Goal: Task Accomplishment & Management: Complete application form

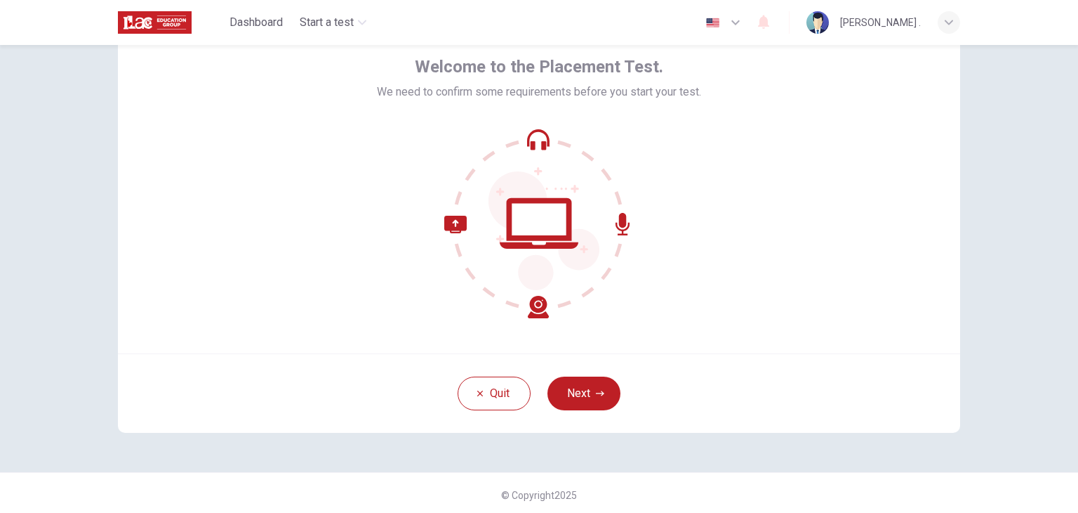
scroll to position [72, 0]
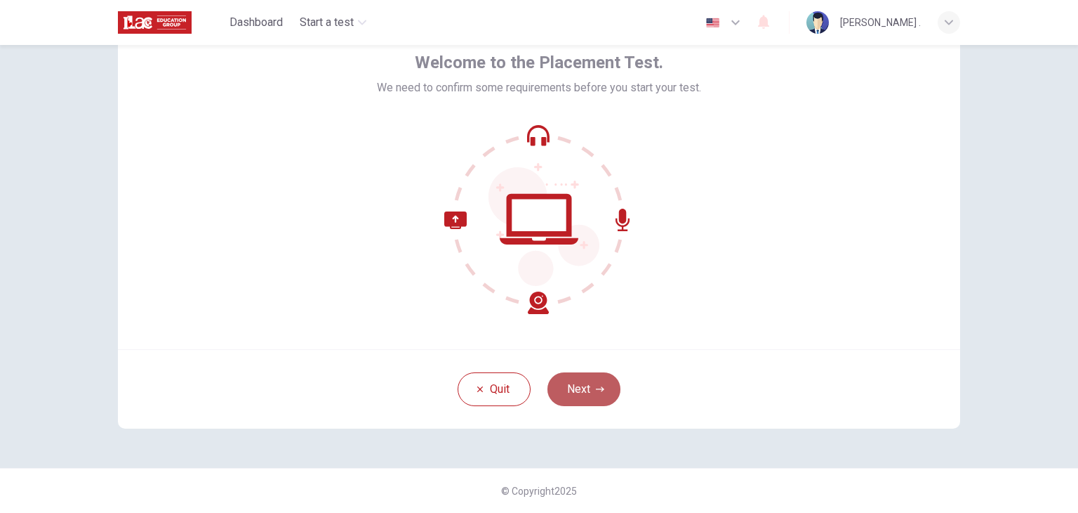
click at [595, 394] on button "Next" at bounding box center [584, 389] width 73 height 34
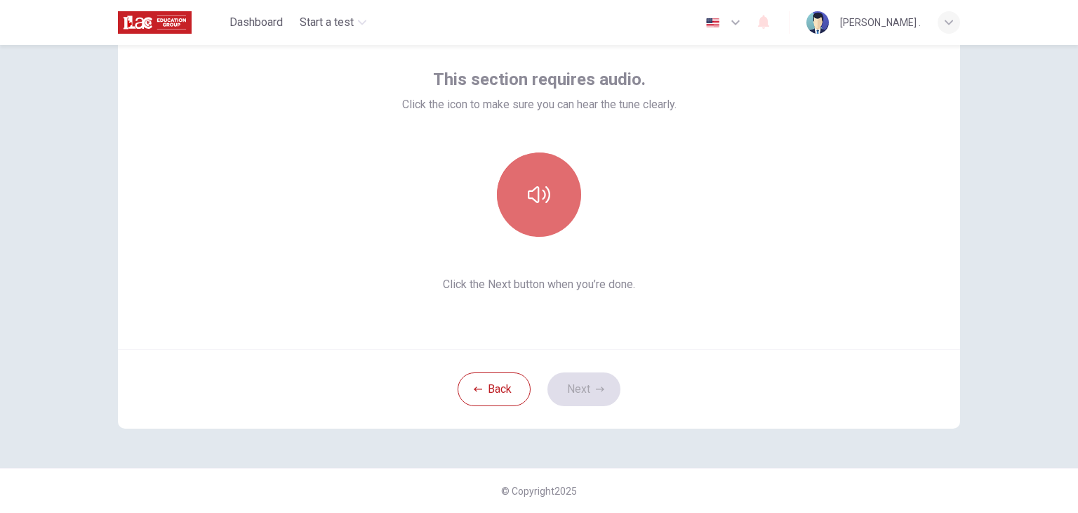
click at [548, 218] on button "button" at bounding box center [539, 194] width 84 height 84
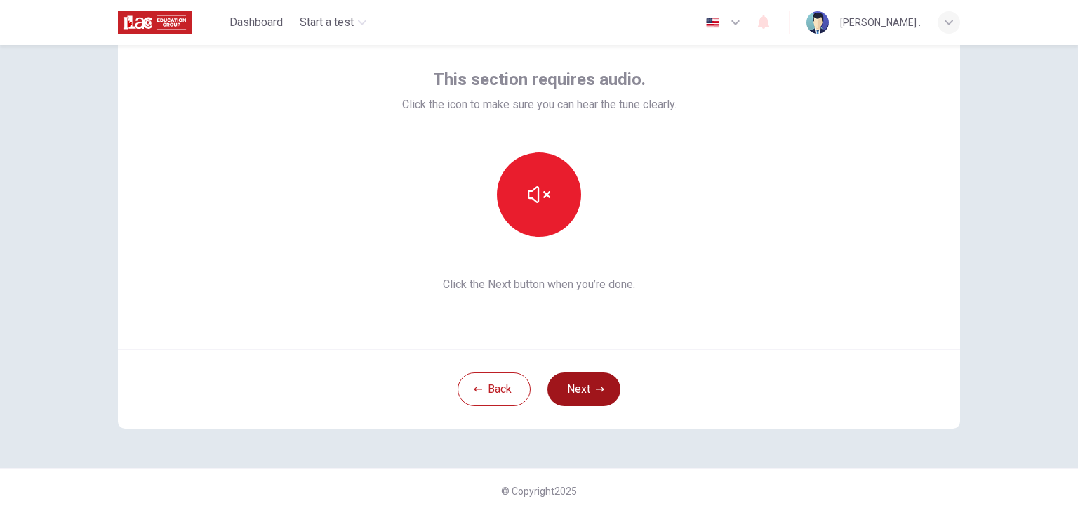
click at [584, 394] on button "Next" at bounding box center [584, 389] width 73 height 34
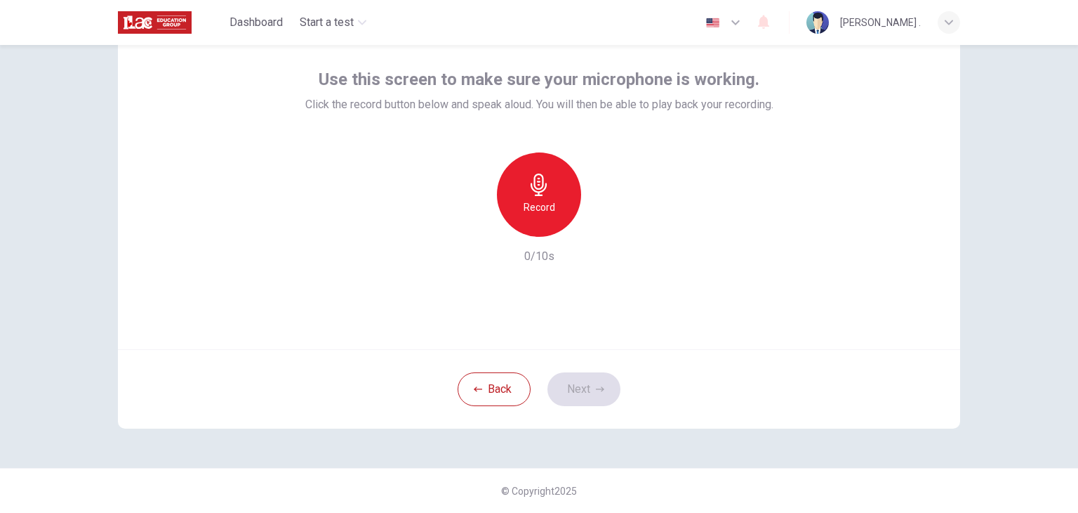
click at [744, 24] on icon "button" at bounding box center [735, 22] width 17 height 17
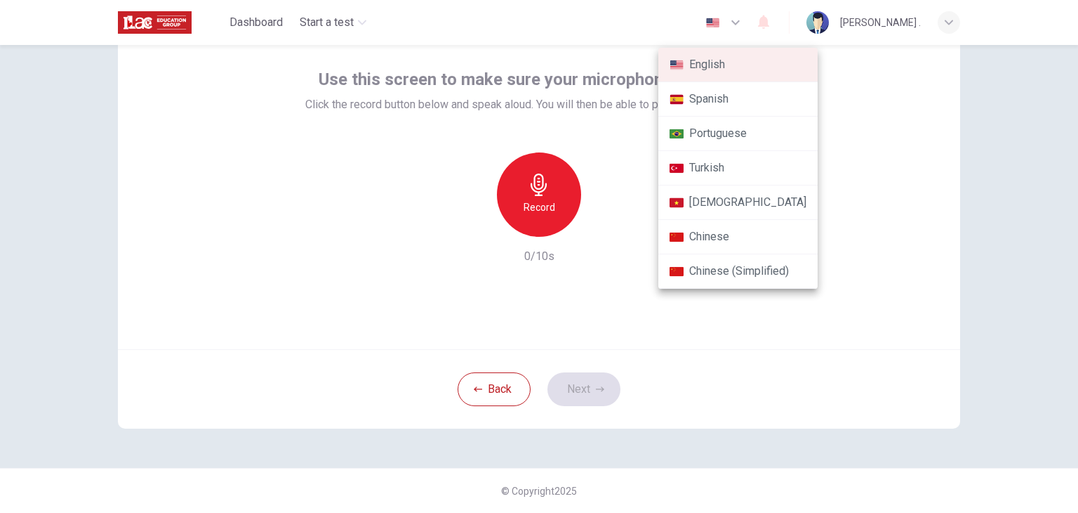
click at [534, 216] on div at bounding box center [539, 256] width 1078 height 513
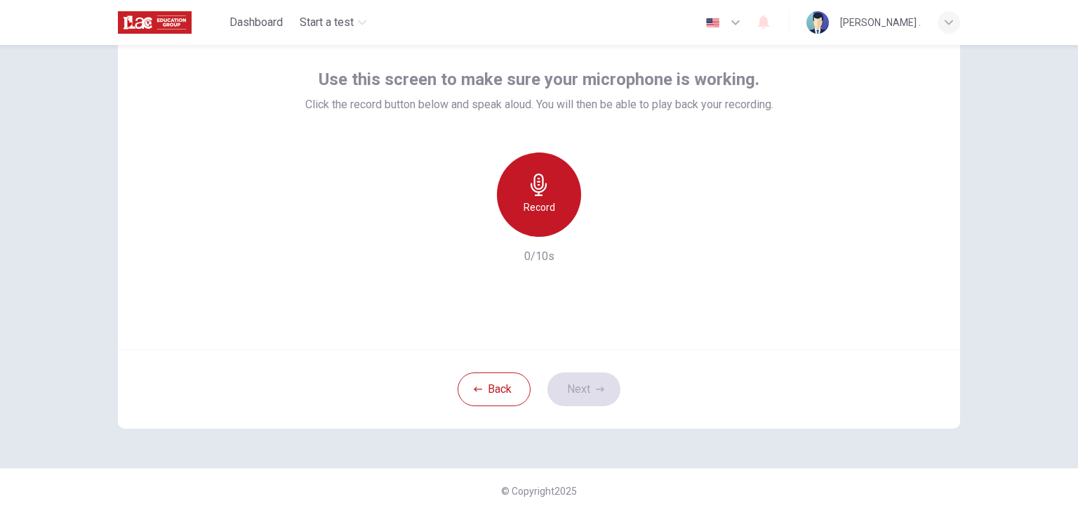
click at [534, 216] on div "Record" at bounding box center [539, 194] width 84 height 84
click at [534, 216] on div "Stop" at bounding box center [539, 194] width 84 height 84
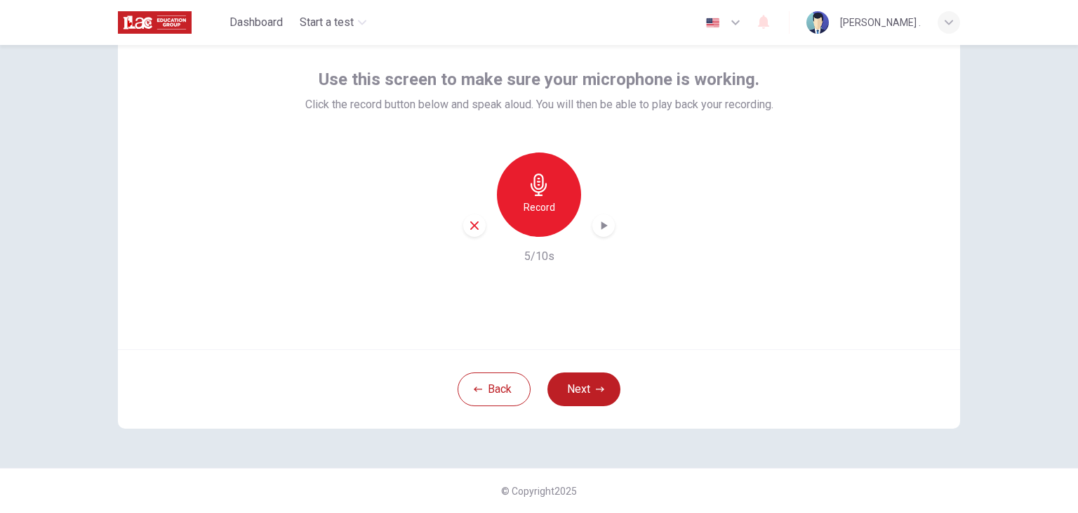
click at [602, 227] on icon "button" at bounding box center [604, 225] width 14 height 14
click at [585, 388] on button "Next" at bounding box center [584, 389] width 73 height 34
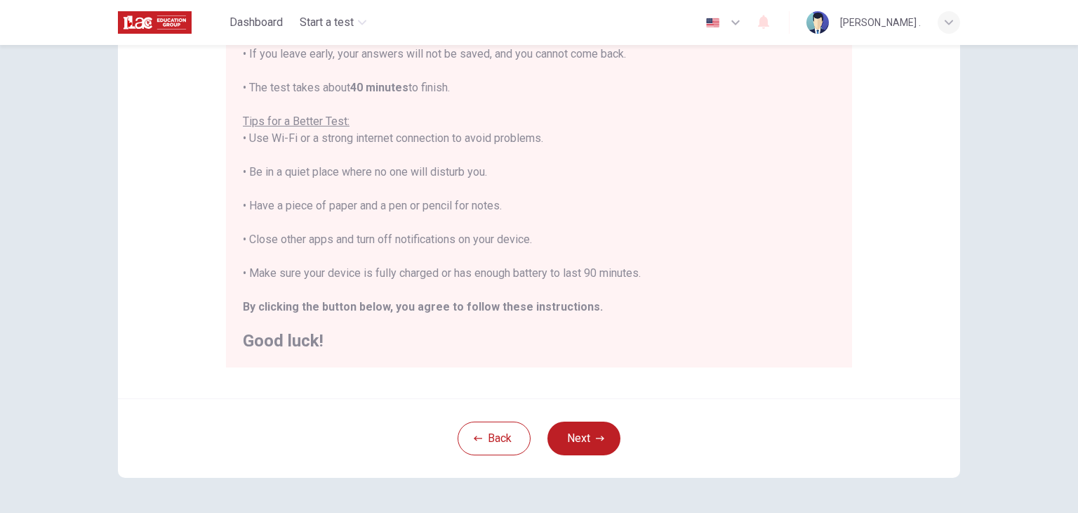
scroll to position [221, 0]
click at [571, 448] on button "Next" at bounding box center [584, 436] width 73 height 34
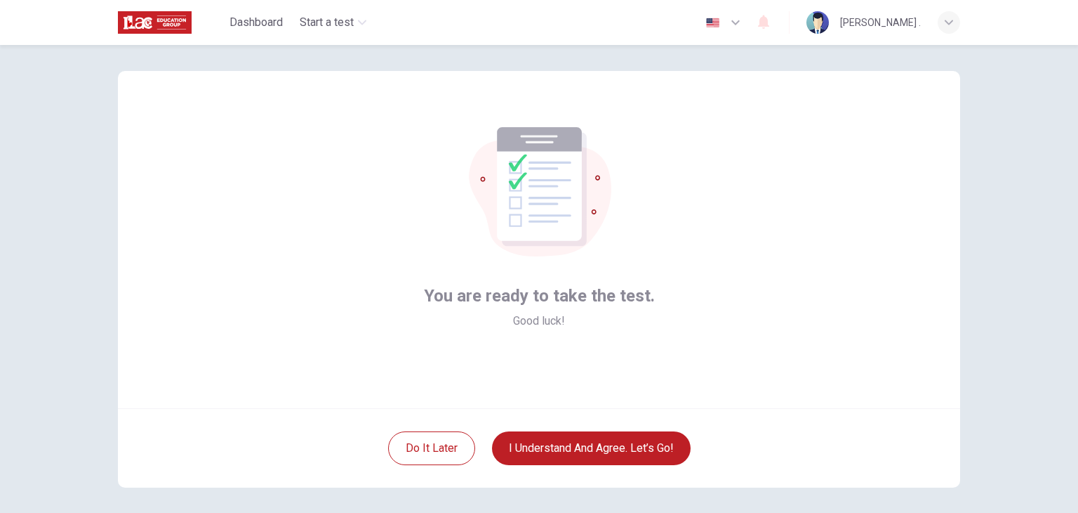
scroll to position [14, 0]
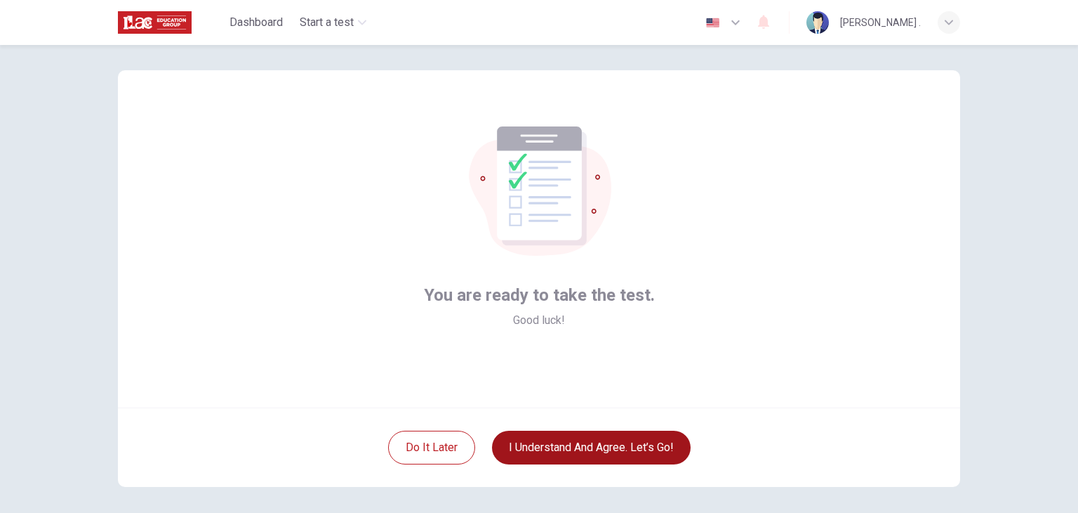
click at [600, 445] on button "I understand and agree. Let’s go!" at bounding box center [591, 447] width 199 height 34
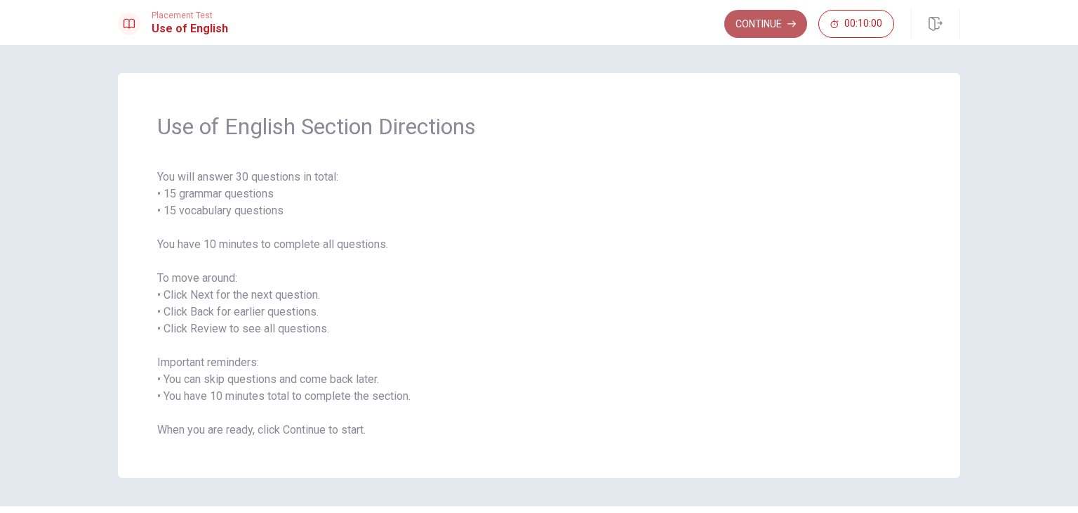
click at [777, 25] on button "Continue" at bounding box center [766, 24] width 83 height 28
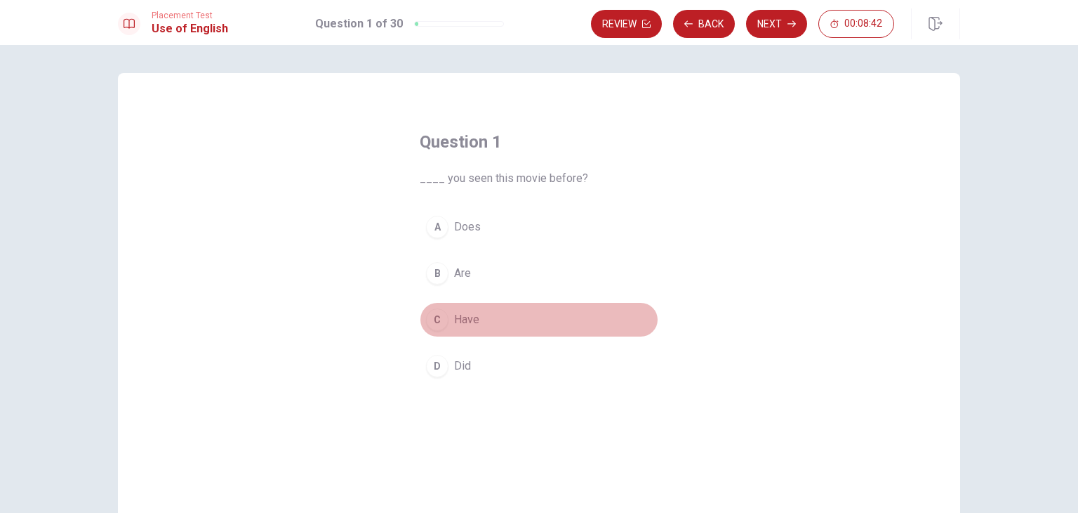
click at [437, 319] on div "C" at bounding box center [437, 319] width 22 height 22
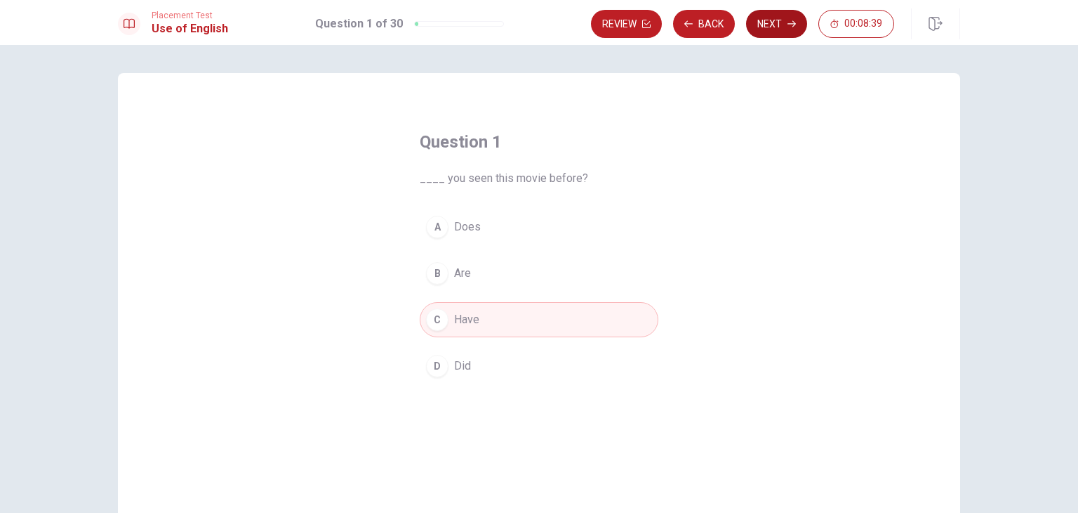
click at [774, 21] on button "Next" at bounding box center [776, 24] width 61 height 28
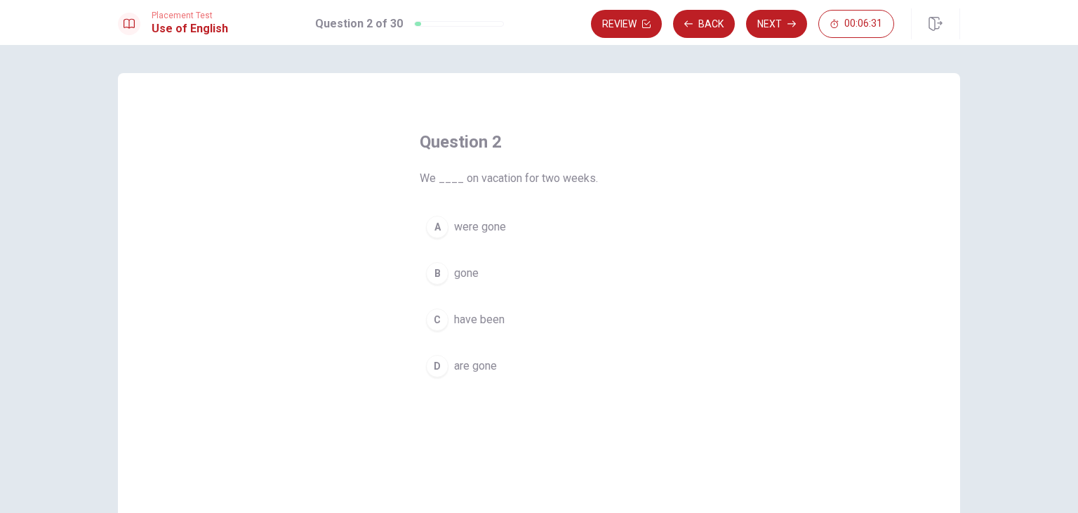
click at [434, 371] on div "D" at bounding box center [437, 366] width 22 height 22
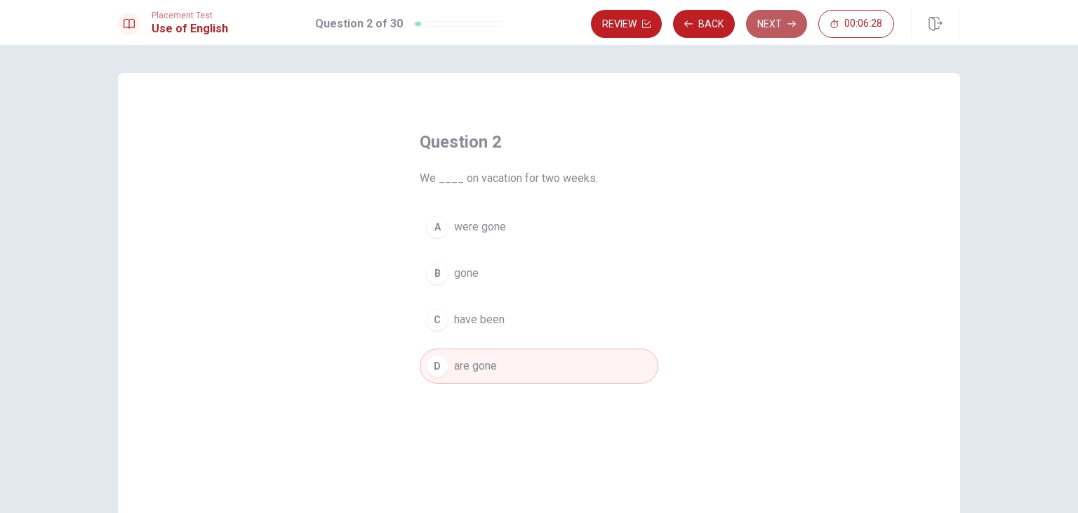
click at [764, 27] on button "Next" at bounding box center [776, 24] width 61 height 28
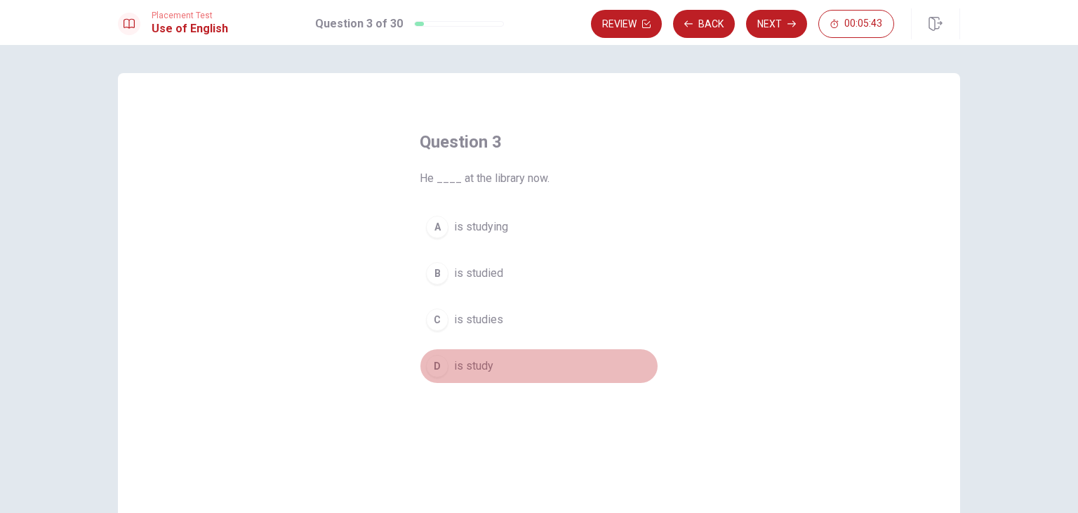
click at [437, 369] on div "D" at bounding box center [437, 366] width 22 height 22
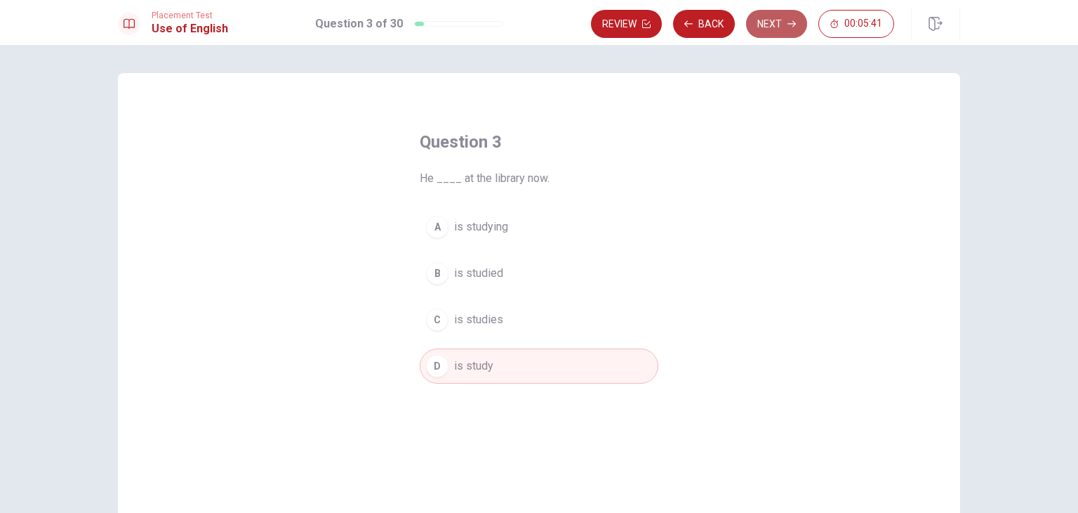
click at [781, 28] on button "Next" at bounding box center [776, 24] width 61 height 28
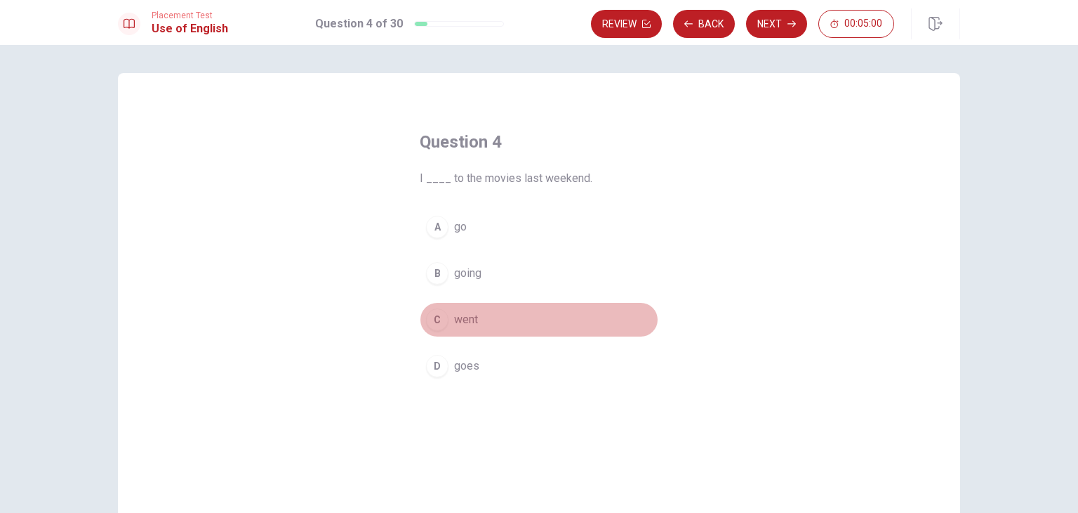
click at [466, 324] on span "went" at bounding box center [466, 319] width 24 height 17
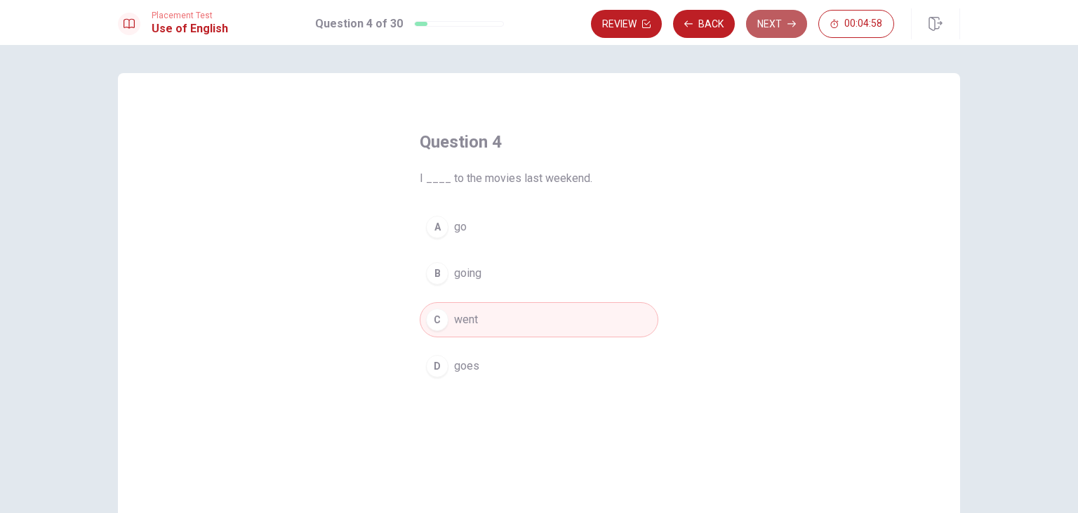
click at [770, 26] on button "Next" at bounding box center [776, 24] width 61 height 28
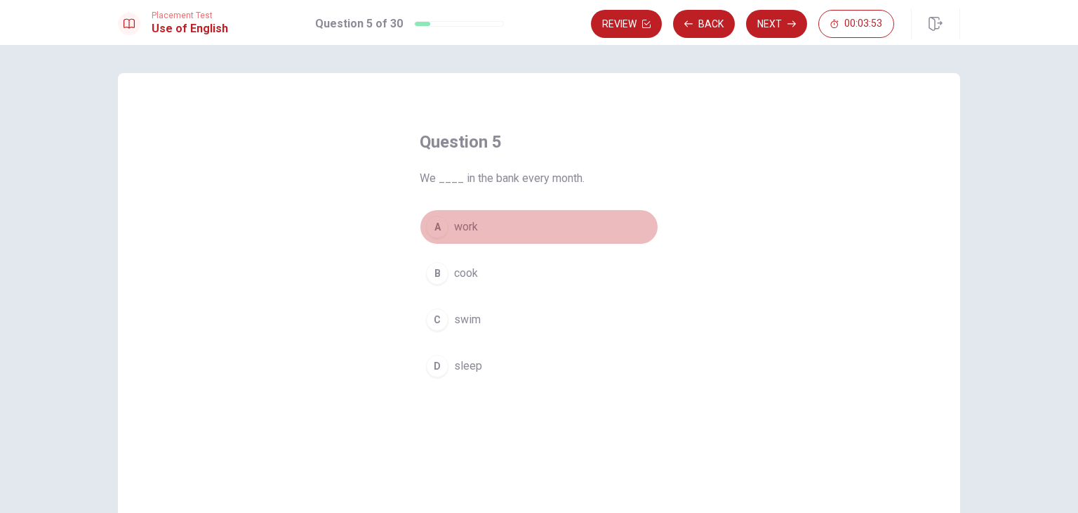
click at [448, 223] on button "A work" at bounding box center [539, 226] width 239 height 35
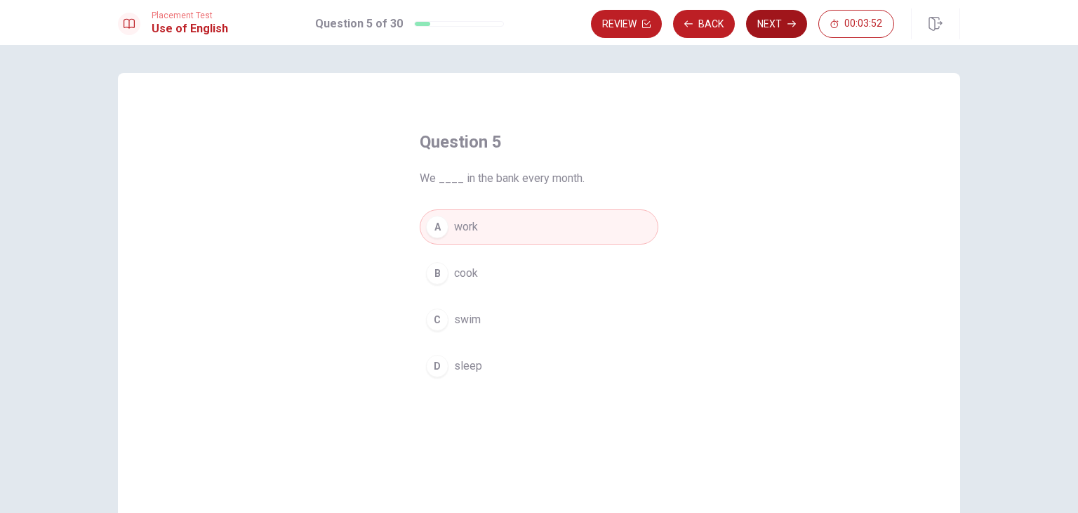
click at [760, 27] on button "Next" at bounding box center [776, 24] width 61 height 28
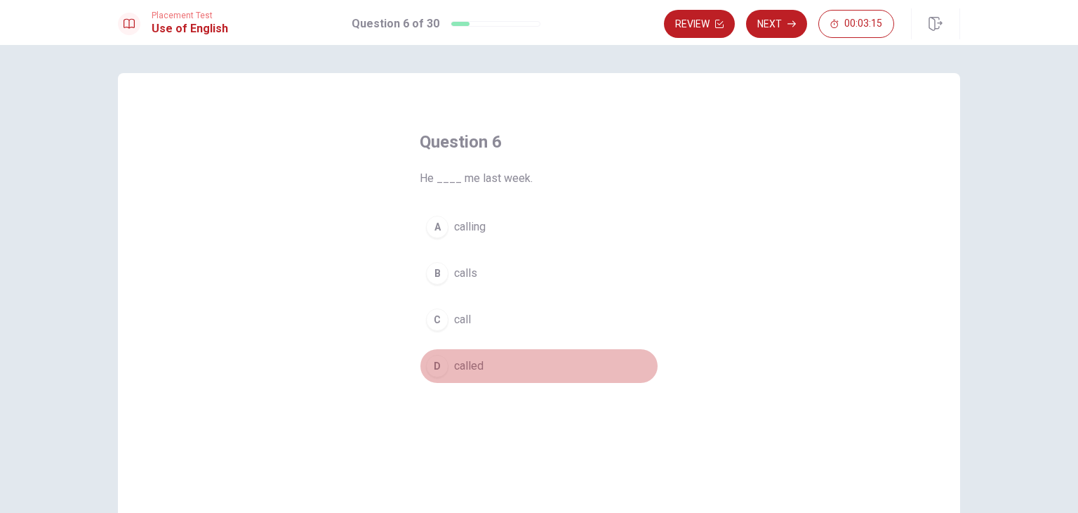
click at [437, 368] on div "D" at bounding box center [437, 366] width 22 height 22
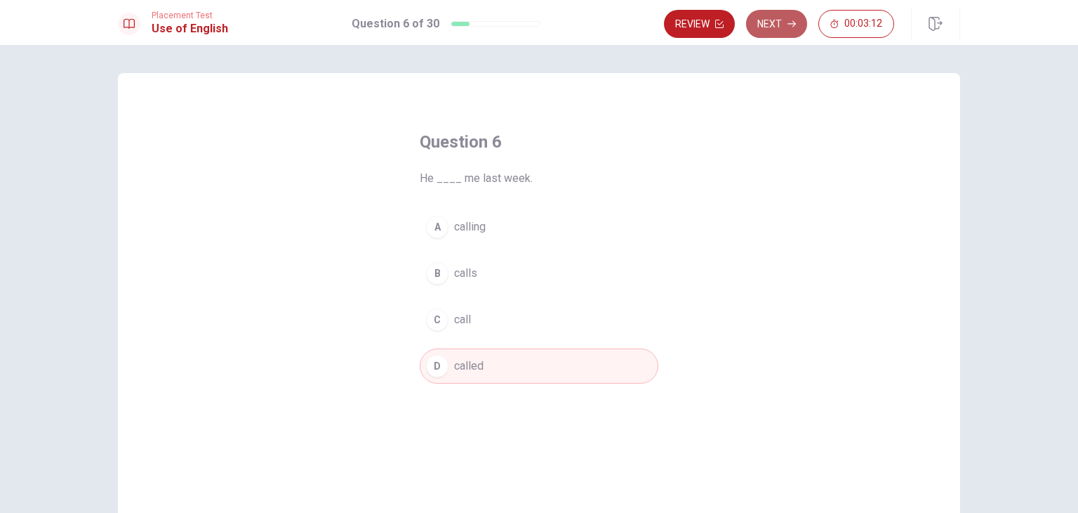
click at [774, 27] on button "Next" at bounding box center [776, 24] width 61 height 28
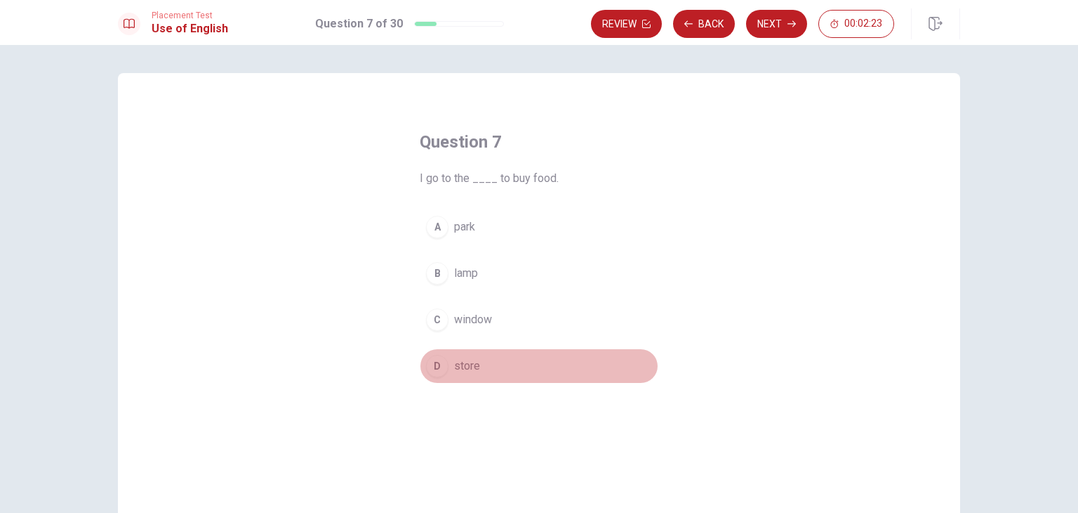
click at [465, 369] on span "store" at bounding box center [467, 365] width 26 height 17
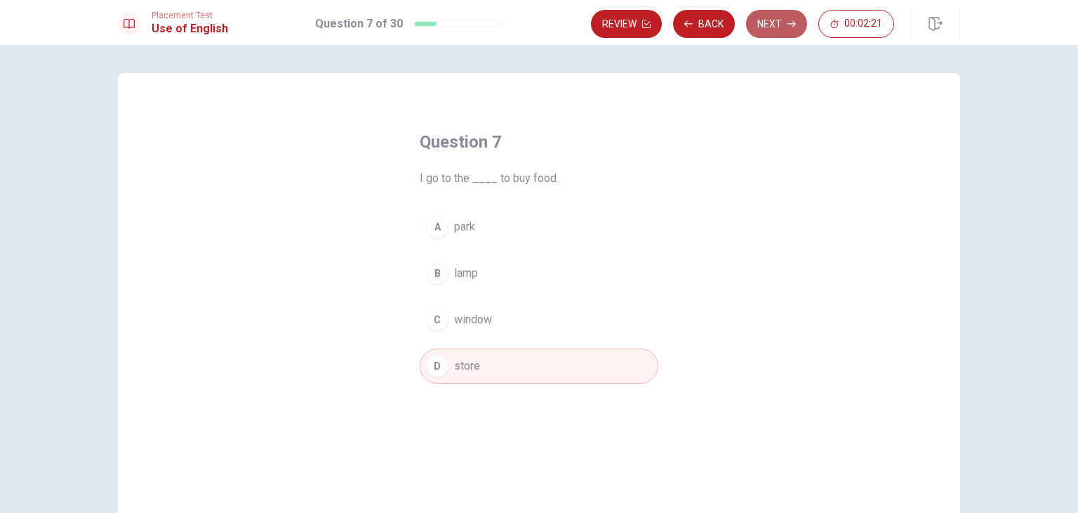
click at [778, 22] on button "Next" at bounding box center [776, 24] width 61 height 28
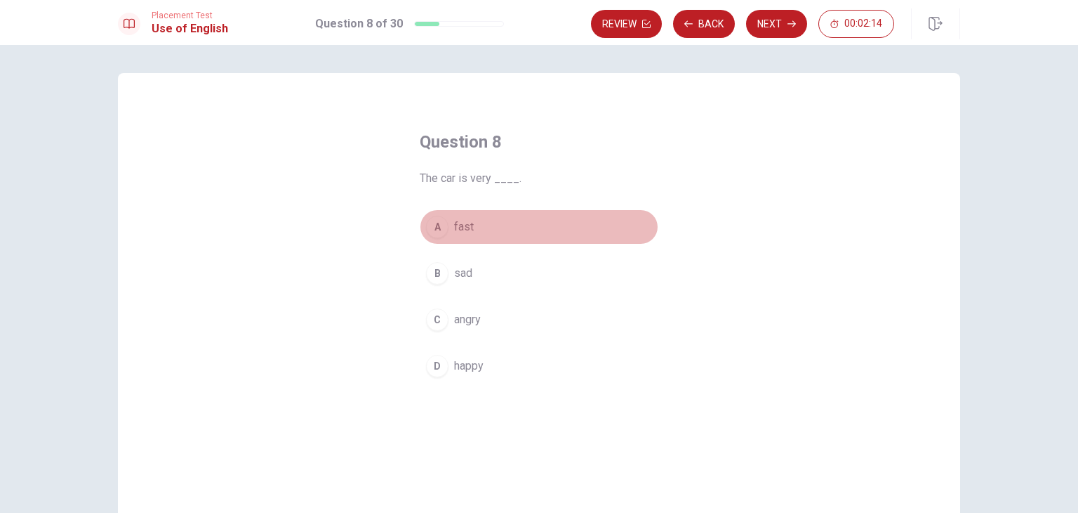
click at [449, 222] on button "A fast" at bounding box center [539, 226] width 239 height 35
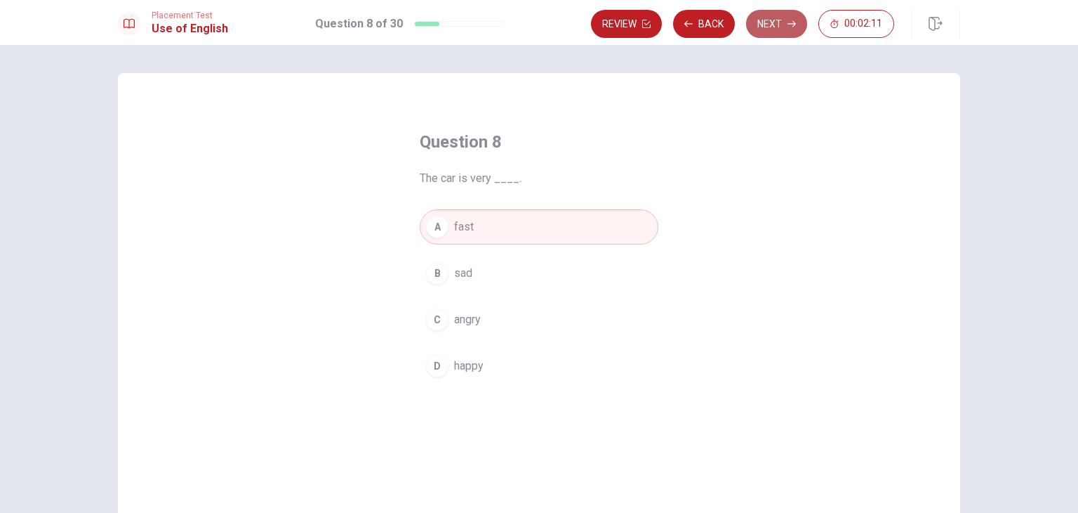
click at [774, 25] on button "Next" at bounding box center [776, 24] width 61 height 28
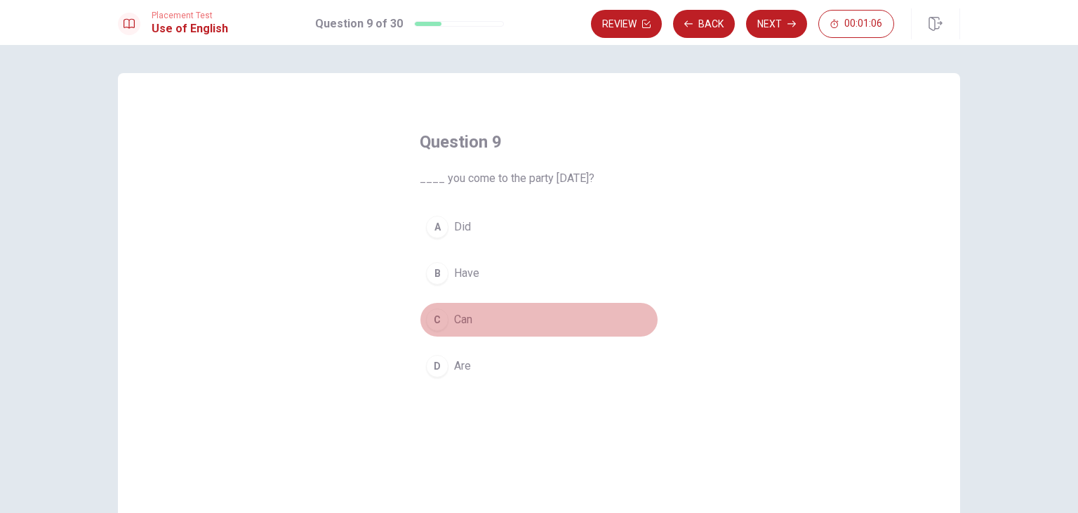
click at [440, 324] on div "C" at bounding box center [437, 319] width 22 height 22
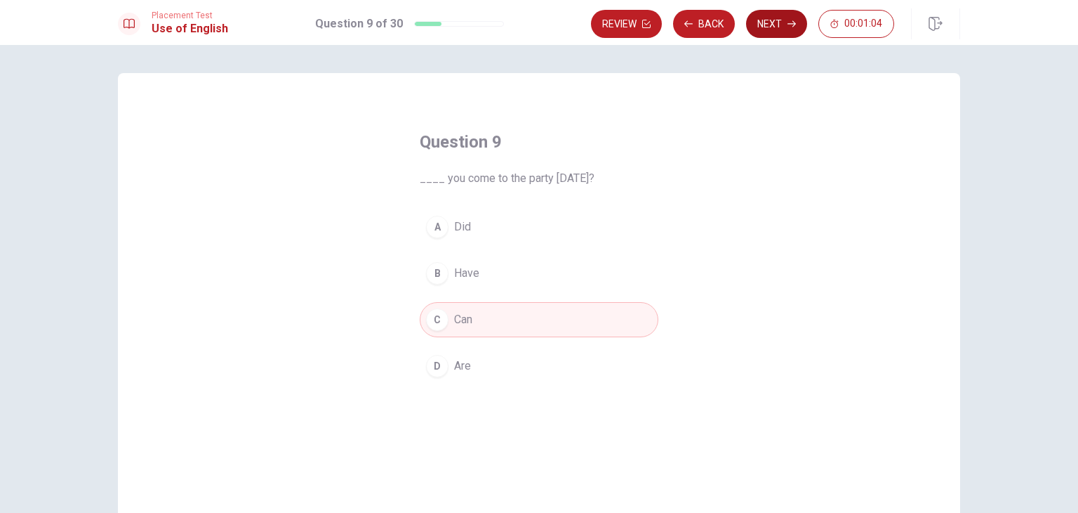
click at [770, 31] on button "Next" at bounding box center [776, 24] width 61 height 28
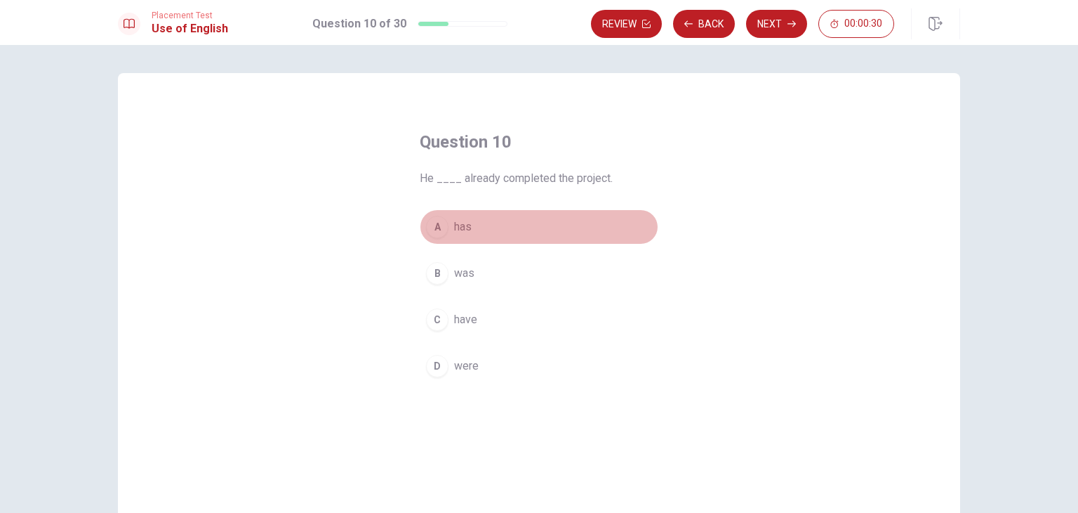
click at [458, 225] on span "has" at bounding box center [463, 226] width 18 height 17
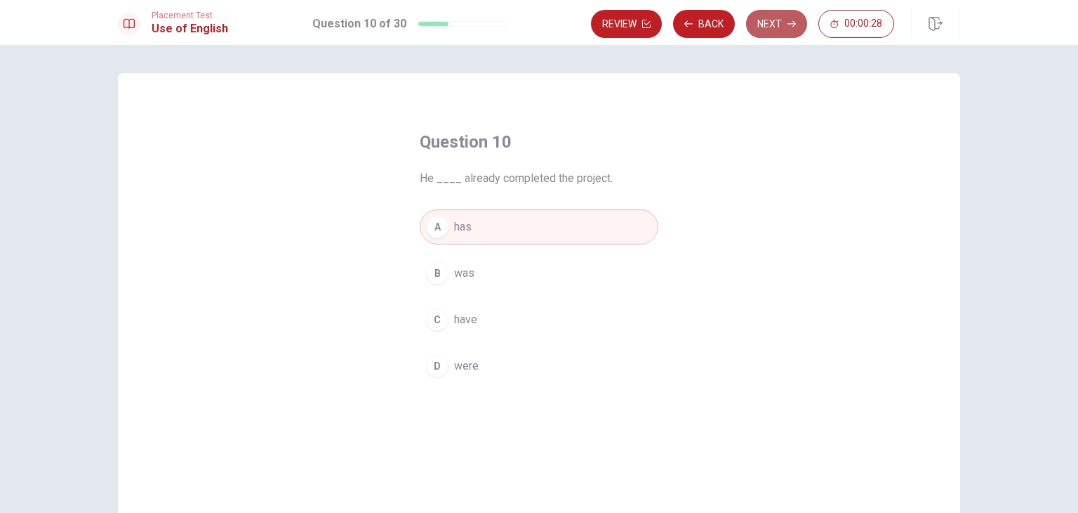
click at [770, 22] on button "Next" at bounding box center [776, 24] width 61 height 28
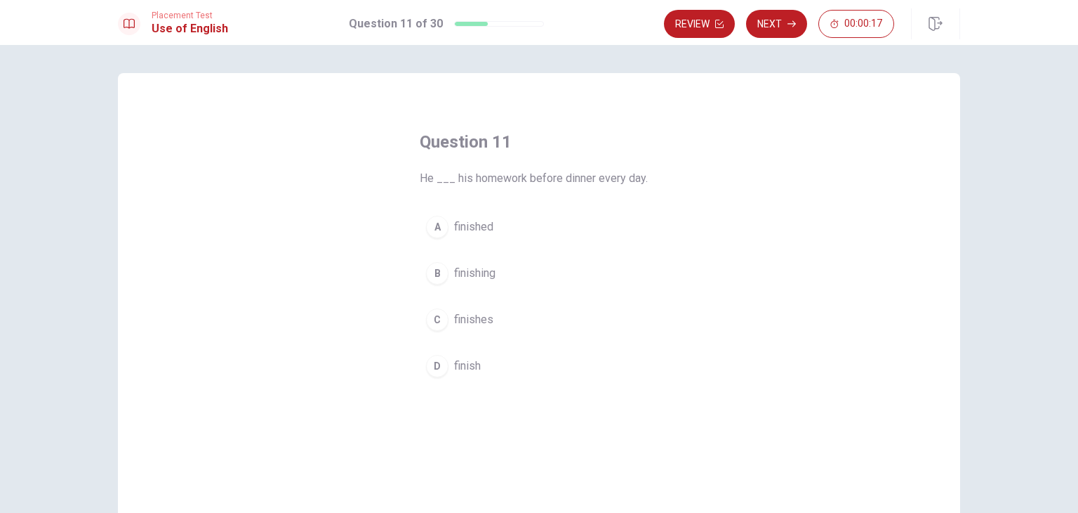
drag, startPoint x: 641, startPoint y: 301, endPoint x: 561, endPoint y: 293, distance: 80.5
click at [561, 293] on div "A finished B finishing C finishes D finish" at bounding box center [539, 296] width 239 height 174
click at [432, 232] on div "A" at bounding box center [437, 227] width 22 height 22
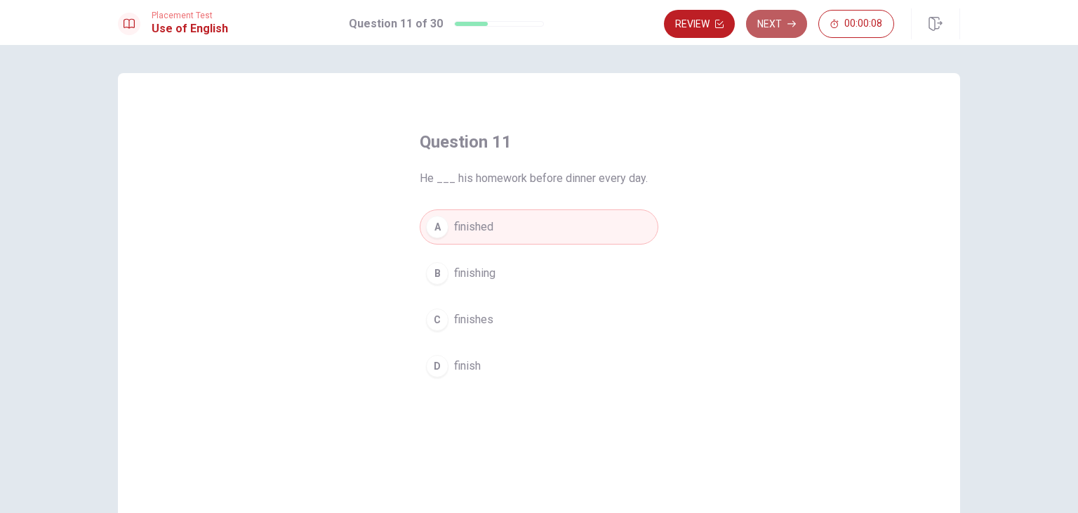
click at [783, 20] on button "Next" at bounding box center [776, 24] width 61 height 28
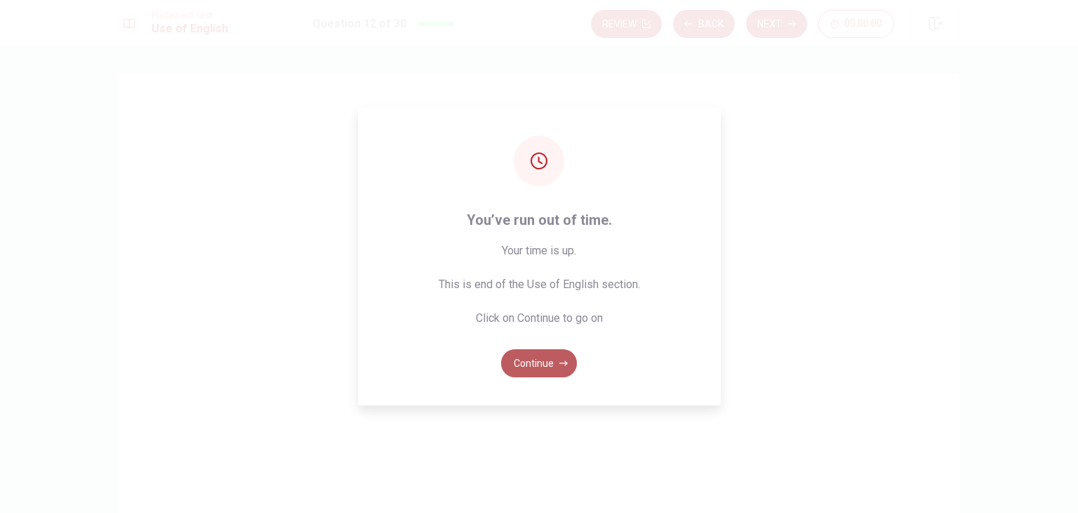
click at [543, 368] on button "Continue" at bounding box center [539, 363] width 76 height 28
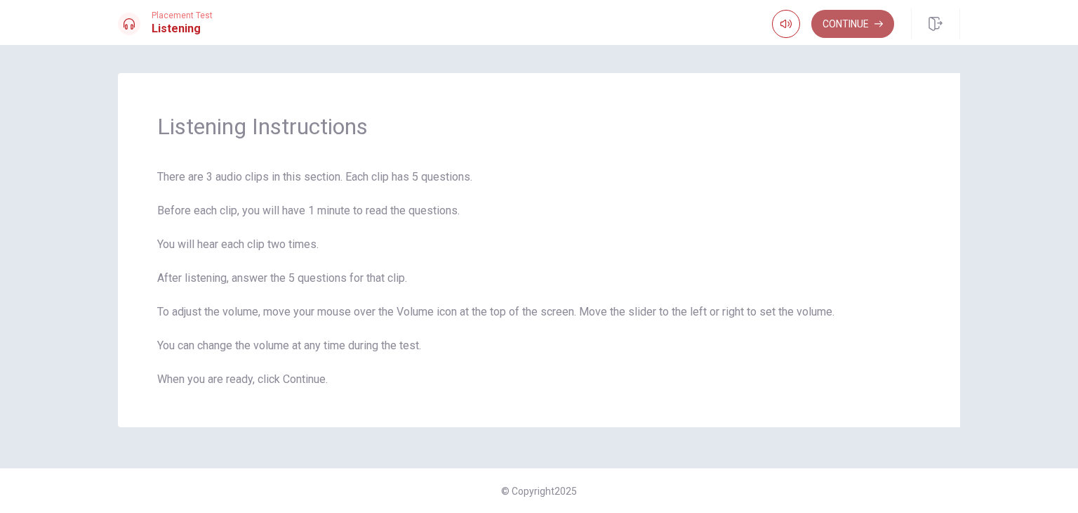
click at [874, 20] on button "Continue" at bounding box center [853, 24] width 83 height 28
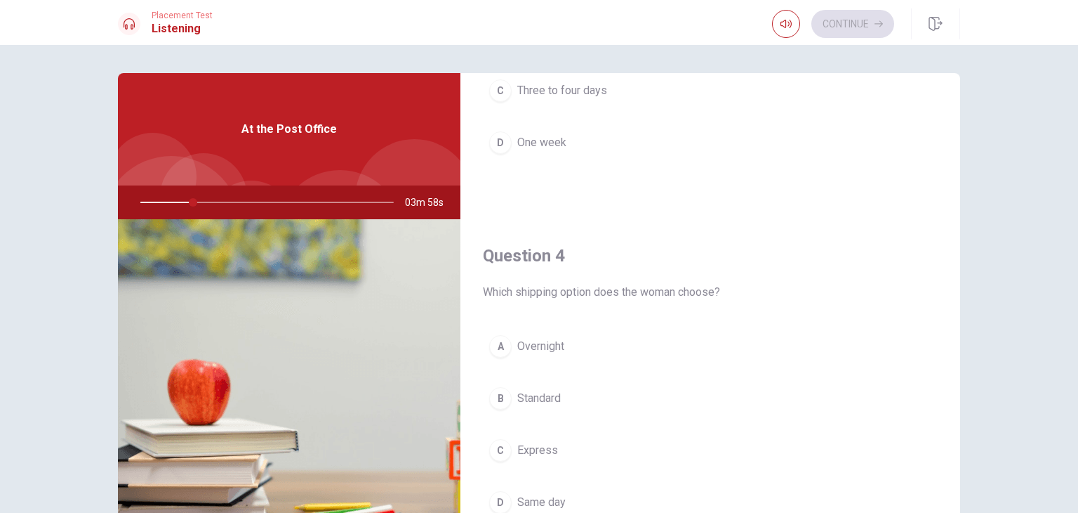
scroll to position [948, 0]
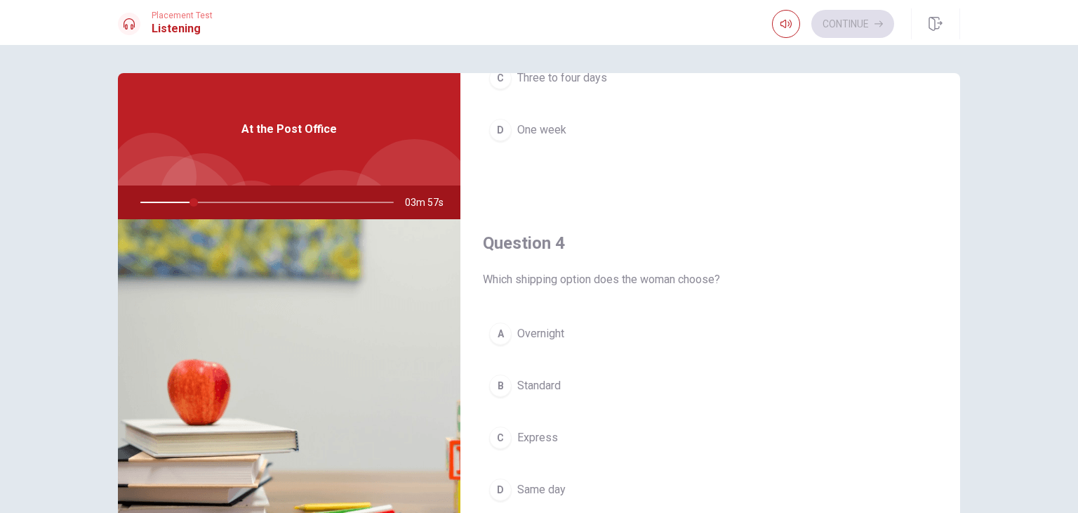
click at [991, 431] on div "Question 1 Where is the woman sending the package? A [US_STATE] B Chicago C Bos…" at bounding box center [539, 279] width 1078 height 468
drag, startPoint x: 991, startPoint y: 431, endPoint x: 991, endPoint y: 470, distance: 38.6
click at [991, 470] on div "Question 1 Where is the woman sending the package? A [US_STATE] B Chicago C Bos…" at bounding box center [539, 279] width 1078 height 468
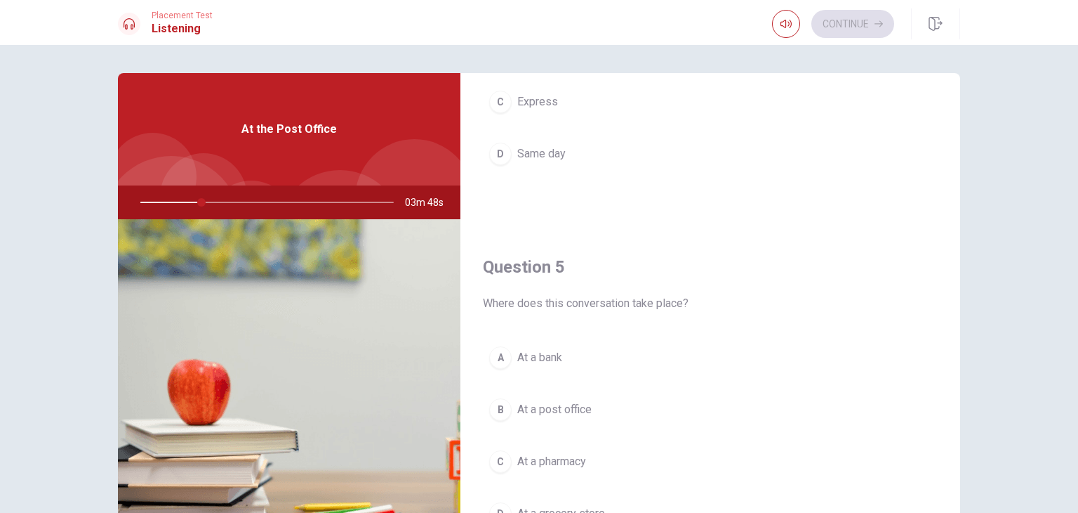
scroll to position [1303, 0]
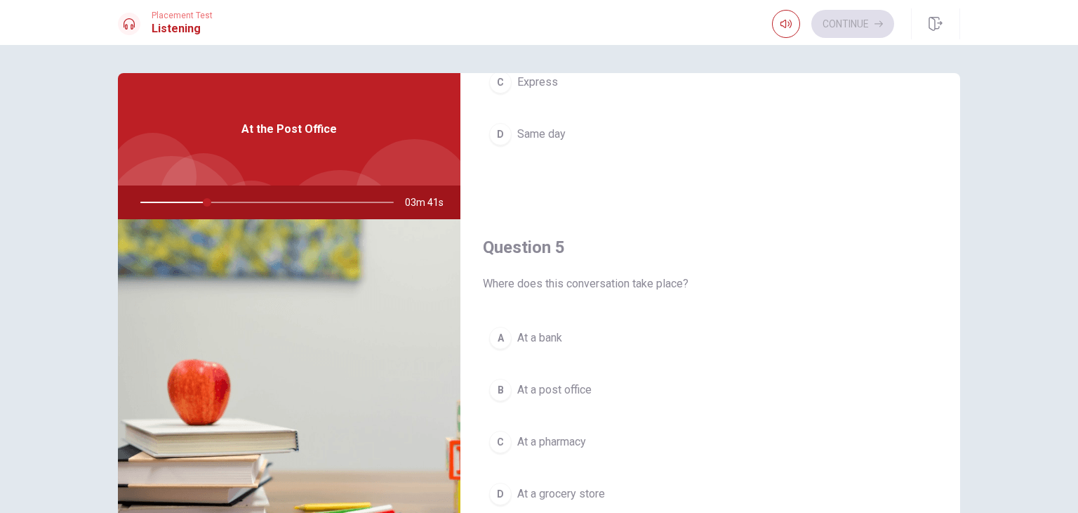
click at [550, 385] on span "At a post office" at bounding box center [554, 389] width 74 height 17
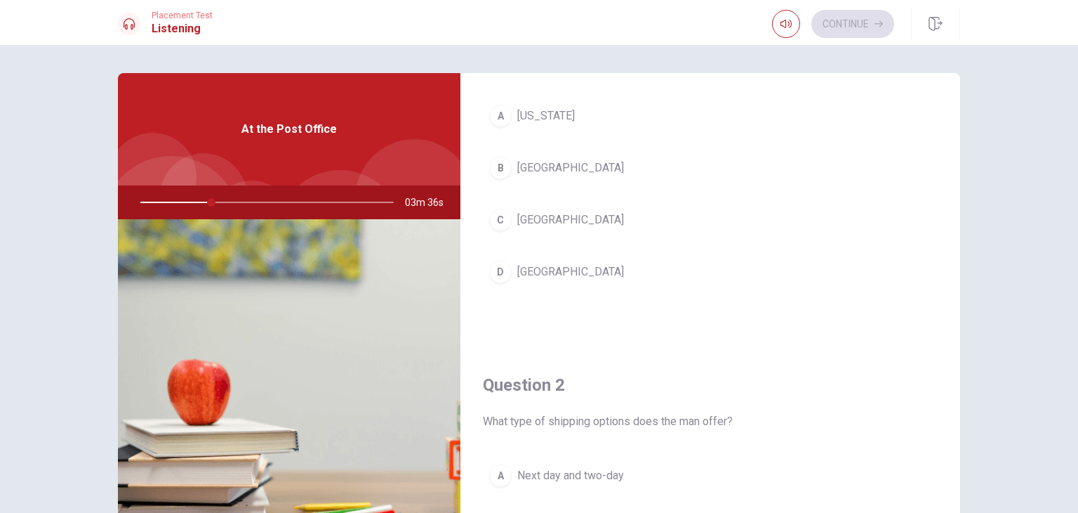
scroll to position [0, 0]
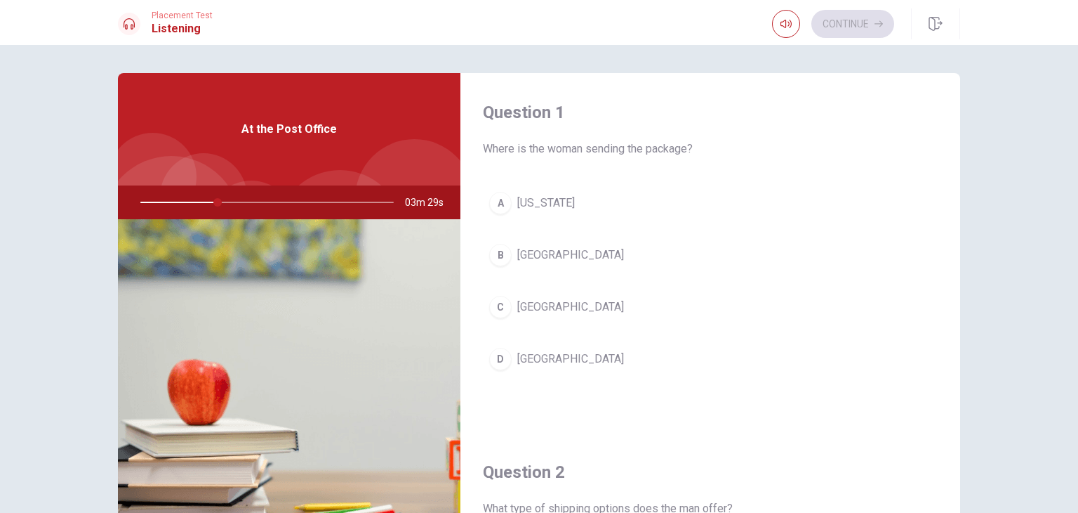
click at [534, 202] on span "[US_STATE]" at bounding box center [546, 202] width 58 height 17
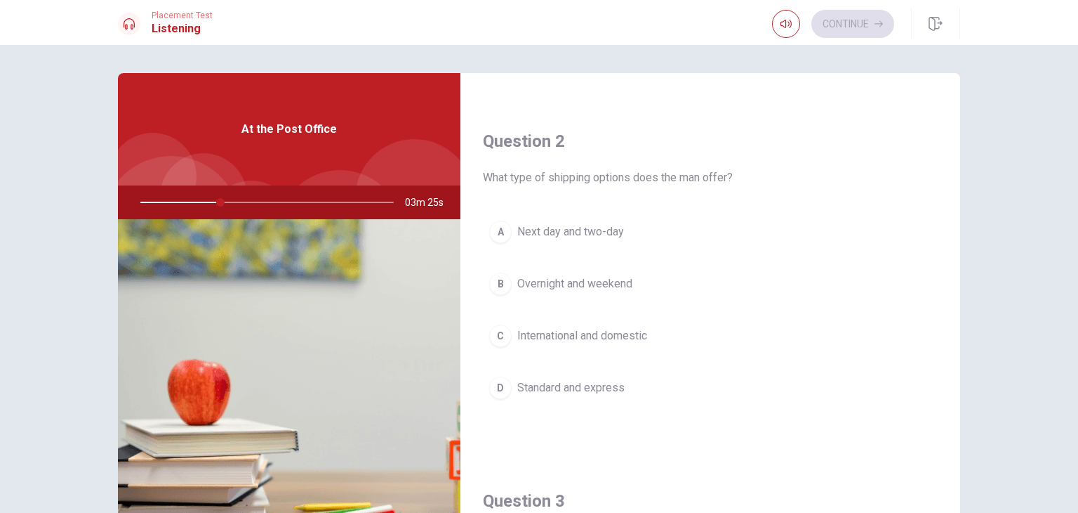
scroll to position [333, 0]
click at [587, 234] on span "Next day and two-day" at bounding box center [570, 229] width 107 height 17
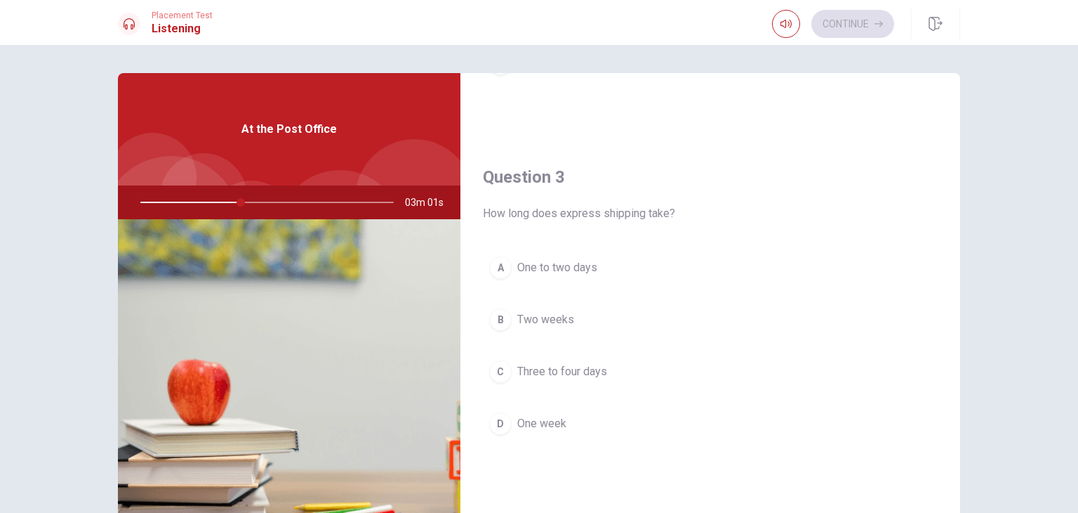
scroll to position [657, 0]
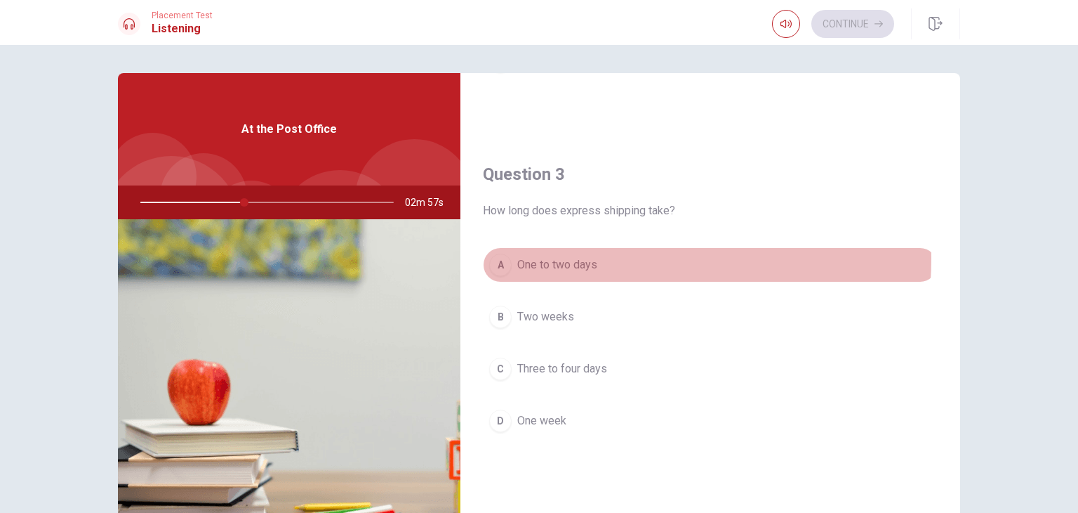
click at [575, 256] on span "One to two days" at bounding box center [557, 264] width 80 height 17
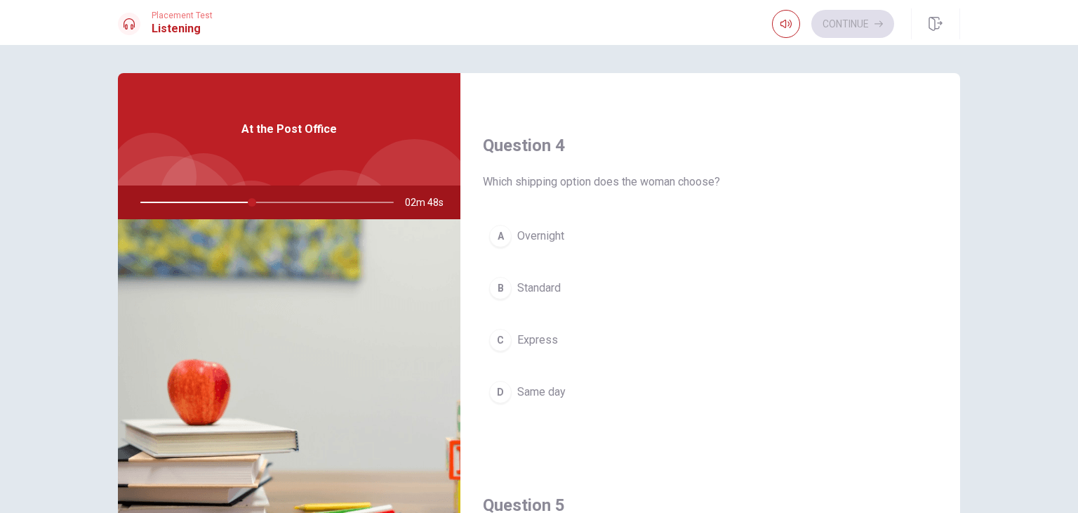
scroll to position [998, 0]
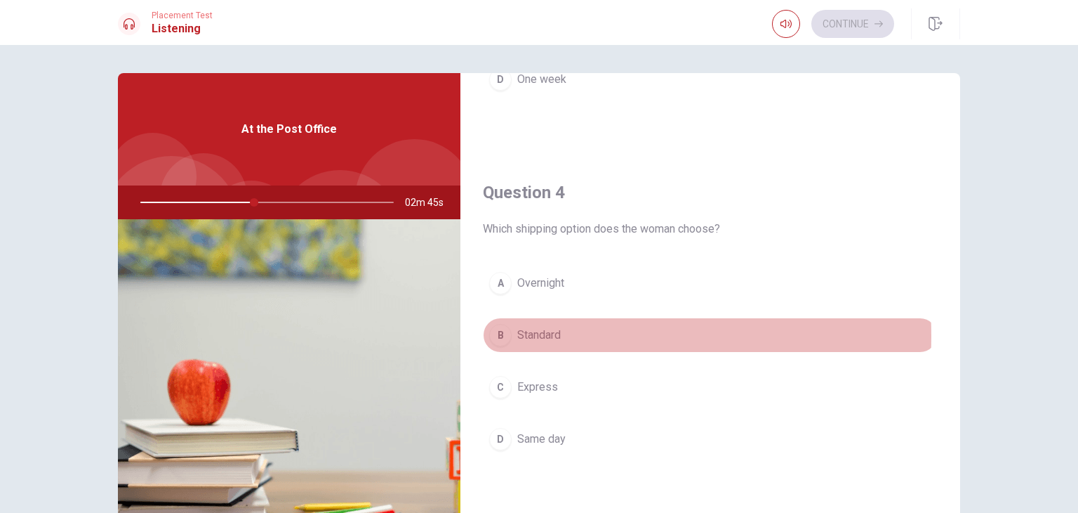
click at [522, 331] on span "Standard" at bounding box center [539, 334] width 44 height 17
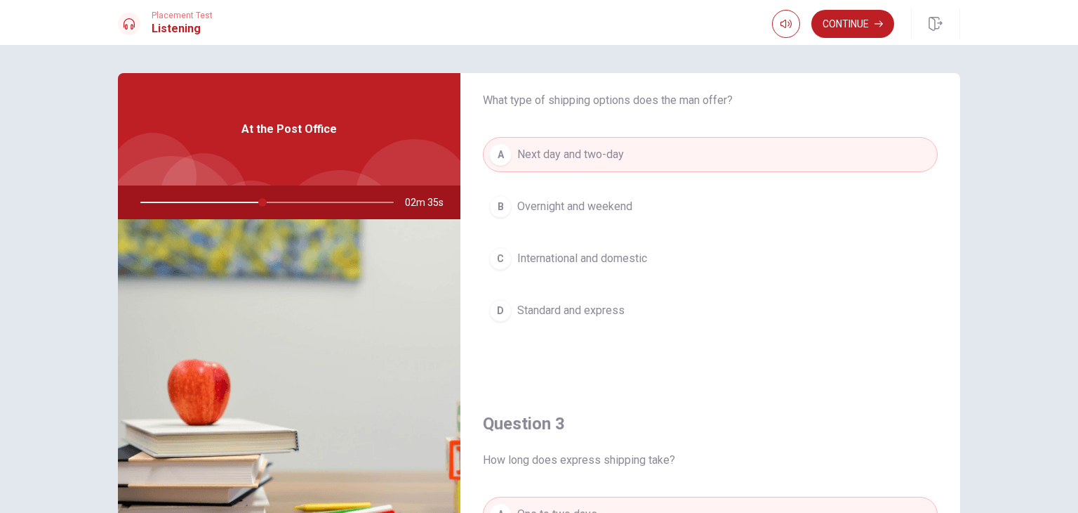
scroll to position [421, 0]
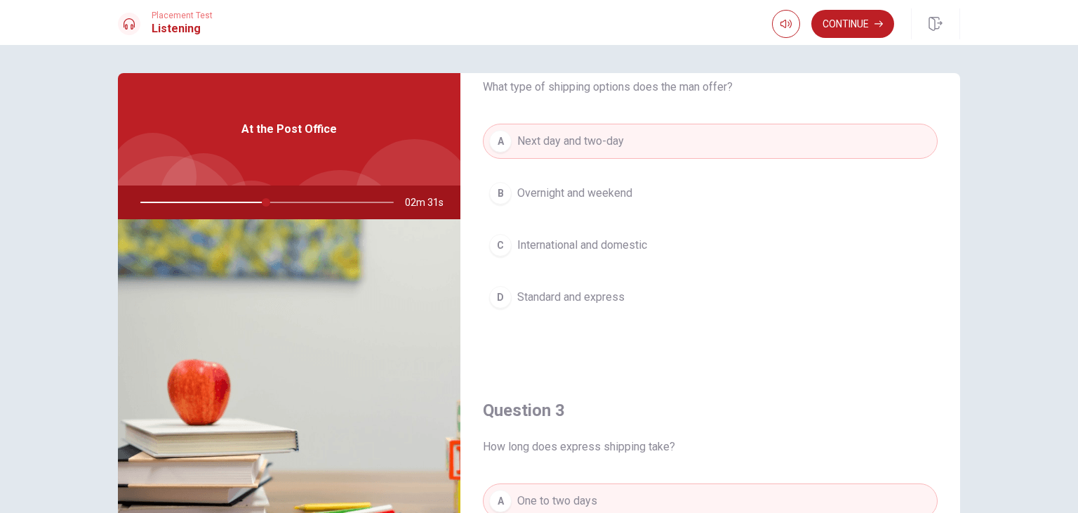
click at [586, 298] on span "Standard and express" at bounding box center [570, 297] width 107 height 17
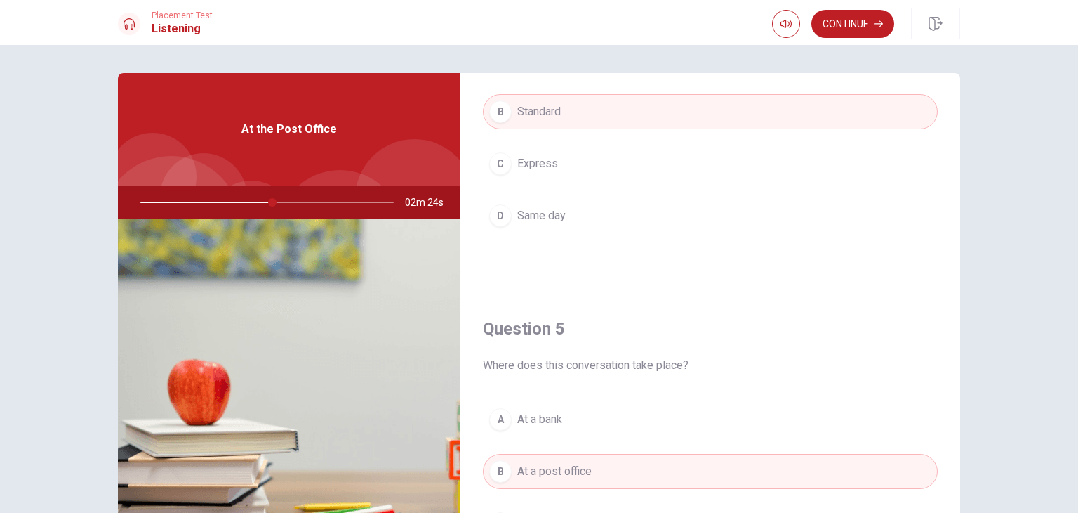
scroll to position [1303, 0]
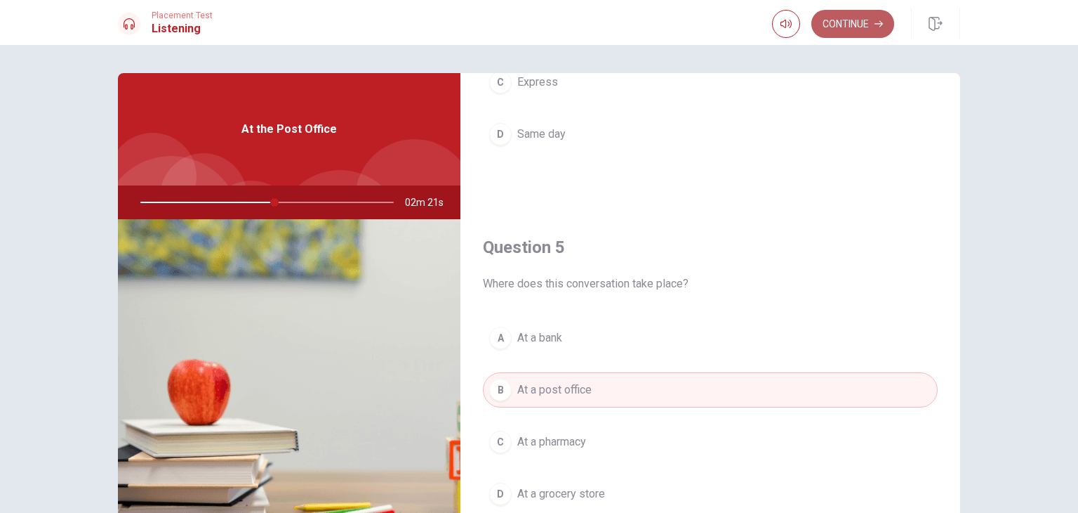
click at [847, 34] on button "Continue" at bounding box center [853, 24] width 83 height 28
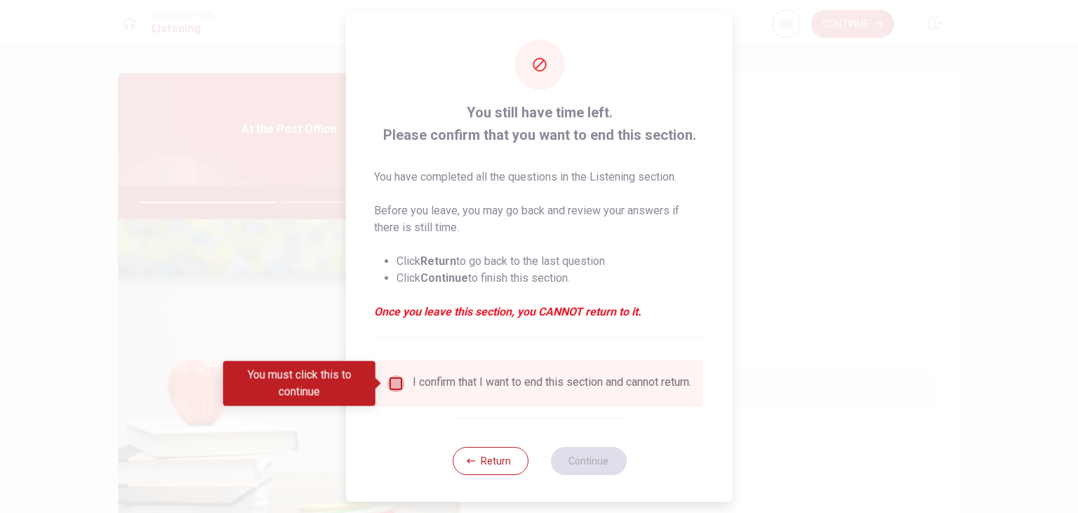
click at [389, 376] on input "You must click this to continue" at bounding box center [396, 383] width 17 height 17
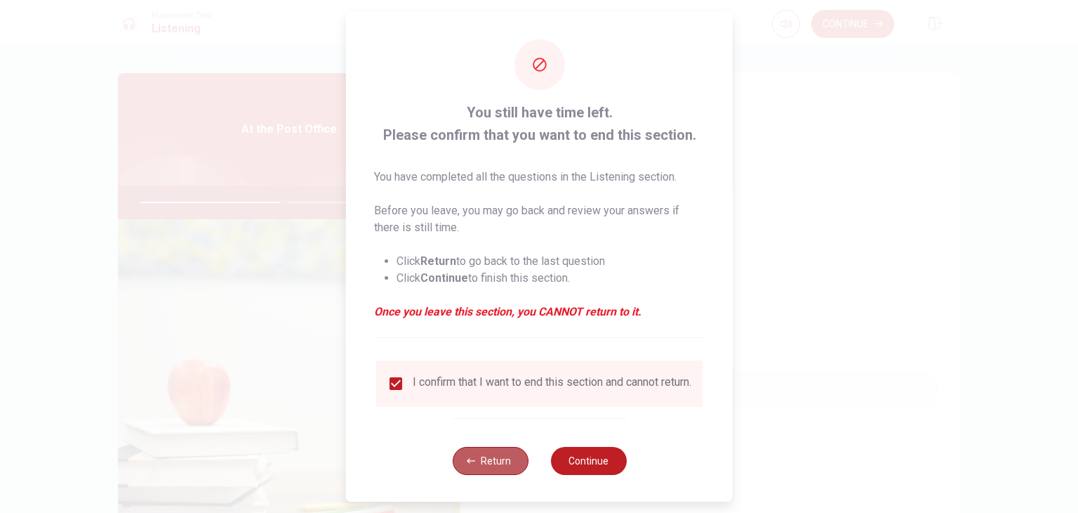
click at [488, 475] on button "Return" at bounding box center [490, 461] width 76 height 28
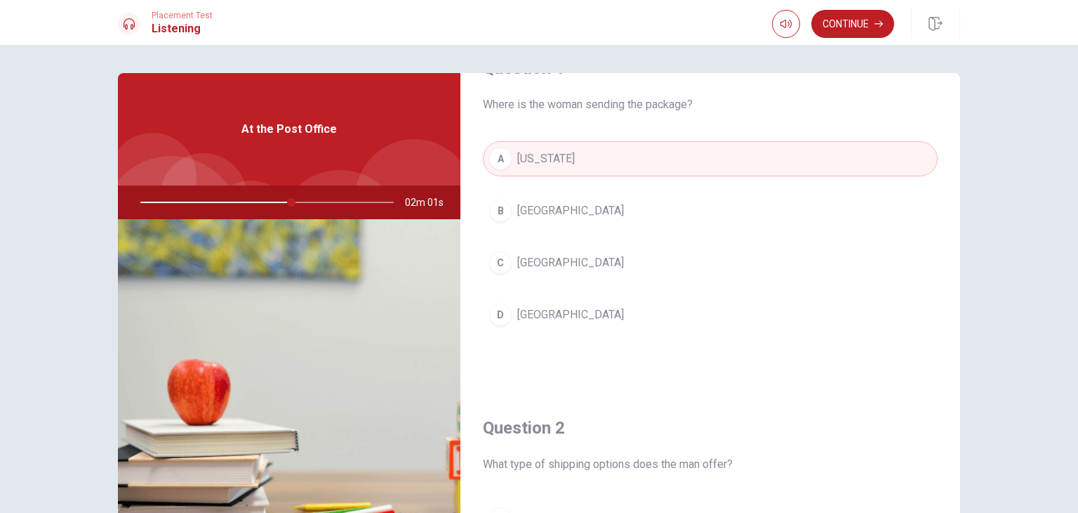
scroll to position [0, 0]
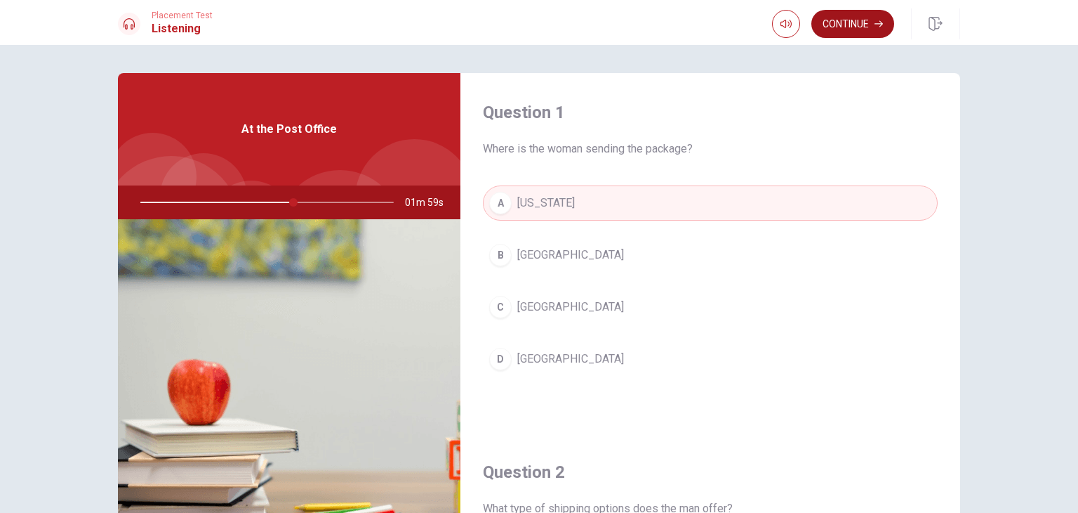
click at [854, 32] on button "Continue" at bounding box center [853, 24] width 83 height 28
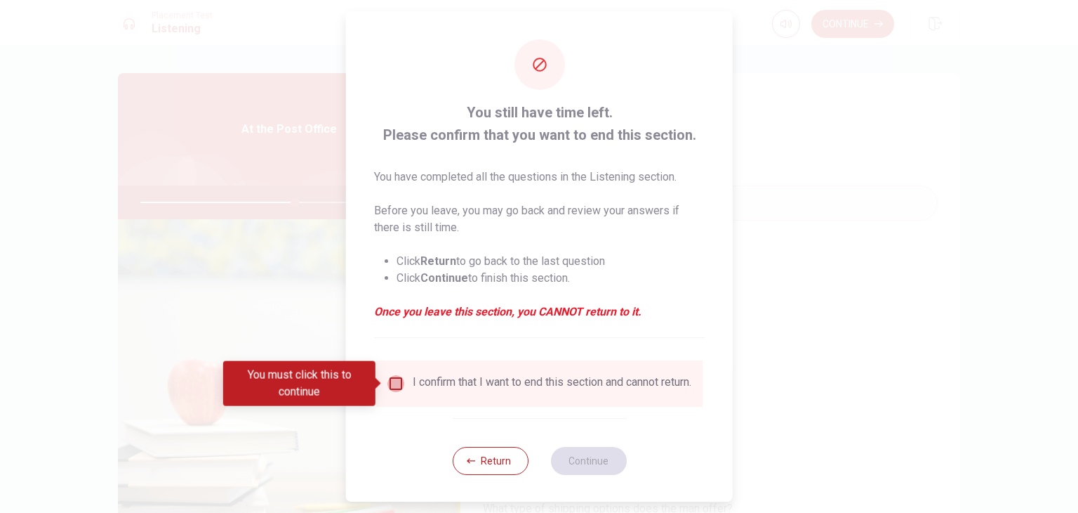
click at [397, 385] on input "You must click this to continue" at bounding box center [396, 383] width 17 height 17
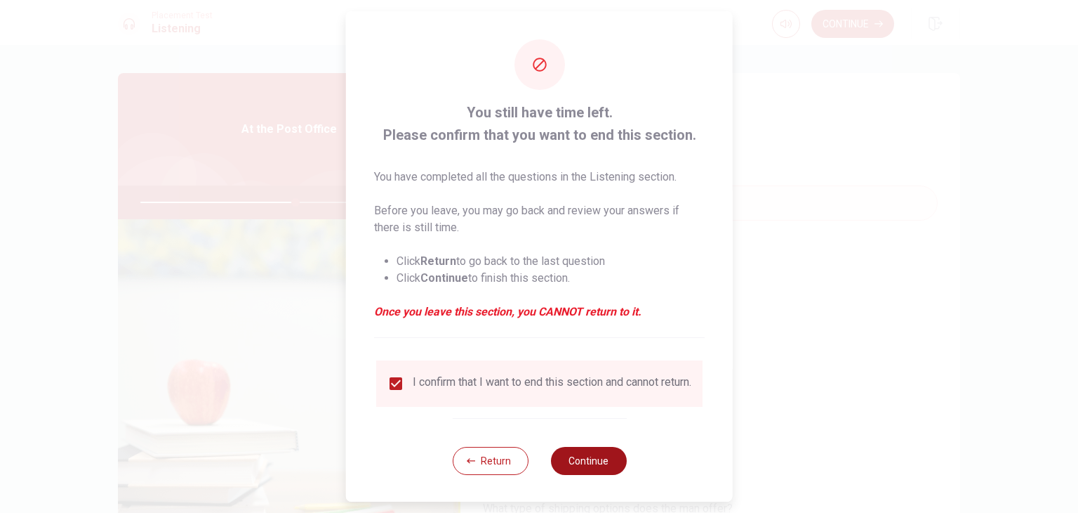
click at [584, 475] on button "Continue" at bounding box center [588, 461] width 76 height 28
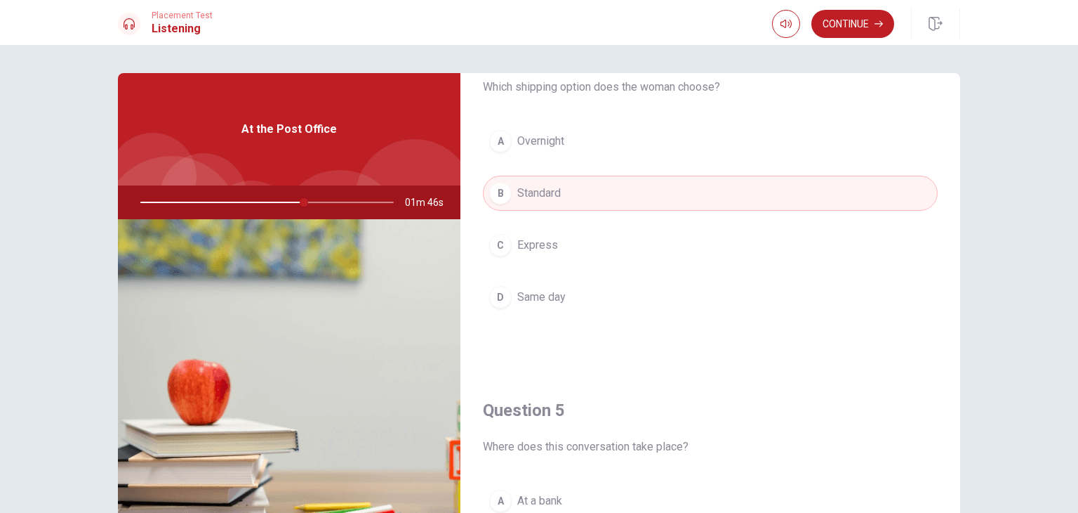
scroll to position [1303, 0]
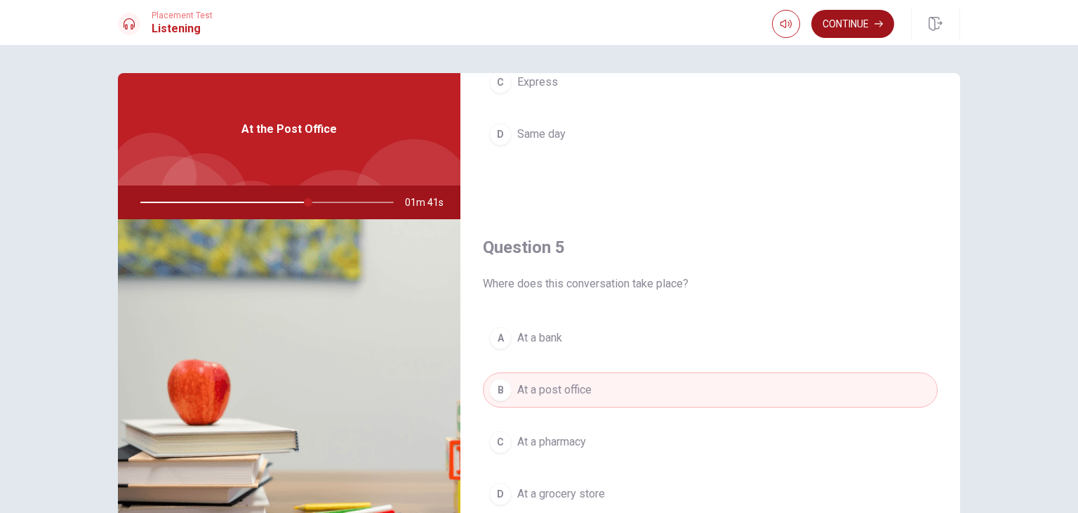
click at [840, 26] on button "Continue" at bounding box center [853, 24] width 83 height 28
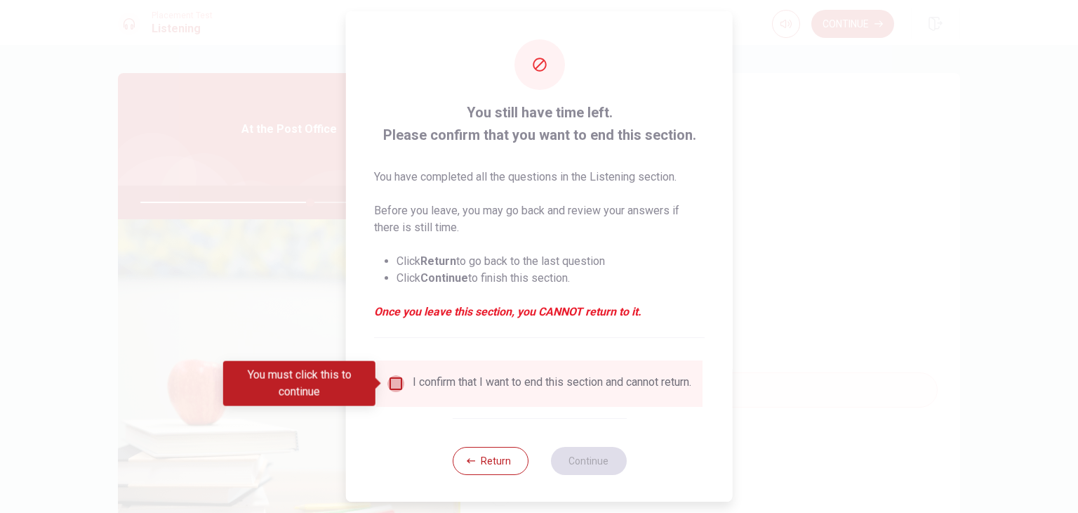
click at [388, 387] on input "You must click this to continue" at bounding box center [396, 383] width 17 height 17
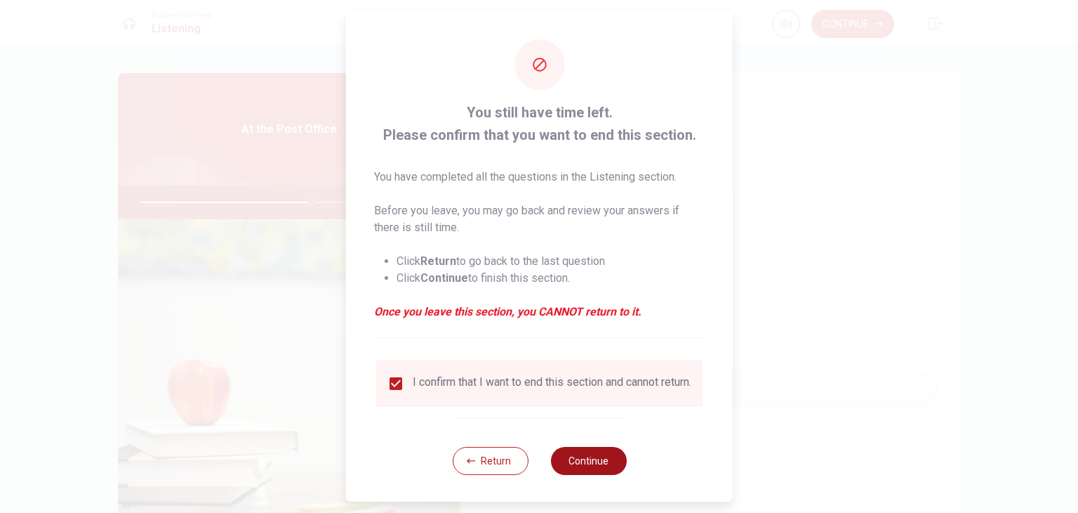
click at [593, 473] on button "Continue" at bounding box center [588, 461] width 76 height 28
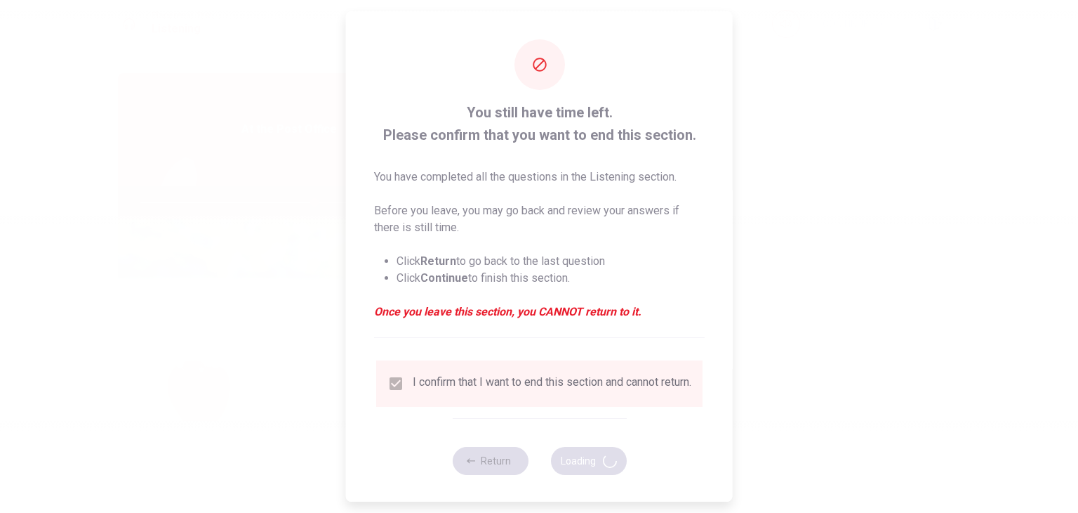
type input "69"
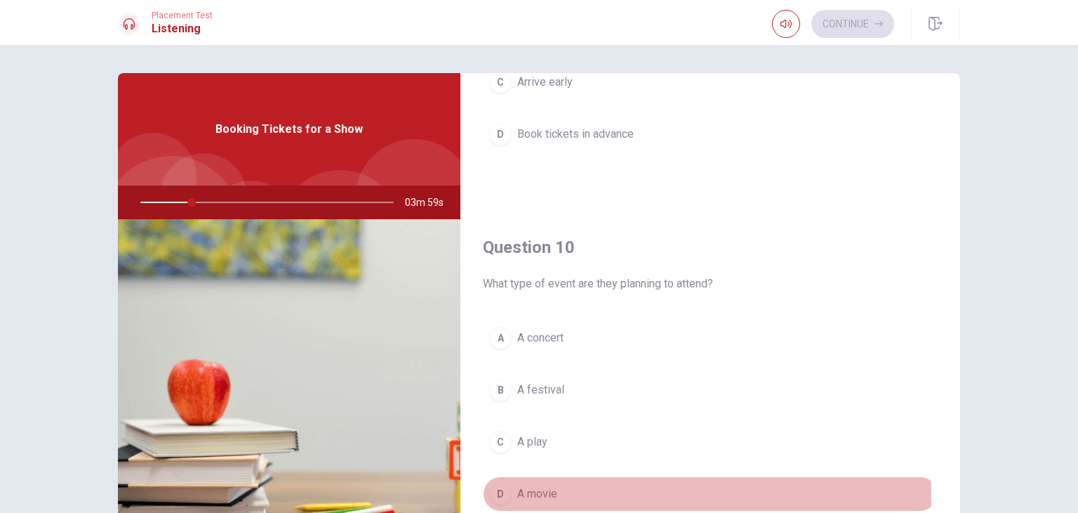
click at [532, 490] on span "A movie" at bounding box center [537, 493] width 40 height 17
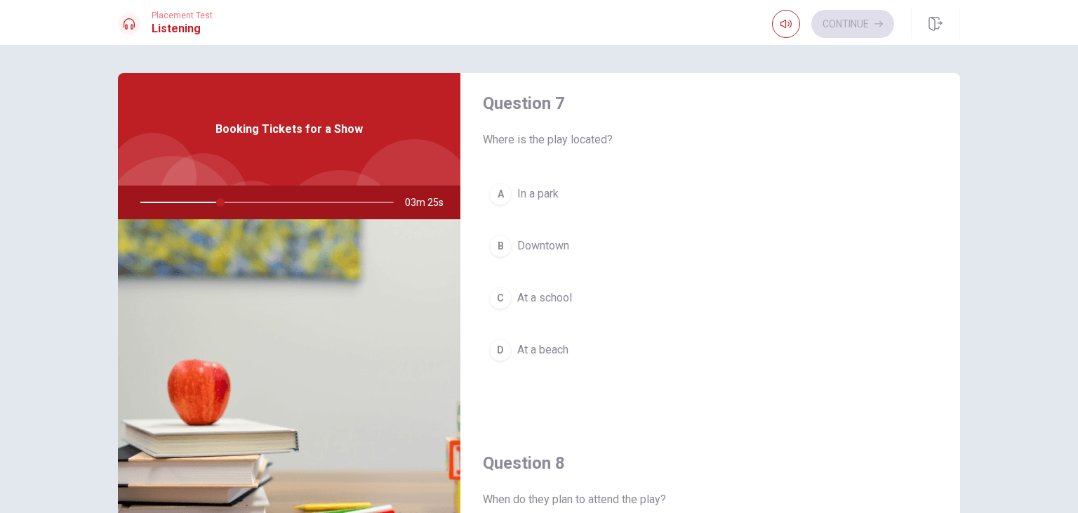
scroll to position [371, 0]
click at [556, 241] on span "Downtown" at bounding box center [543, 243] width 52 height 17
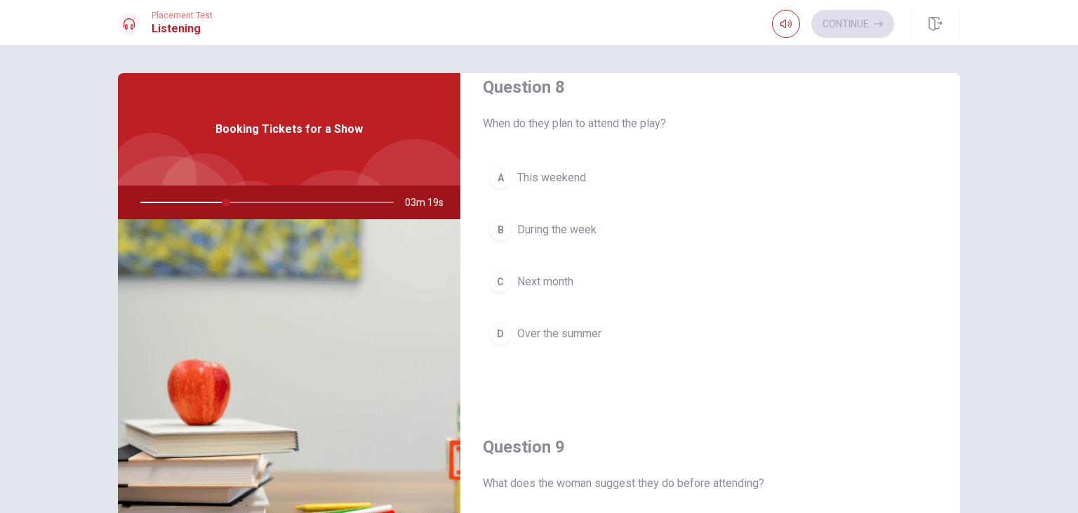
scroll to position [760, 0]
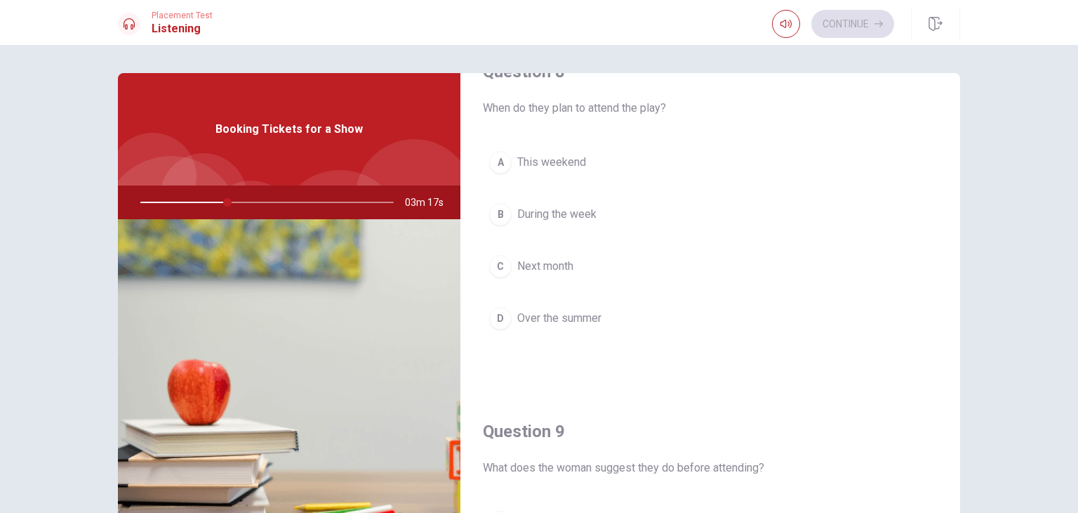
click at [510, 156] on button "A This weekend" at bounding box center [710, 162] width 455 height 35
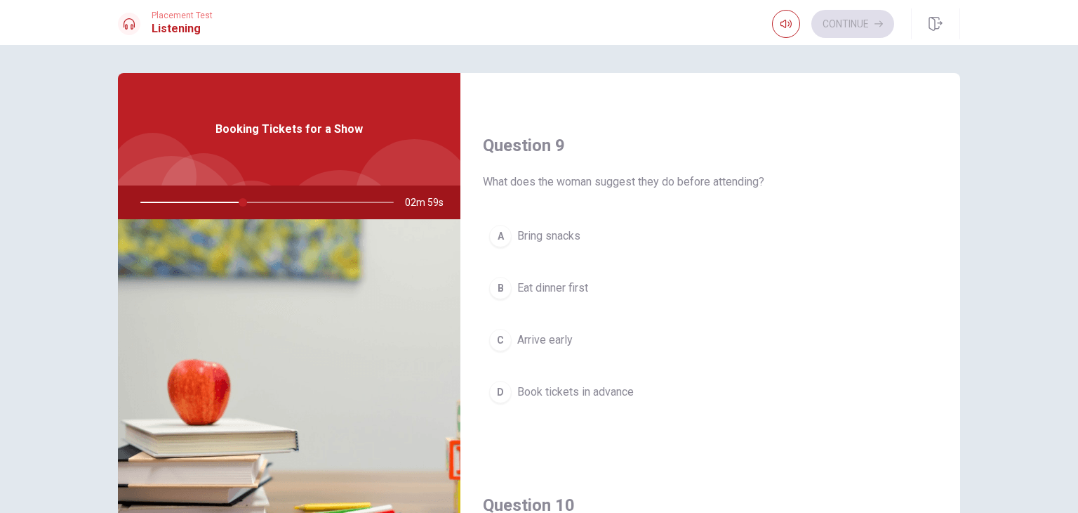
scroll to position [1054, 0]
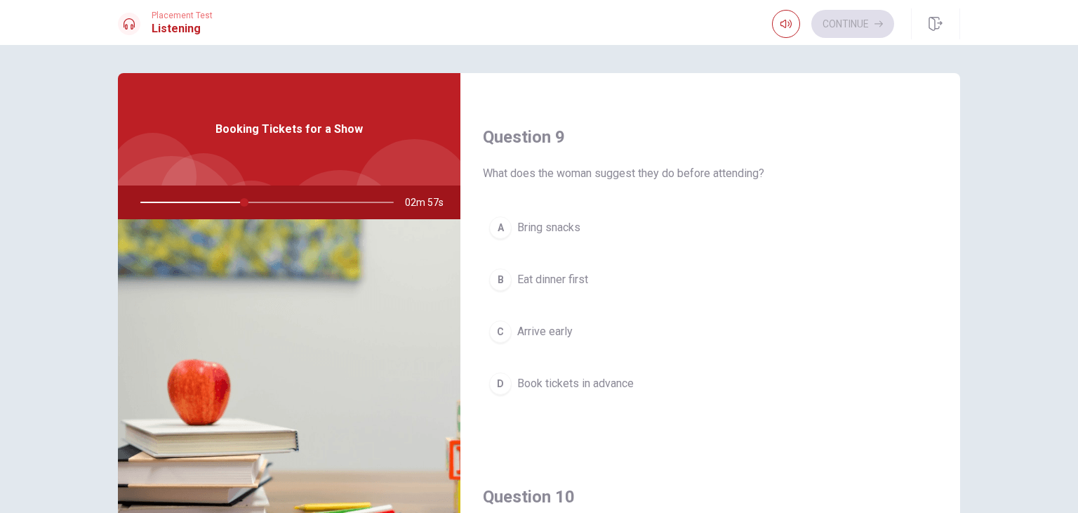
click at [561, 375] on span "Book tickets in advance" at bounding box center [575, 383] width 117 height 17
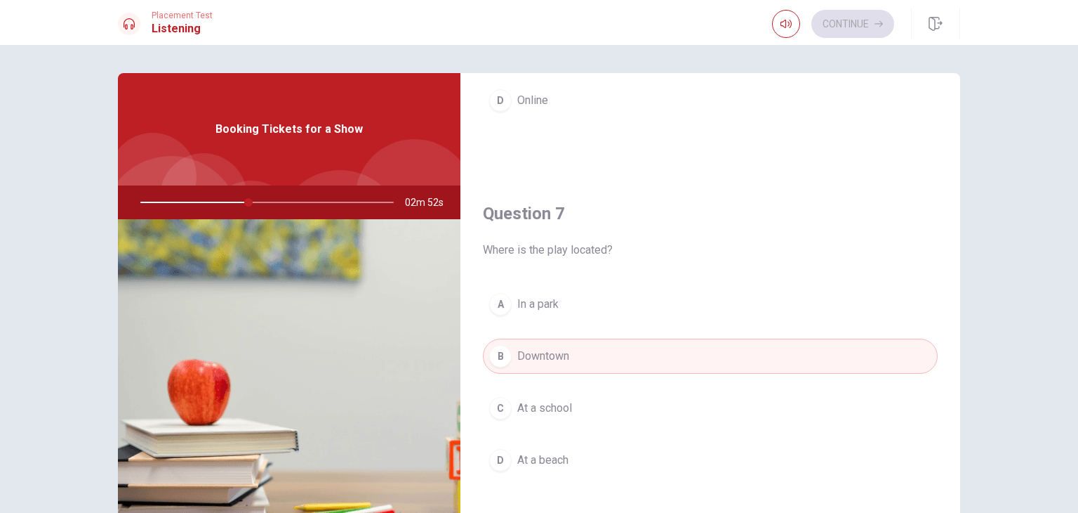
scroll to position [93, 0]
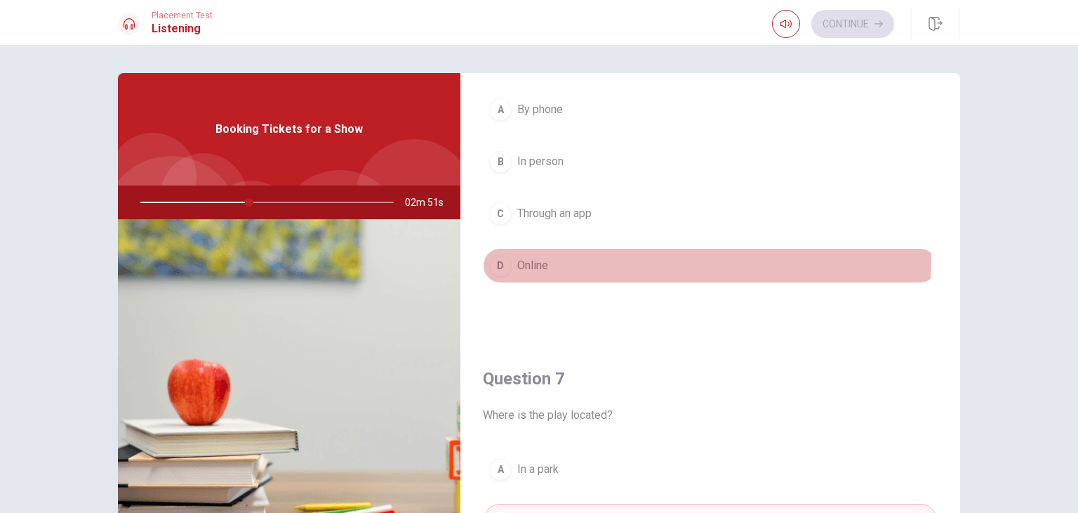
click at [513, 255] on button "D Online" at bounding box center [710, 265] width 455 height 35
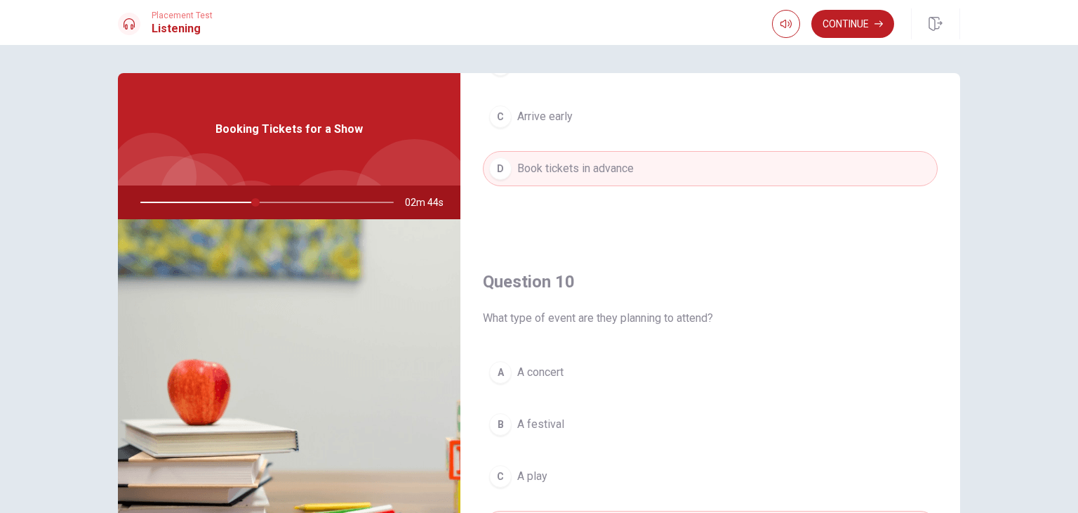
scroll to position [1303, 0]
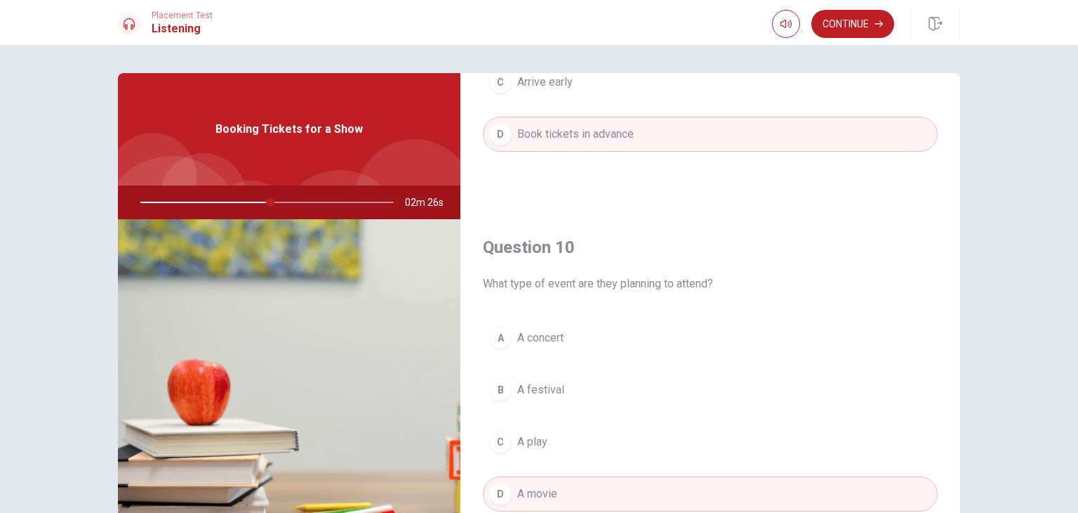
click at [526, 335] on span "A concert" at bounding box center [540, 337] width 46 height 17
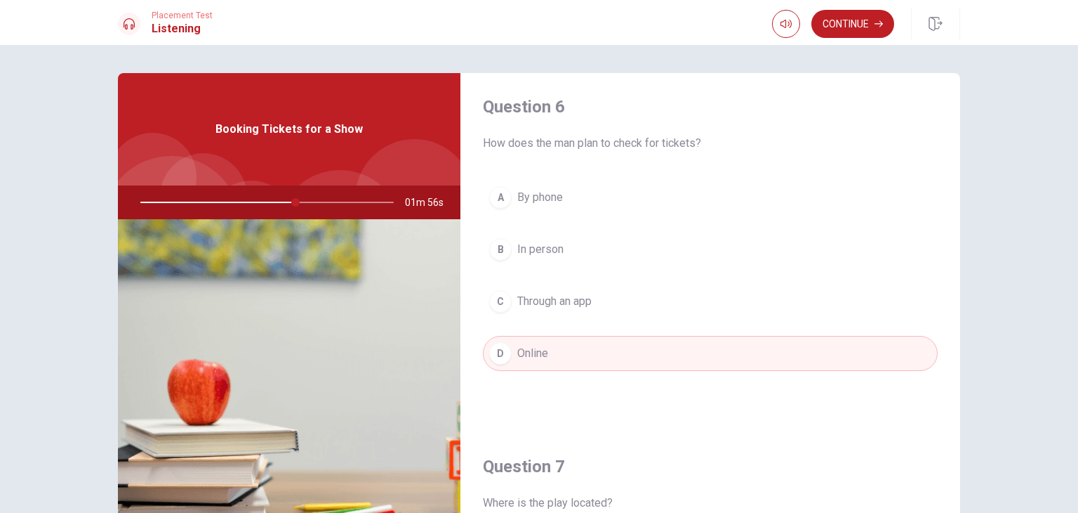
scroll to position [0, 0]
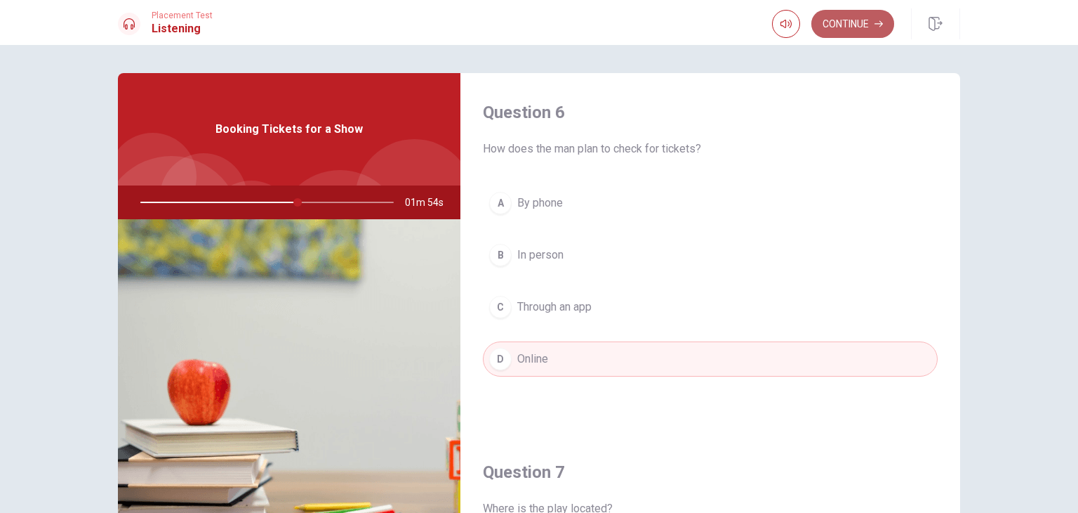
click at [833, 17] on button "Continue" at bounding box center [853, 24] width 83 height 28
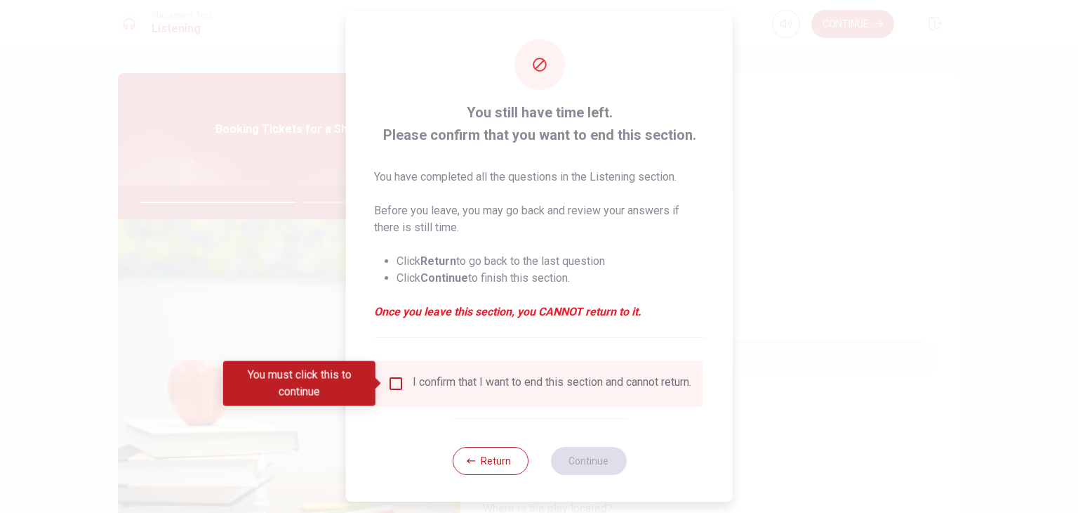
click at [396, 383] on input "You must click this to continue" at bounding box center [396, 383] width 17 height 17
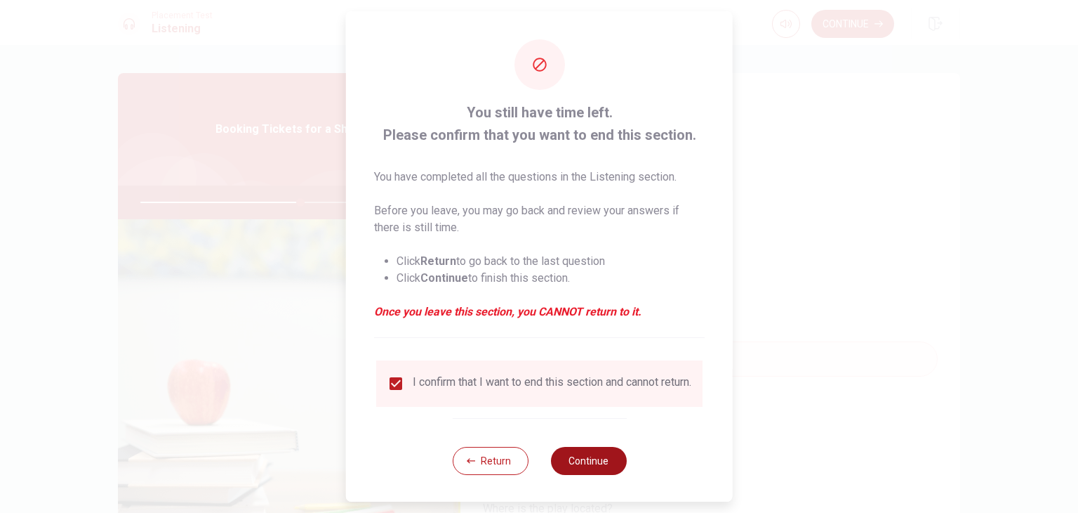
click at [587, 475] on button "Continue" at bounding box center [588, 461] width 76 height 28
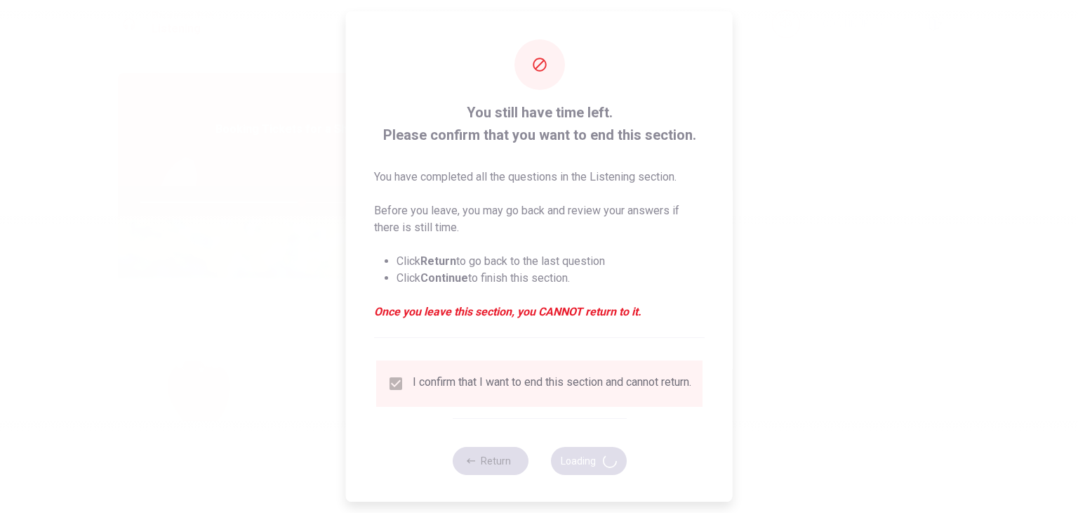
type input "64"
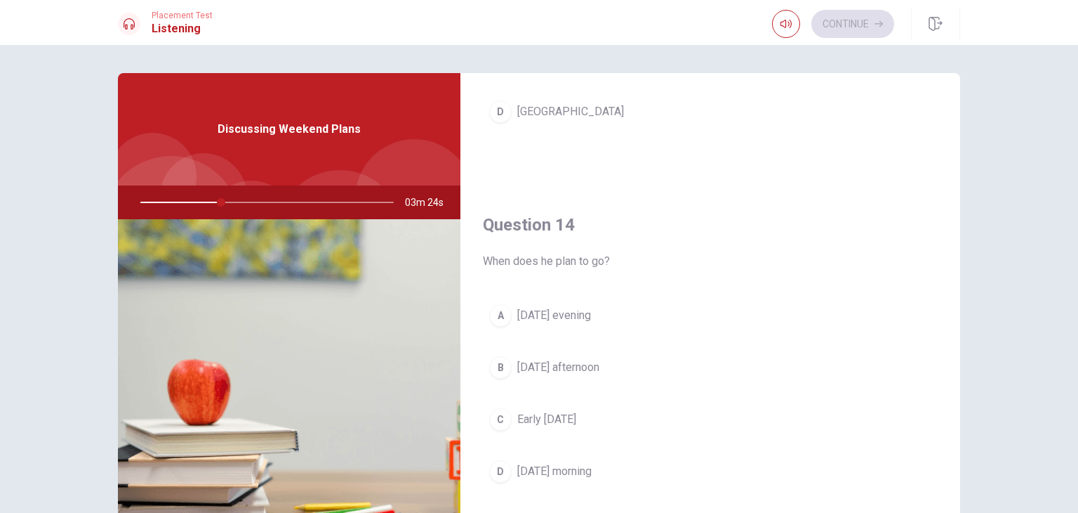
scroll to position [996, 0]
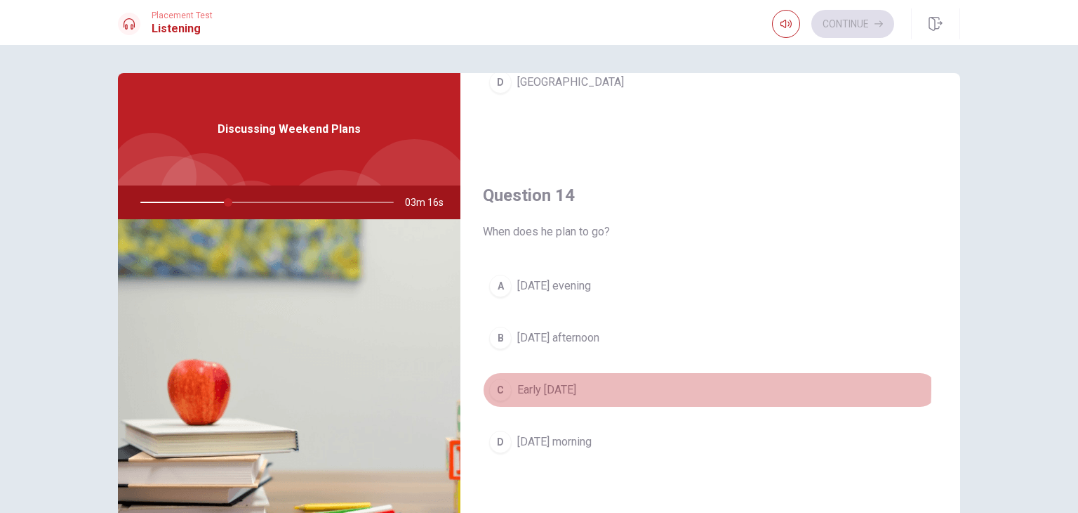
click at [551, 382] on span "Early [DATE]" at bounding box center [546, 389] width 59 height 17
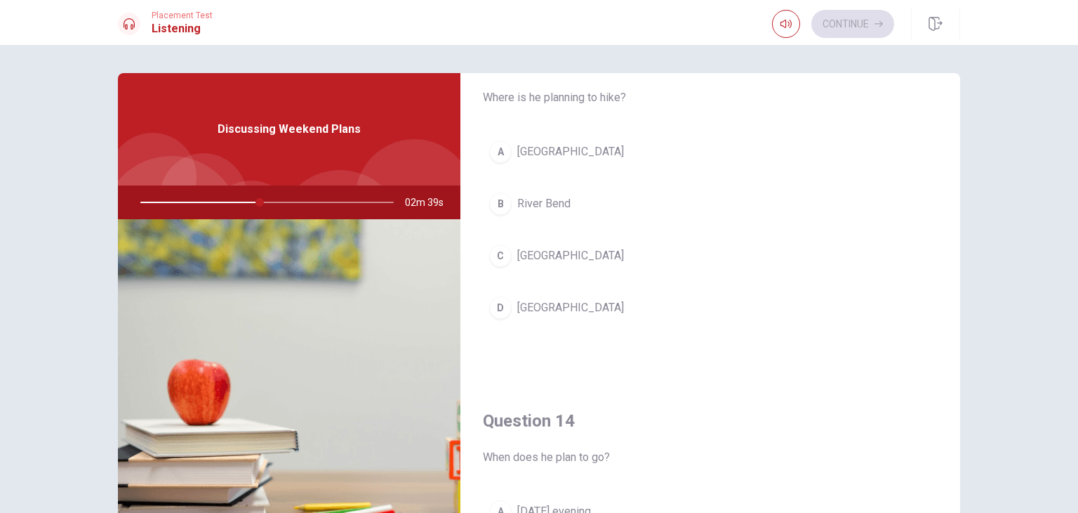
scroll to position [781, 0]
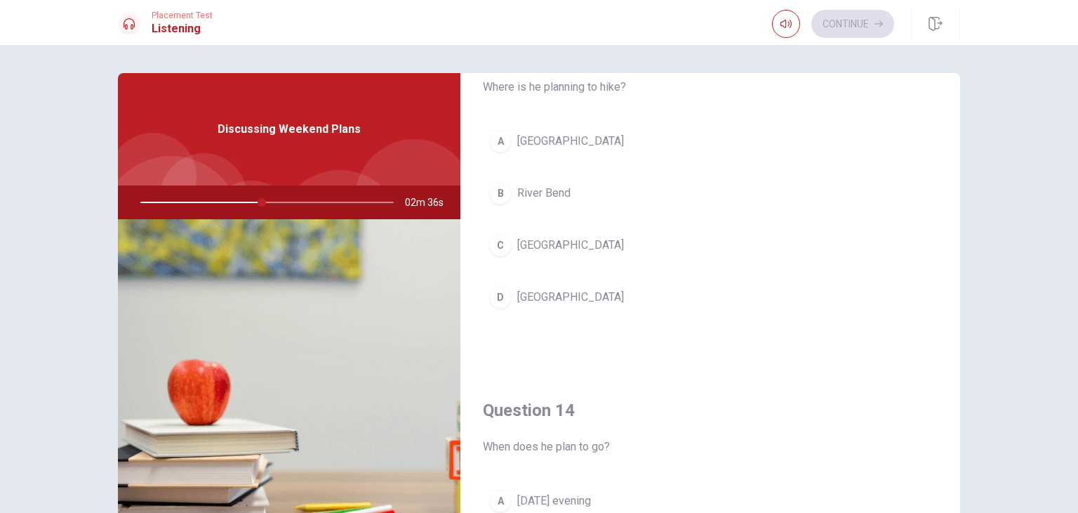
click at [552, 249] on span "[GEOGRAPHIC_DATA]" at bounding box center [570, 245] width 107 height 17
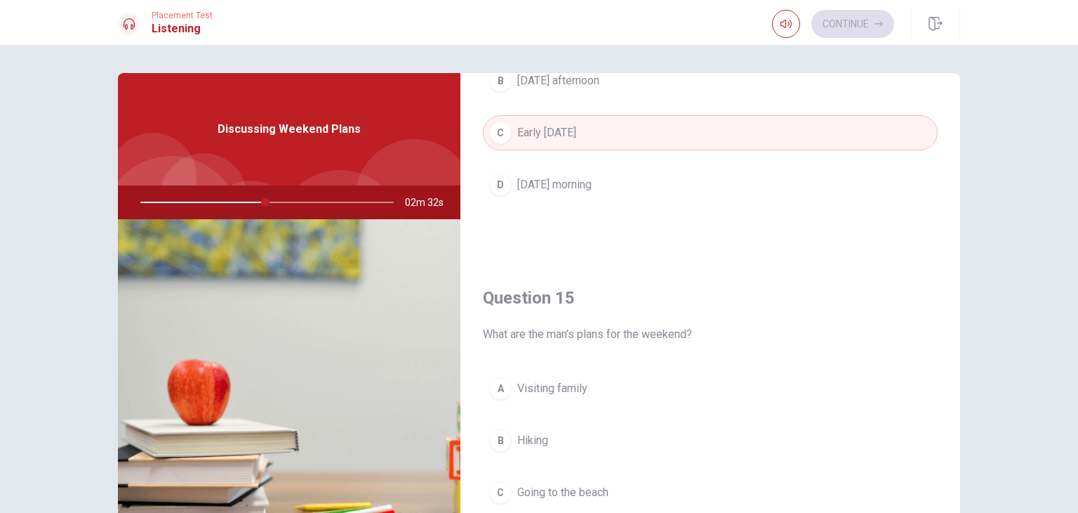
scroll to position [1303, 0]
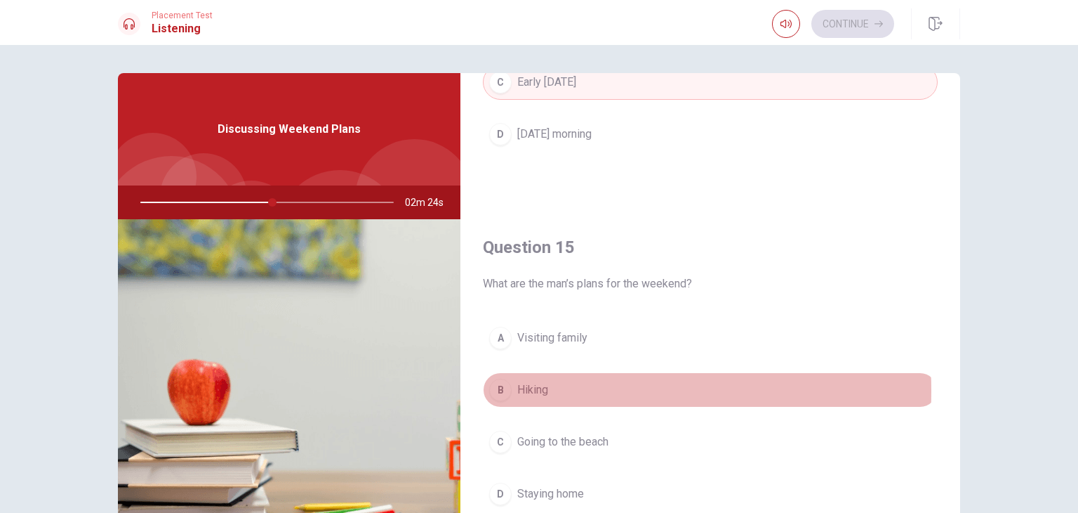
click at [539, 385] on span "Hiking" at bounding box center [532, 389] width 31 height 17
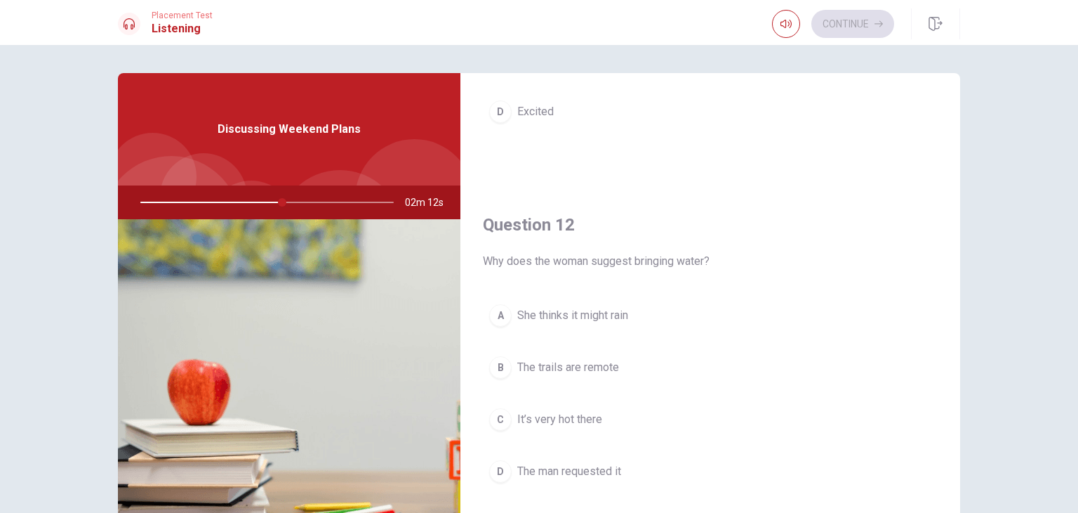
scroll to position [249, 0]
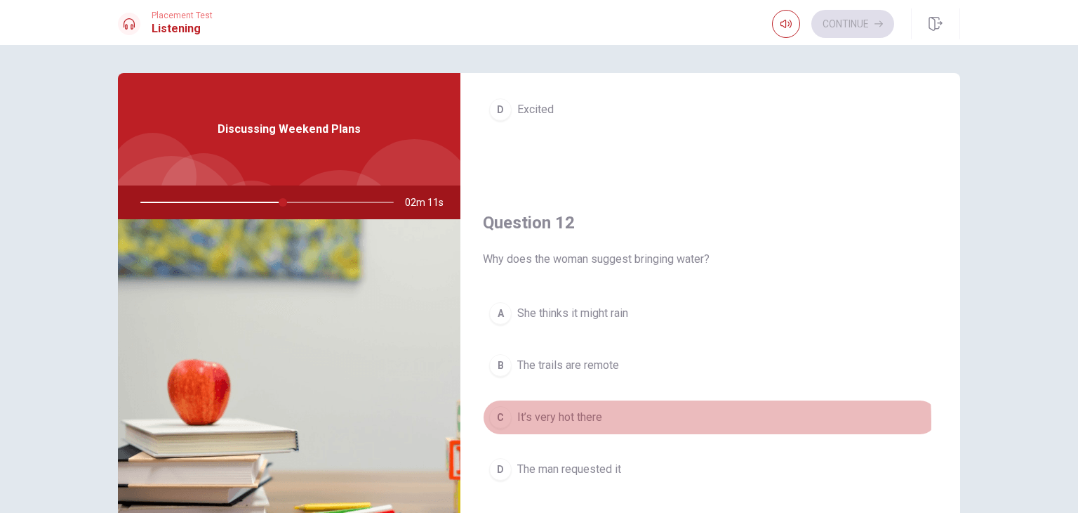
click at [595, 419] on span "It’s very hot there" at bounding box center [559, 417] width 85 height 17
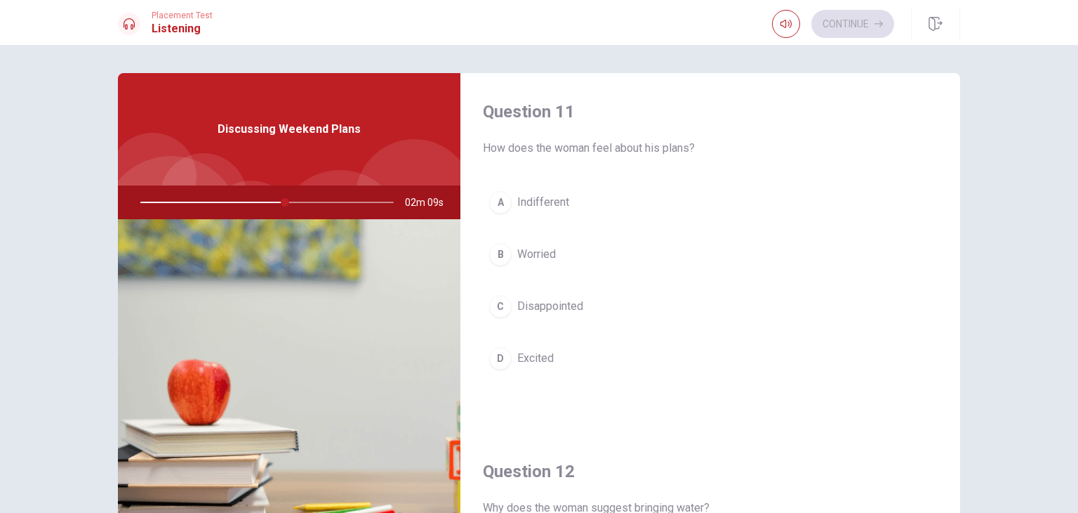
scroll to position [0, 0]
click at [528, 355] on span "Excited" at bounding box center [535, 358] width 37 height 17
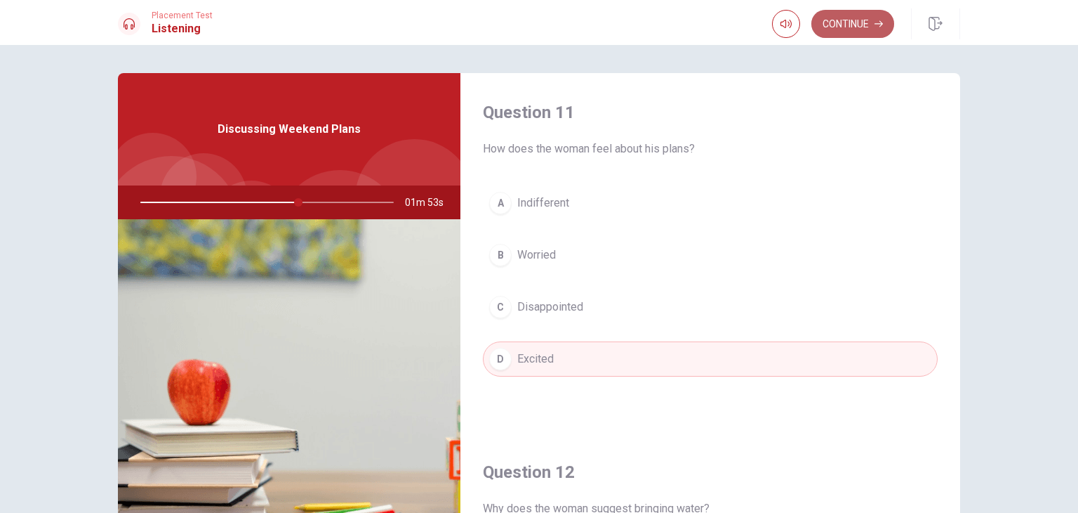
click at [837, 23] on button "Continue" at bounding box center [853, 24] width 83 height 28
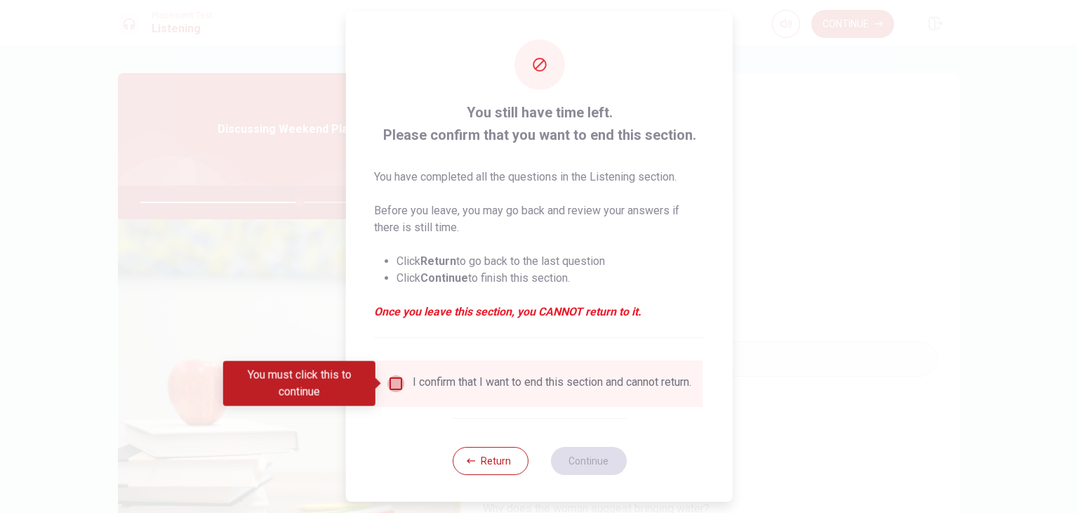
click at [393, 390] on input "You must click this to continue" at bounding box center [396, 383] width 17 height 17
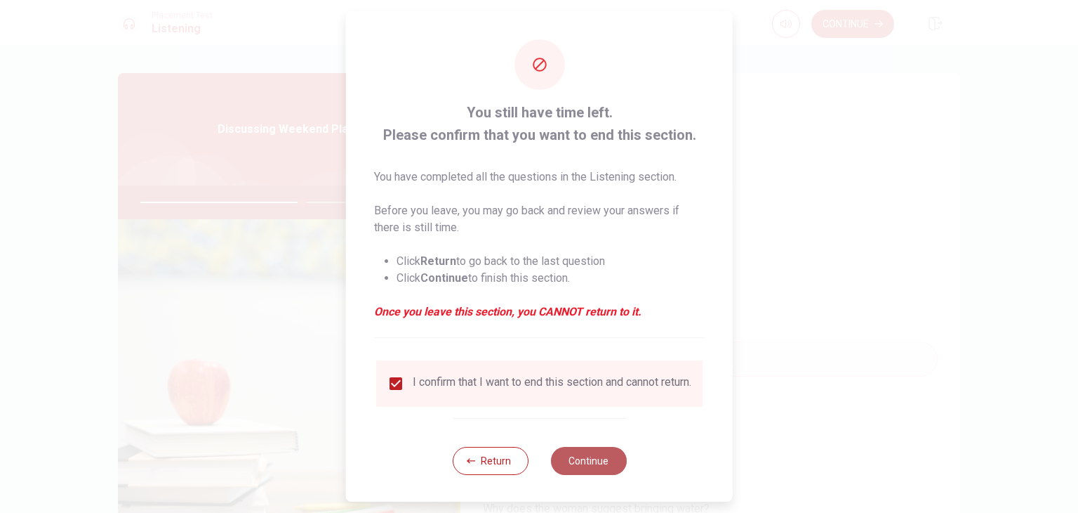
click at [595, 472] on button "Continue" at bounding box center [588, 461] width 76 height 28
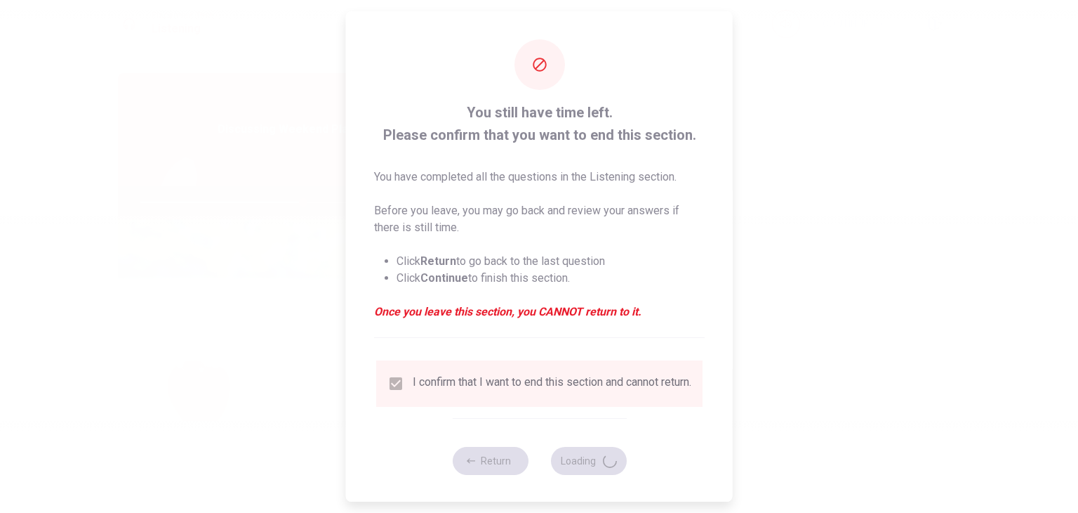
type input "65"
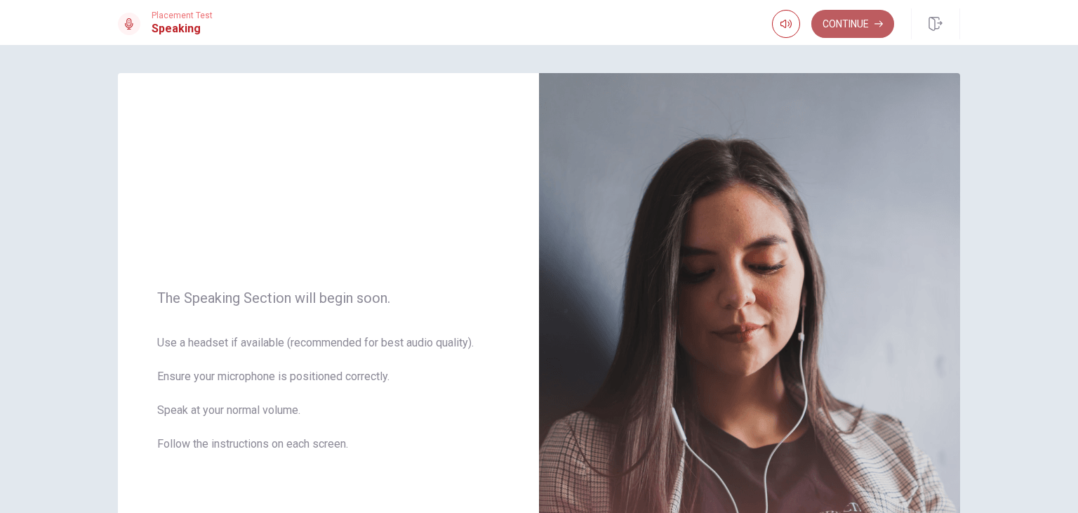
click at [865, 17] on button "Continue" at bounding box center [853, 24] width 83 height 28
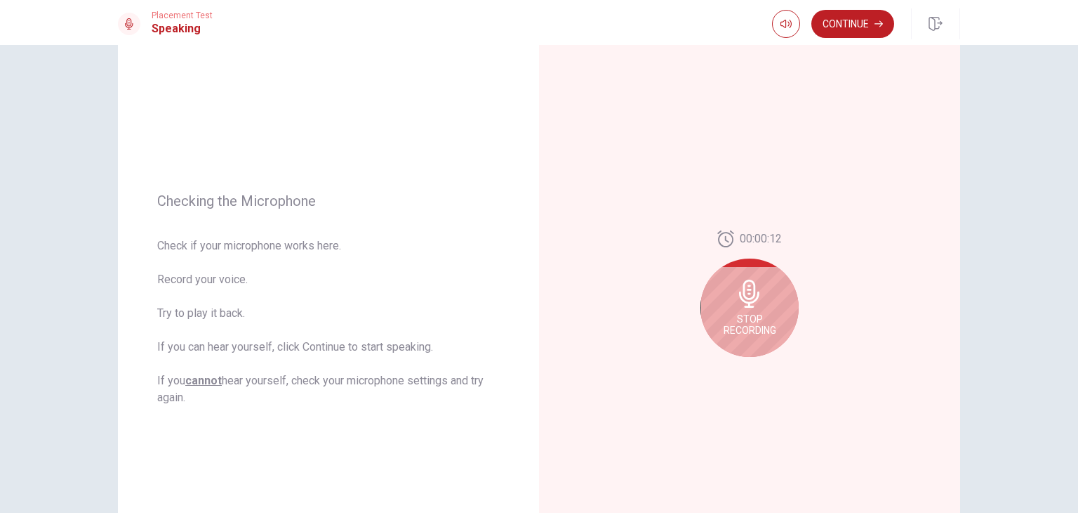
scroll to position [81, 0]
click at [747, 308] on div "Stop Recording" at bounding box center [750, 306] width 98 height 98
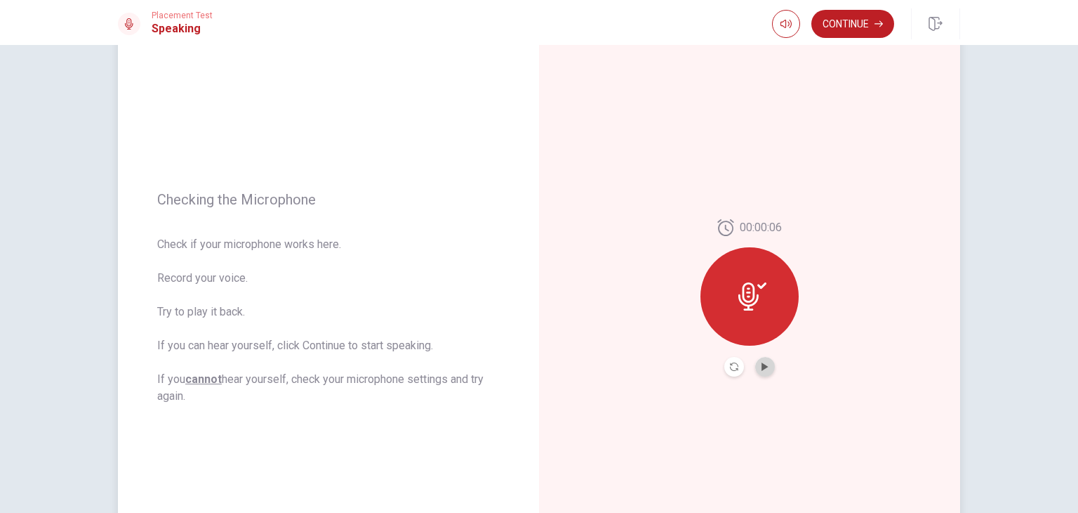
click at [760, 371] on button "Play Audio" at bounding box center [765, 367] width 20 height 20
click at [729, 371] on button "Record Again" at bounding box center [735, 367] width 20 height 20
click at [736, 370] on button "Record Again" at bounding box center [735, 367] width 20 height 20
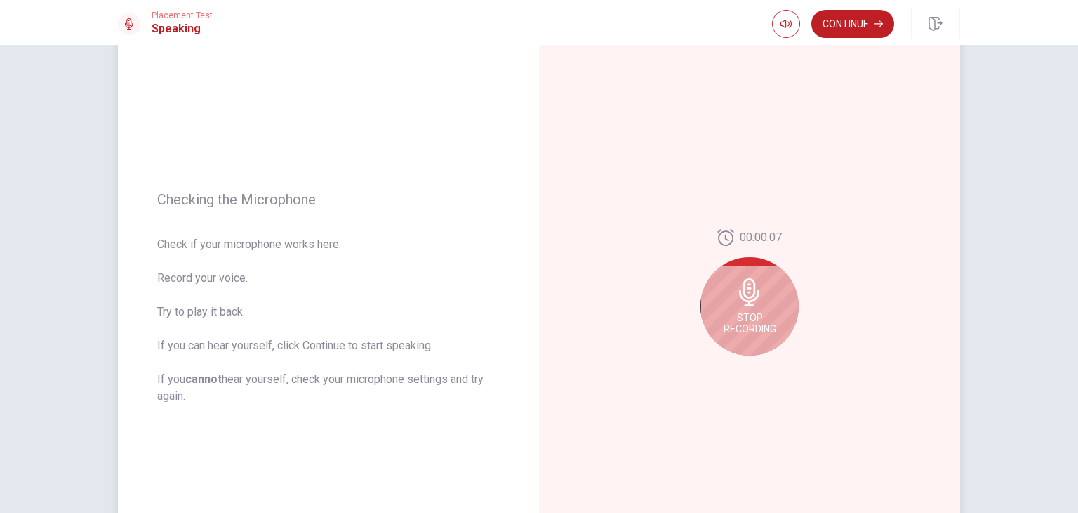
click at [755, 319] on span "Stop Recording" at bounding box center [750, 323] width 53 height 22
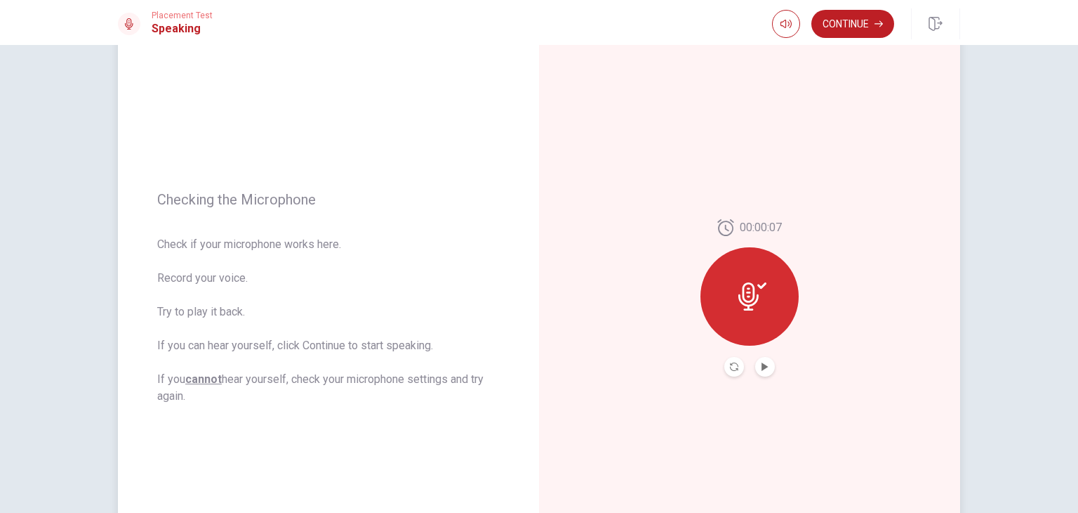
click at [724, 376] on div "00:00:07" at bounding box center [749, 298] width 421 height 612
click at [727, 372] on button "Record Again" at bounding box center [735, 367] width 20 height 20
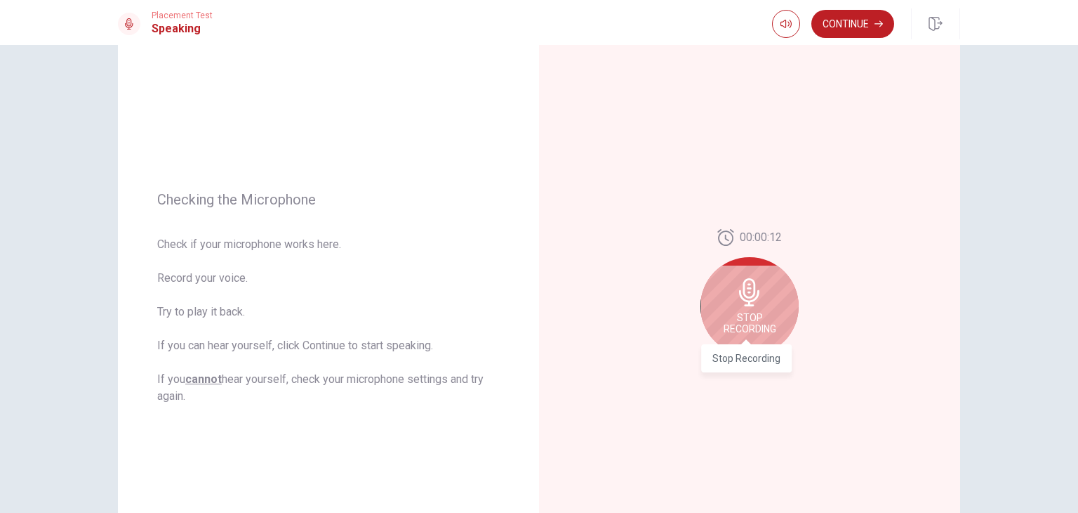
click at [751, 321] on span "Stop Recording" at bounding box center [750, 323] width 53 height 22
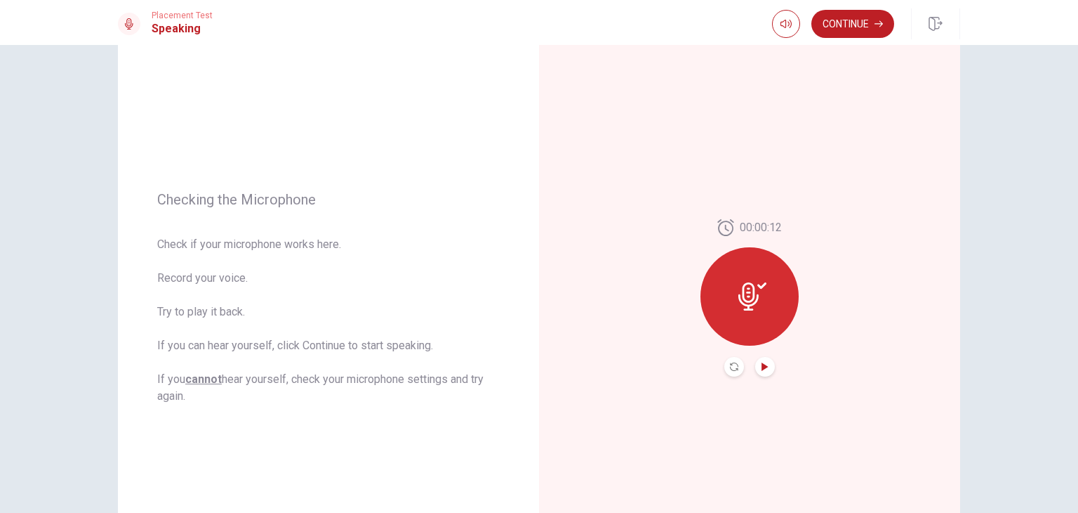
click at [762, 367] on icon "Play Audio" at bounding box center [765, 366] width 6 height 8
click at [839, 28] on button "Continue" at bounding box center [853, 24] width 83 height 28
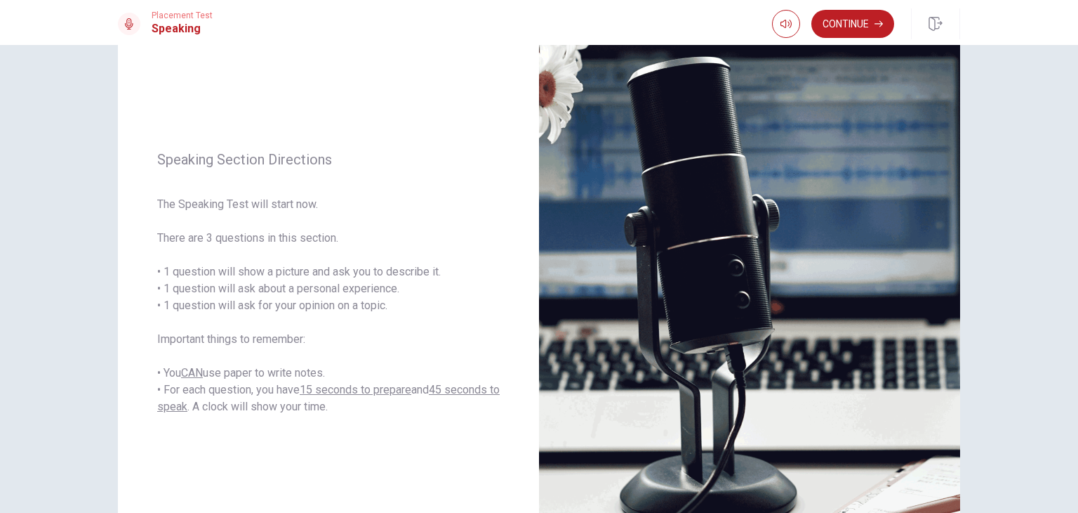
scroll to position [95, 0]
click at [854, 25] on button "Continue" at bounding box center [853, 24] width 83 height 28
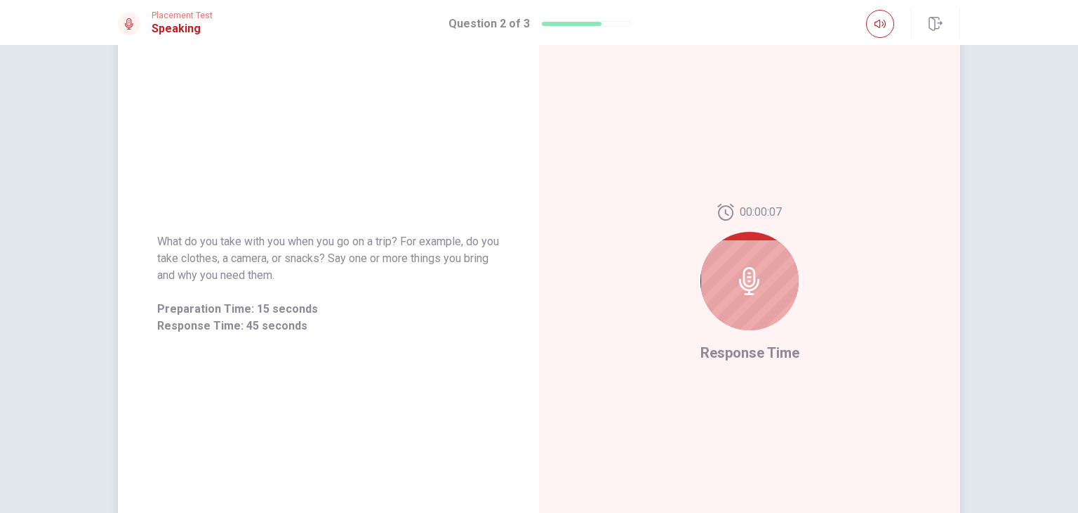
click at [745, 286] on icon at bounding box center [749, 281] width 20 height 28
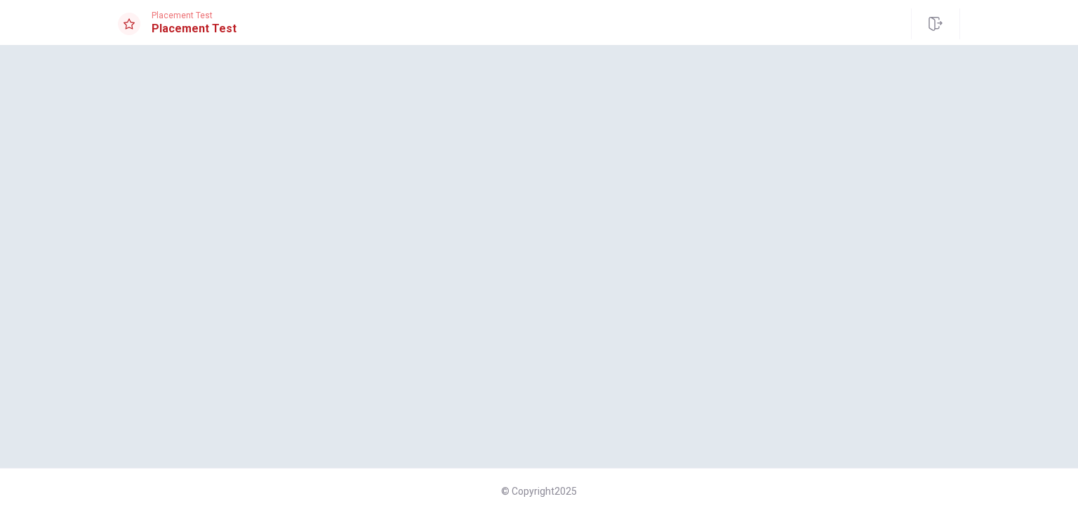
scroll to position [0, 0]
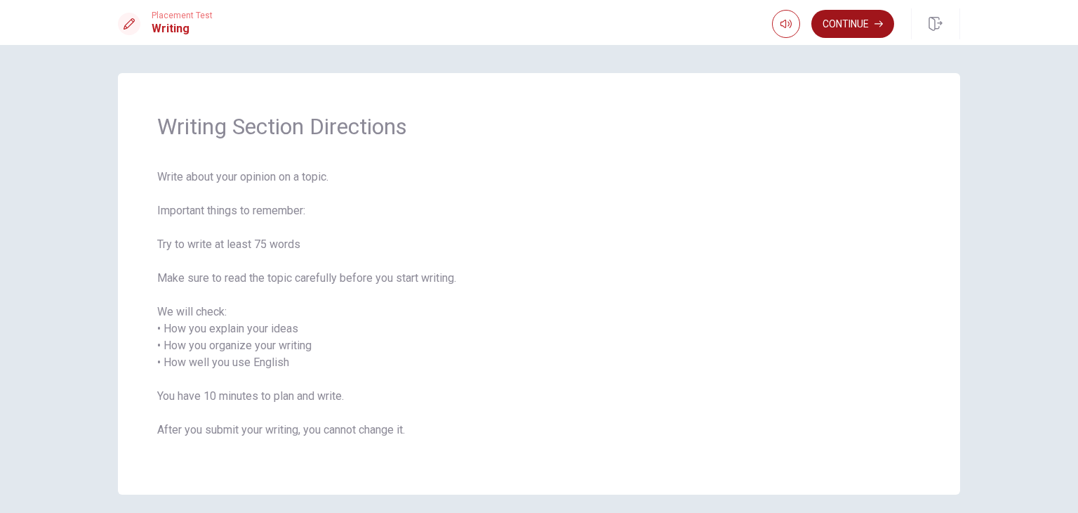
click at [836, 34] on button "Continue" at bounding box center [853, 24] width 83 height 28
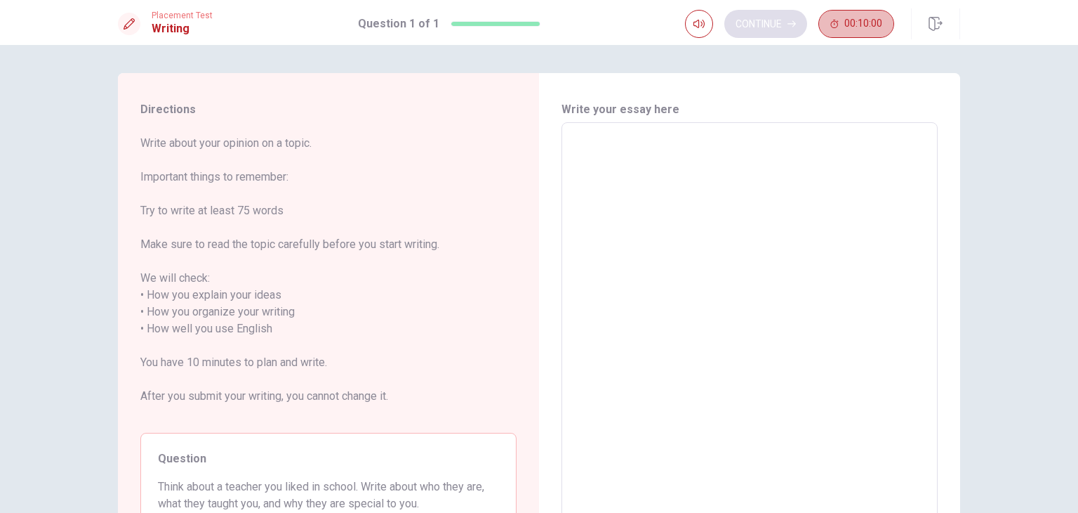
click at [836, 34] on button "00:10:00" at bounding box center [857, 24] width 76 height 28
click at [716, 166] on textarea at bounding box center [750, 329] width 357 height 390
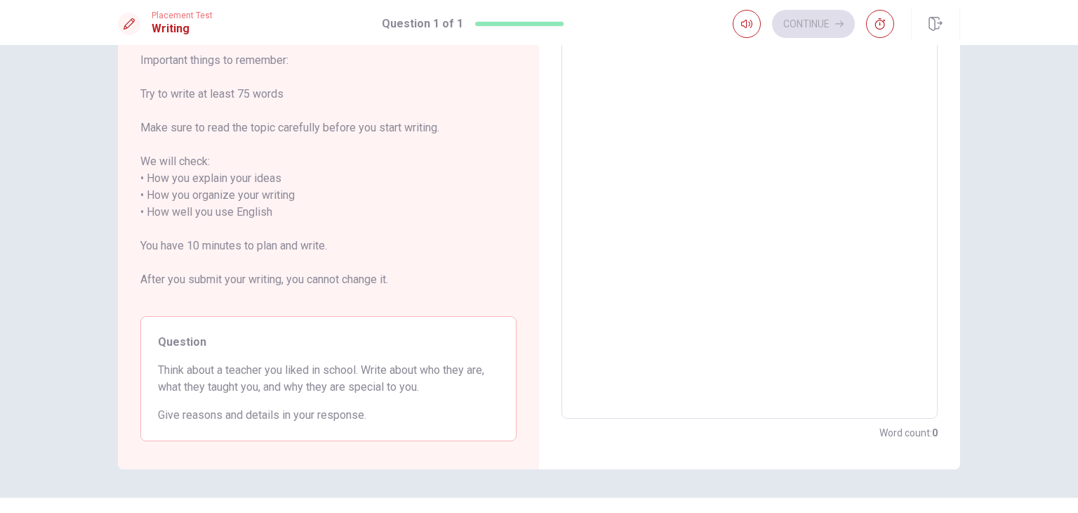
scroll to position [119, 0]
click at [848, 138] on textarea at bounding box center [750, 210] width 357 height 390
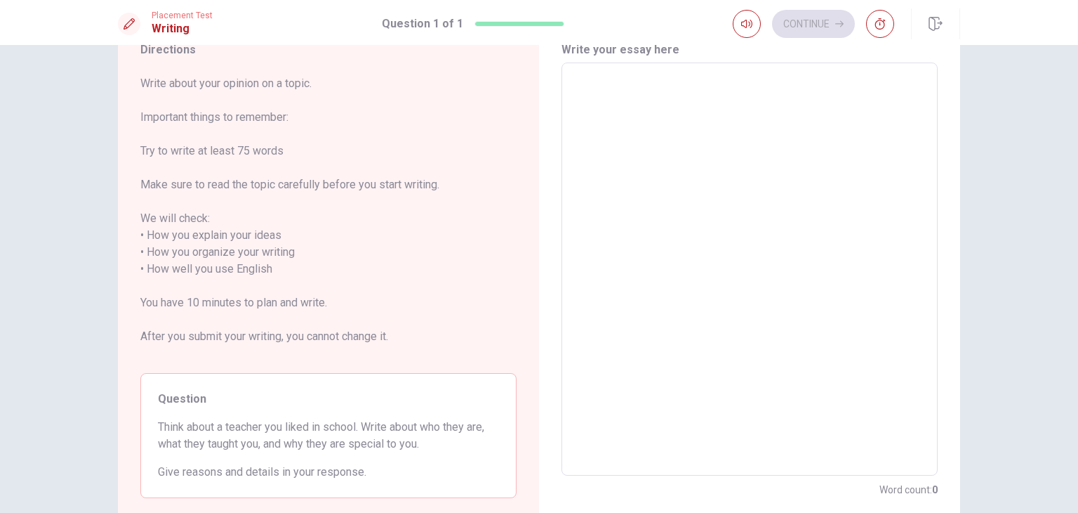
scroll to position [6, 0]
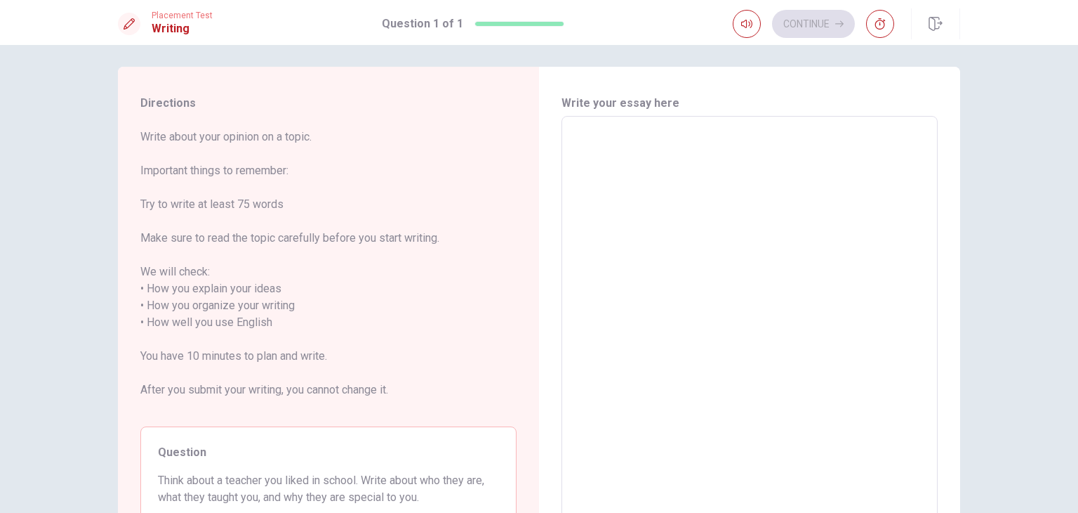
type textarea "O"
type textarea "x"
type textarea "On"
type textarea "x"
type textarea "One"
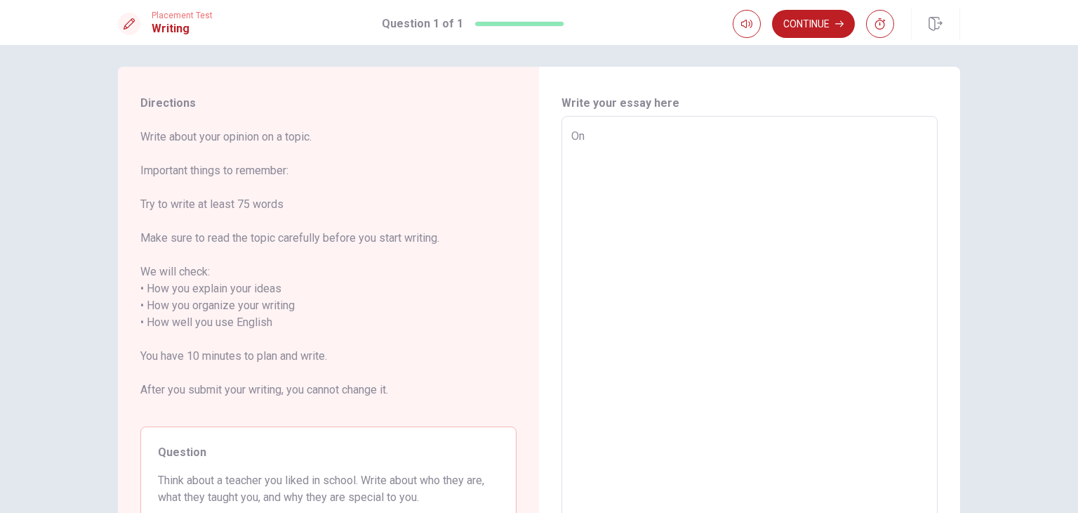
type textarea "x"
type textarea "One"
type textarea "x"
type textarea "One t"
type textarea "x"
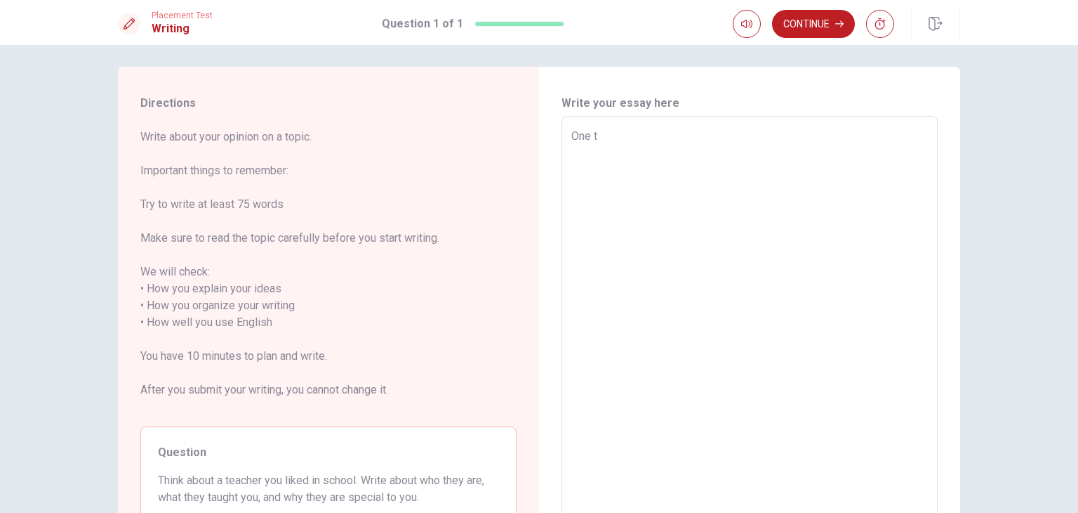
type textarea "One te"
type textarea "x"
type textarea "One tea"
type textarea "x"
type textarea "One teac"
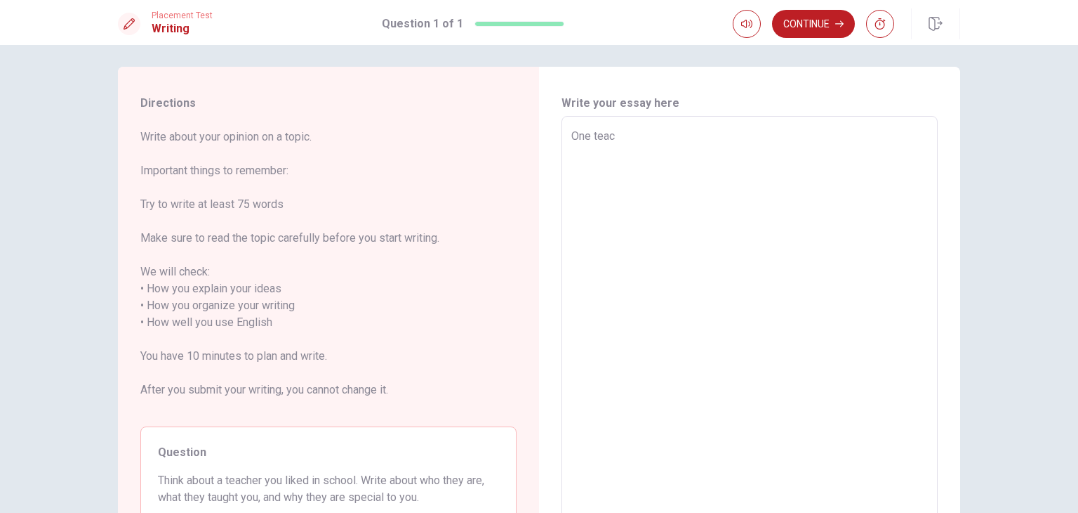
type textarea "x"
type textarea "One teach"
type textarea "x"
type textarea "One teache"
type textarea "x"
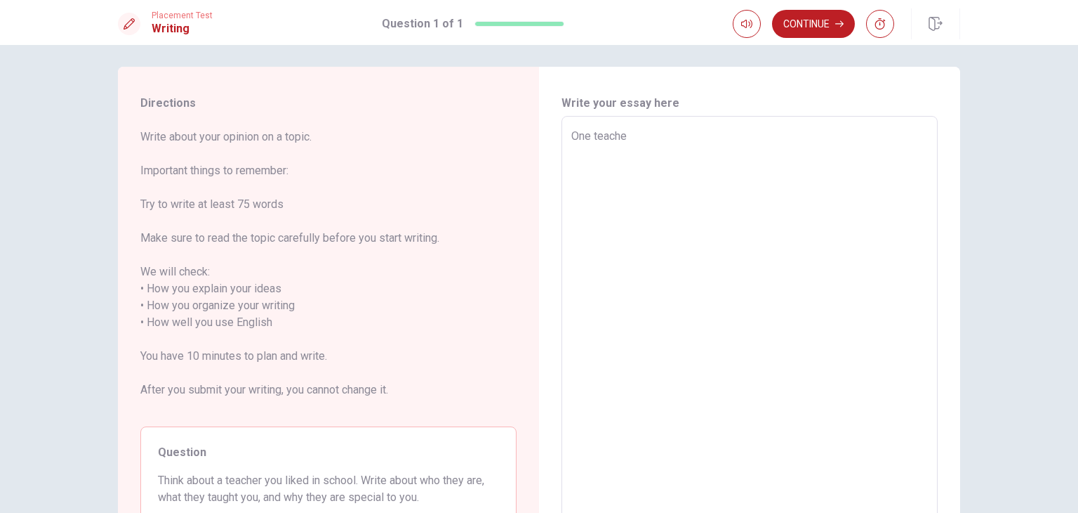
type textarea "One teacher"
type textarea "x"
type textarea "One teacher"
type textarea "x"
type textarea "One teacher w"
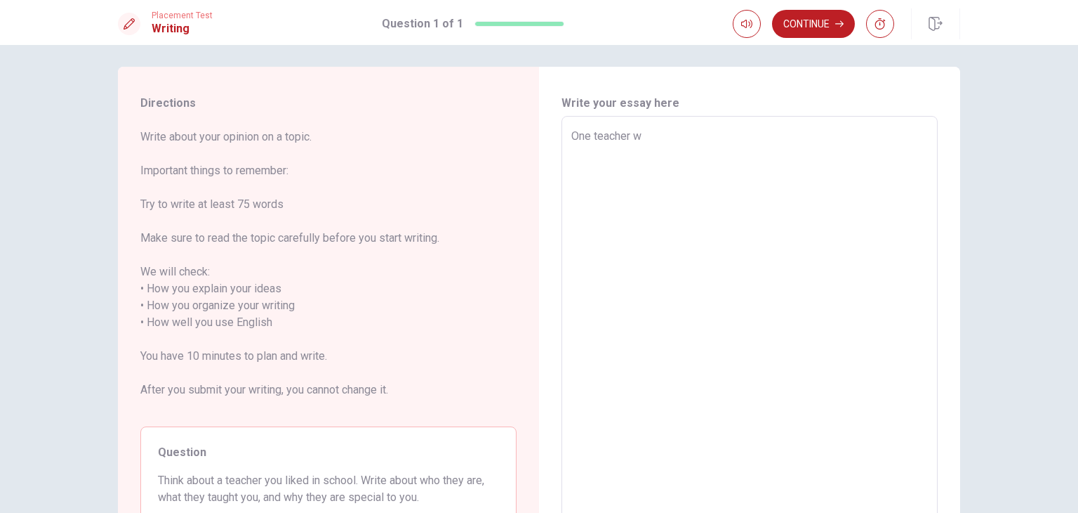
type textarea "x"
type textarea "One teacher [PERSON_NAME]"
type textarea "x"
type textarea "One teacher who"
type textarea "x"
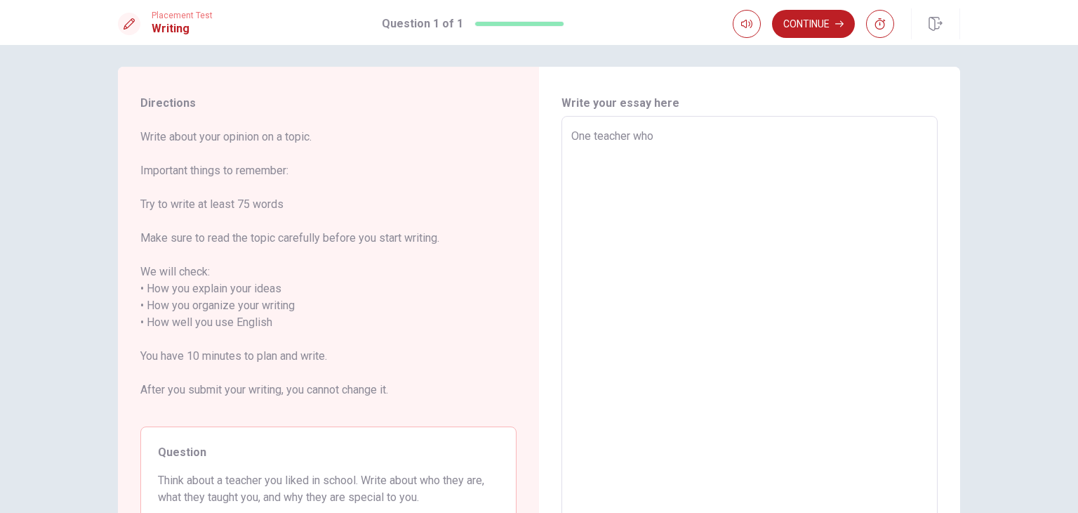
type textarea "One teacher who"
type textarea "x"
type textarea "One teacher who m"
type textarea "x"
type textarea "One teacher who ma"
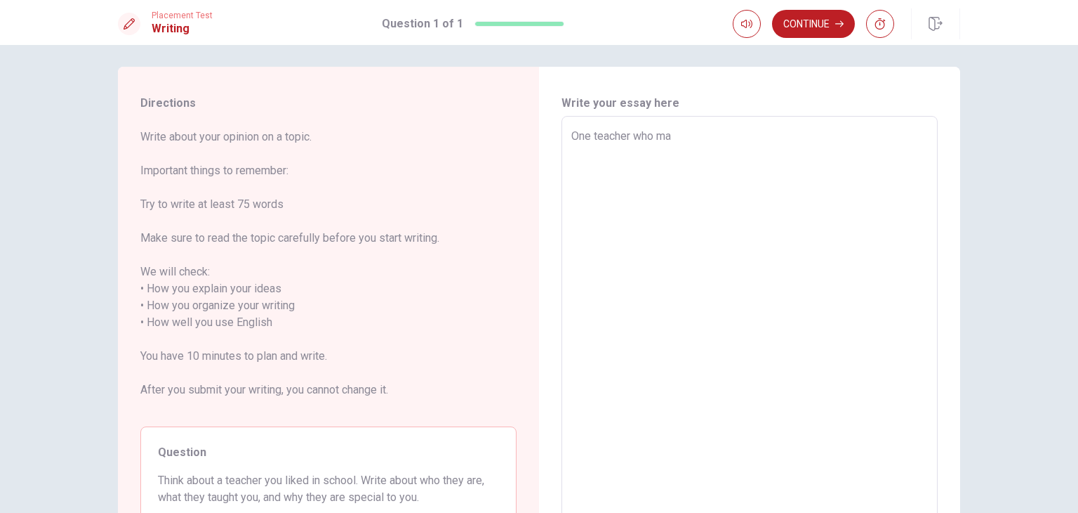
type textarea "x"
type textarea "One teacher who mad"
type textarea "x"
type textarea "One teacher who made"
type textarea "x"
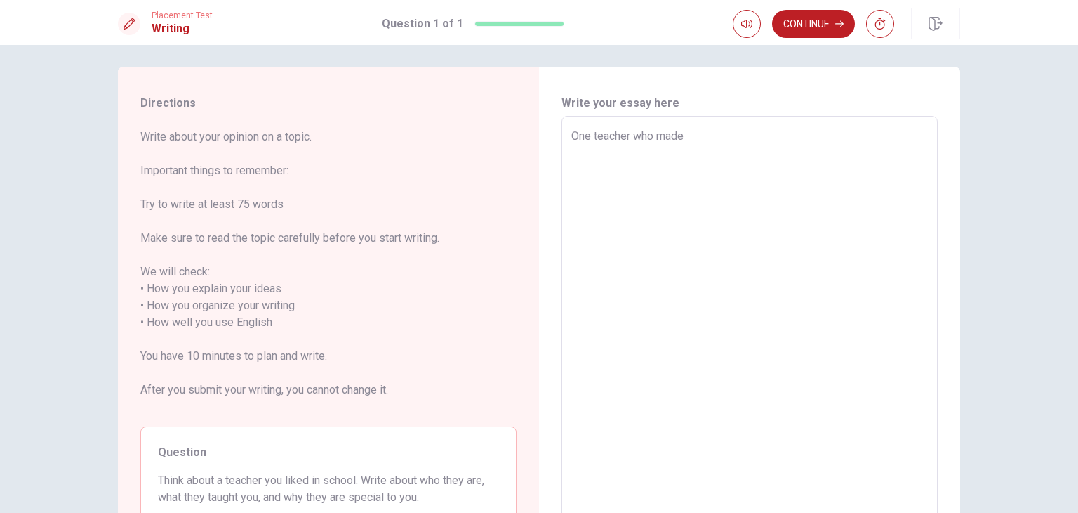
type textarea "One teacher who made"
type textarea "x"
type textarea "One teacher who made a"
type textarea "x"
type textarea "One teacher who made a"
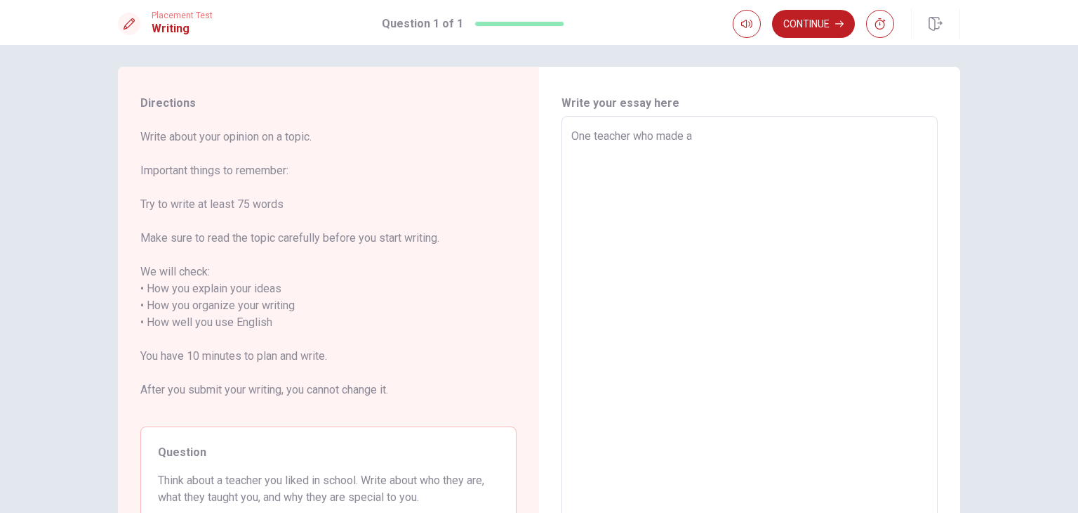
type textarea "x"
type textarea "One teacher who made a l"
type textarea "x"
type textarea "One teacher who made a la"
type textarea "x"
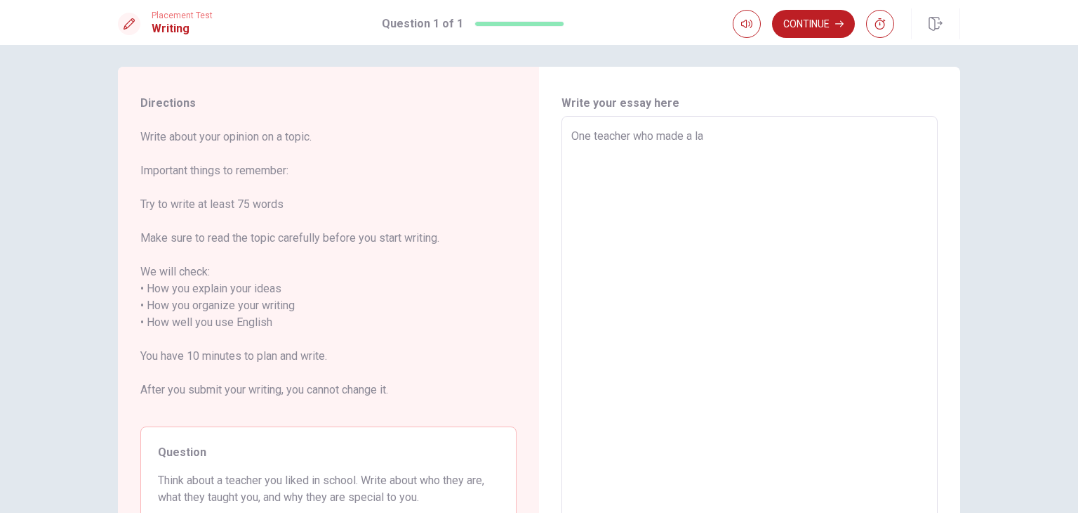
type textarea "One teacher who made a las"
type textarea "x"
type textarea "One teacher who made a last"
type textarea "x"
type textarea "One teacher who made a lasti"
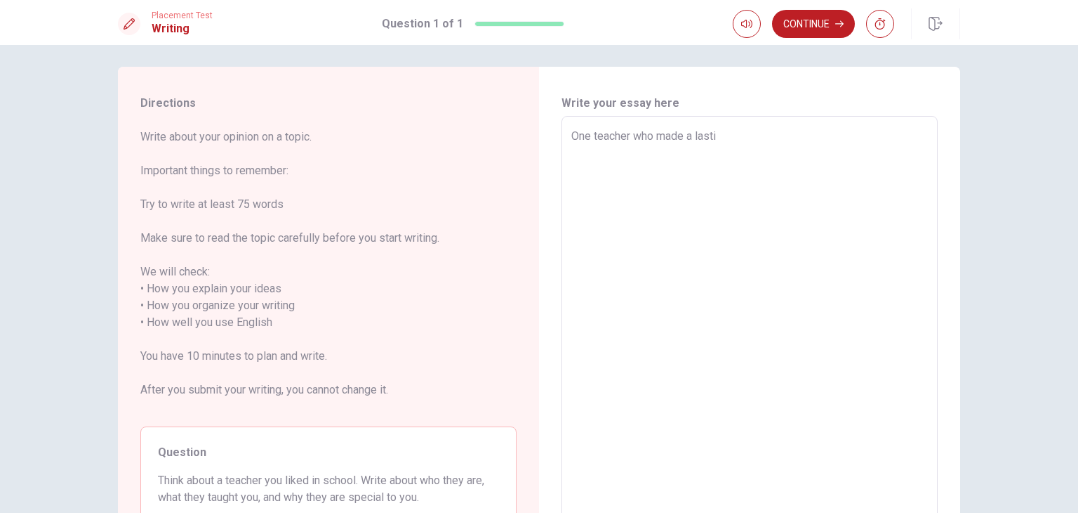
type textarea "x"
type textarea "One teacher who made a lastin"
type textarea "x"
type textarea "One teacher who made a lasting"
type textarea "x"
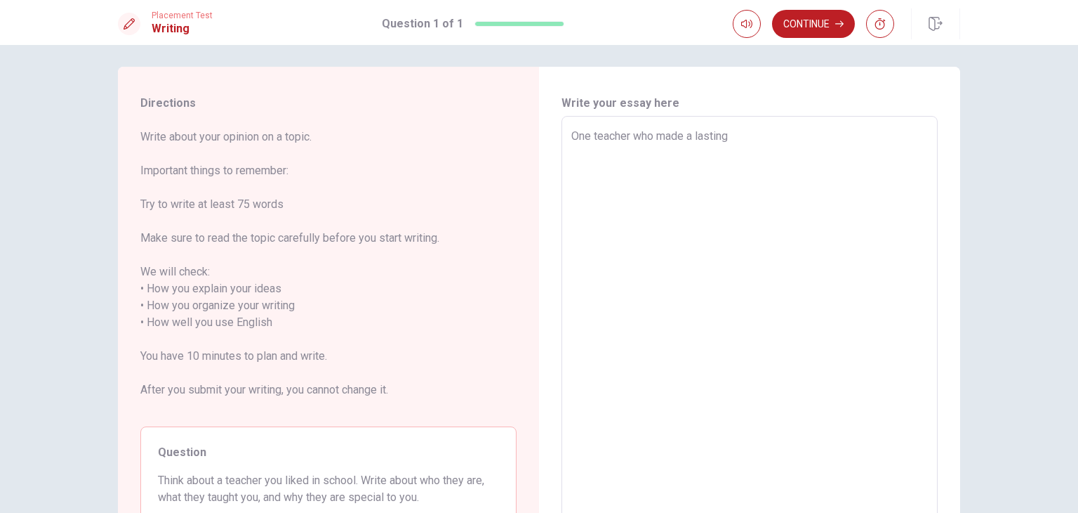
type textarea "One teacher who made a lasting"
type textarea "x"
type textarea "One teacher who made a lasting i"
type textarea "x"
type textarea "One teacher who made a lasting im"
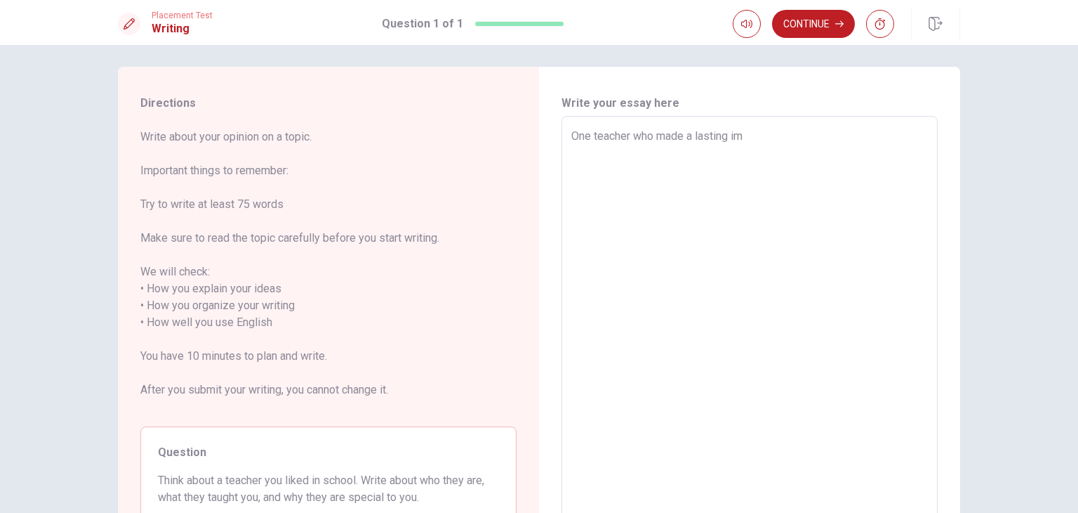
type textarea "x"
type textarea "One teacher who made a lasting imp"
type textarea "x"
type textarea "One teacher who made a lasting impa"
type textarea "x"
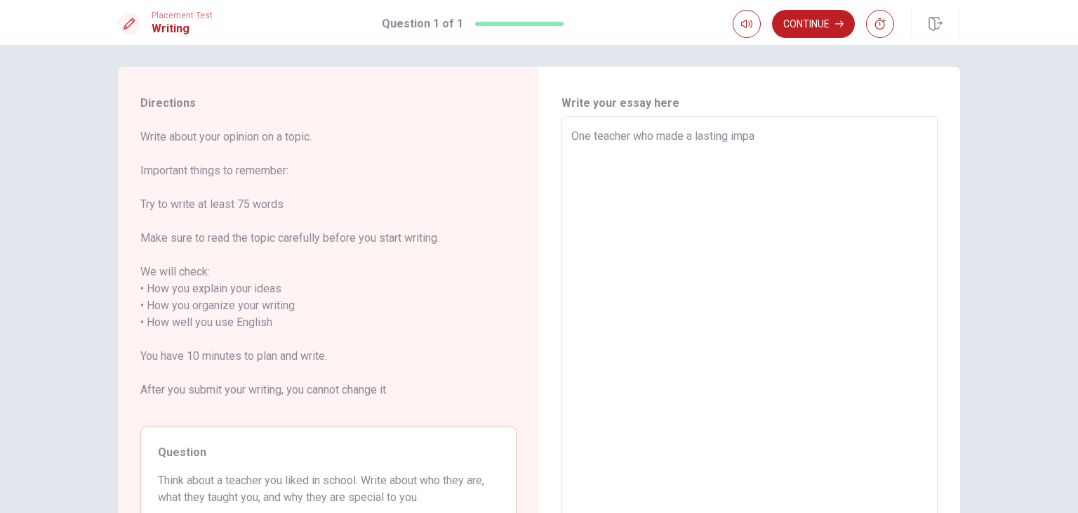
type textarea "One teacher who made a lasting impac"
type textarea "x"
type textarea "One teacher who made a lasting impact"
type textarea "x"
type textarea "One teacher who made a lasting impact"
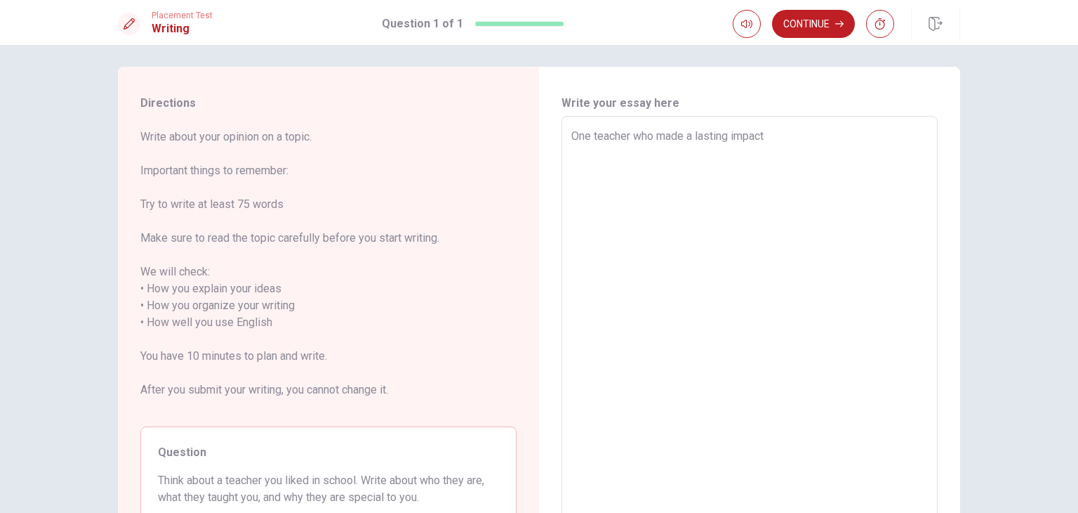
type textarea "x"
type textarea "One teacher who made a lasting impact o"
type textarea "x"
type textarea "One teacher who made a lasting impact on"
type textarea "x"
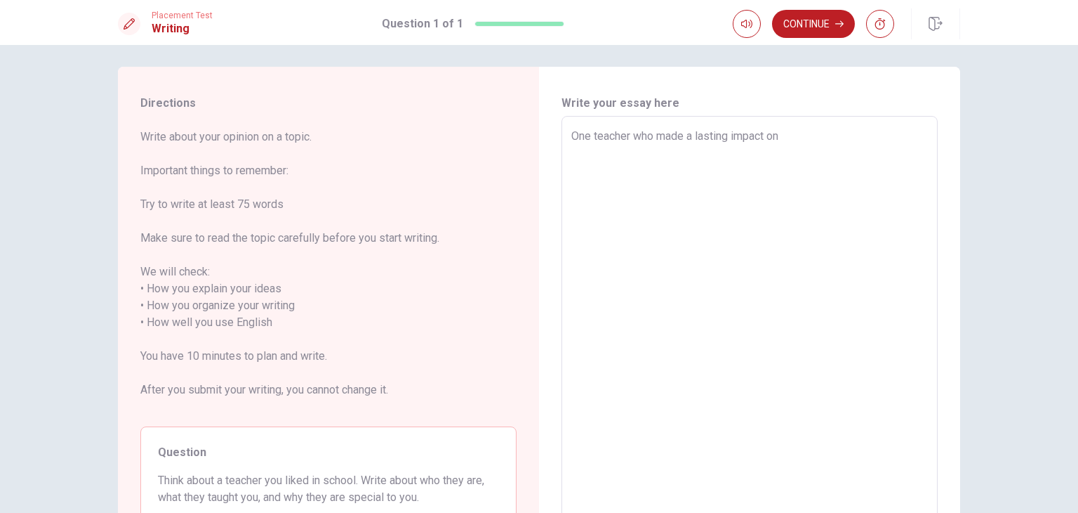
type textarea "One teacher who made a lasting impact on"
type textarea "x"
type textarea "One teacher who made a lasting impact on m"
type textarea "x"
type textarea "One teacher who made a lasting impact on me"
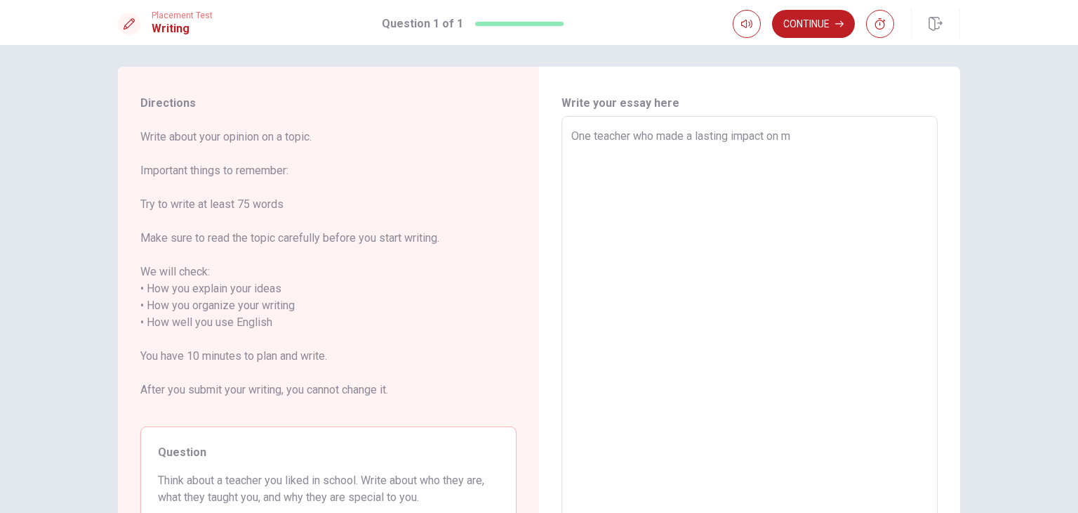
type textarea "x"
type textarea "One teacher who made a lasting impact on me"
type textarea "x"
type textarea "One teacher who made a lasting impact on me w"
type textarea "x"
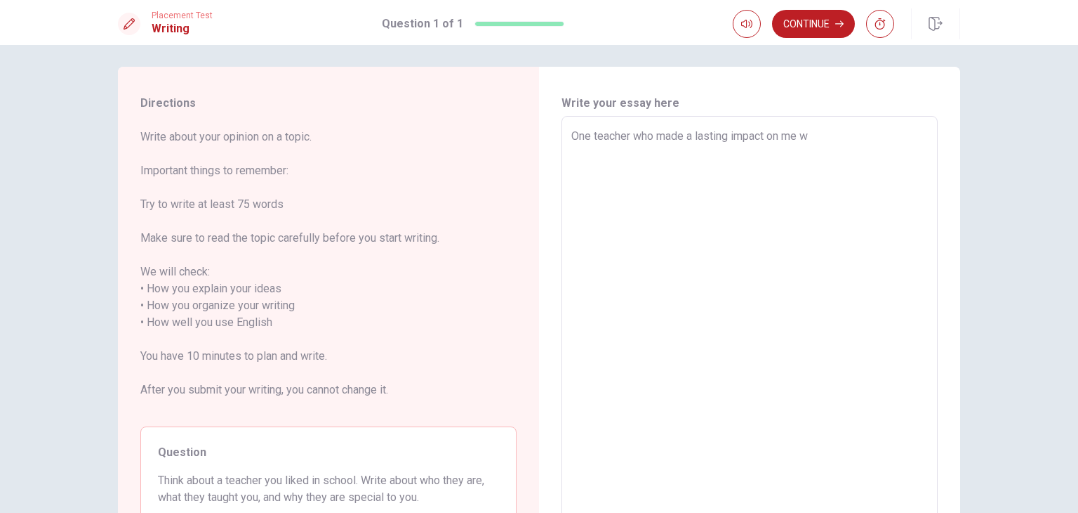
type textarea "One teacher who made a lasting impact on me wa"
type textarea "x"
type textarea "One teacher who made a lasting impact on me was"
type textarea "x"
type textarea "One teacher who made a lasting impact on me was"
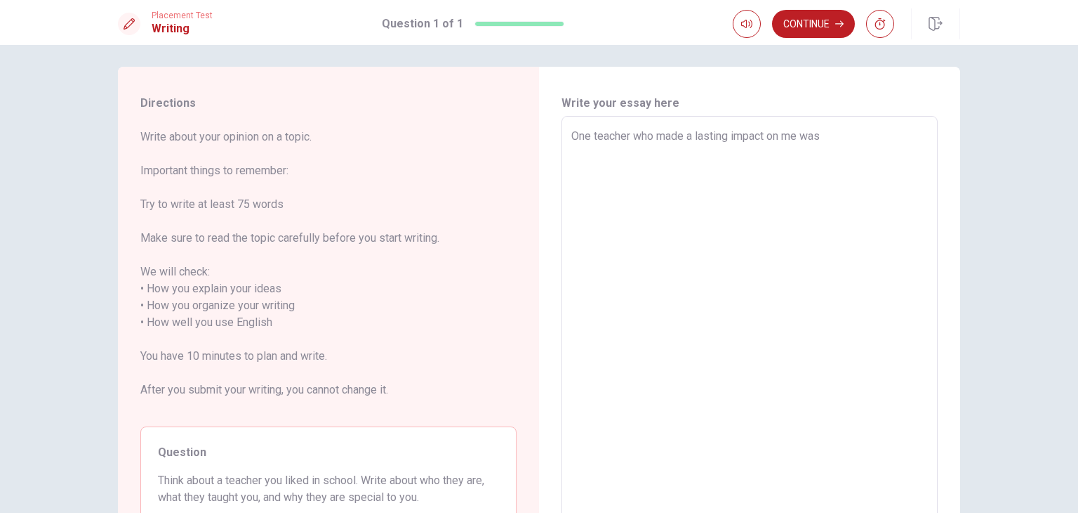
type textarea "x"
type textarea "One teacher who made a lasting impact on me was M"
type textarea "x"
type textarea "One teacher who made a lasting impact on me was Mr"
type textarea "x"
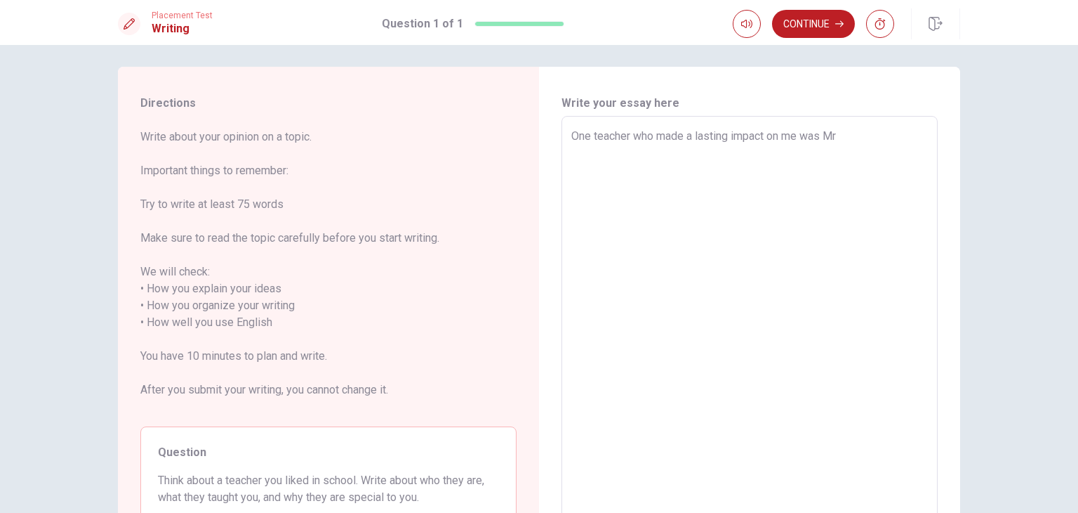
type textarea "One teacher who made a lasting impact on me was Mr."
type textarea "x"
type textarea "One teacher who made a lasting impact on me was Mr."
type textarea "x"
type textarea "One teacher who made a lasting impact on me was Mr. T"
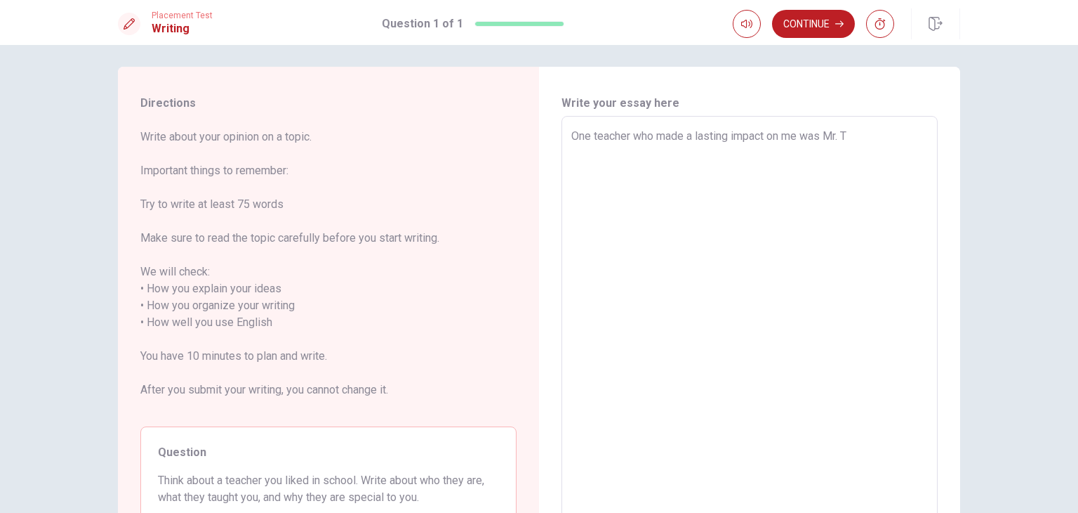
type textarea "x"
type textarea "One teacher who made a lasting impact on me was Mr. Th"
type textarea "x"
type textarea "One teacher who made a lasting impact on me was Mr. Tho"
type textarea "x"
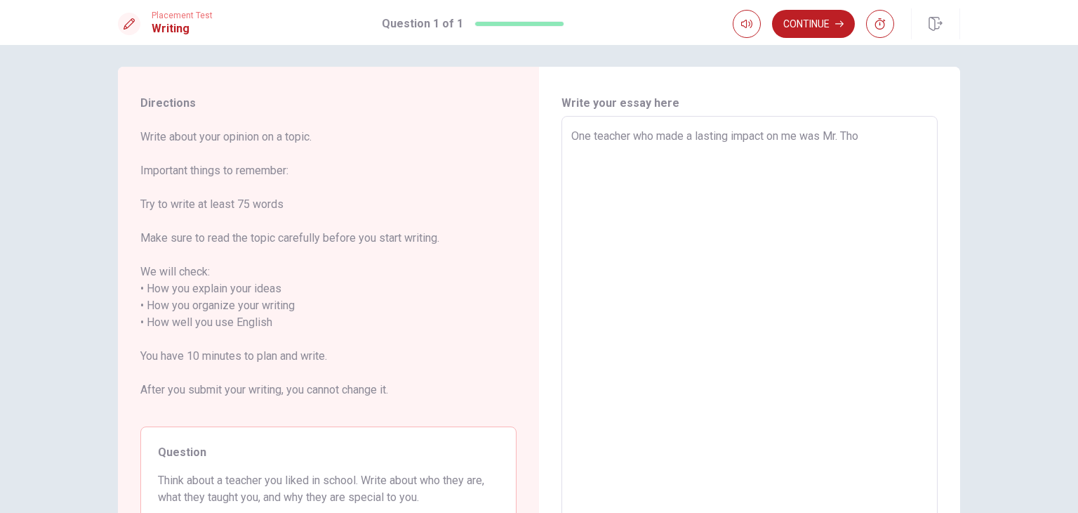
type textarea "One teacher who made a lasting impact on me was [PERSON_NAME]"
type textarea "x"
type textarea "One teacher who made a lasting impact on me was [PERSON_NAME]"
type textarea "x"
type textarea "One teacher who made a lasting impact on me was [PERSON_NAME]"
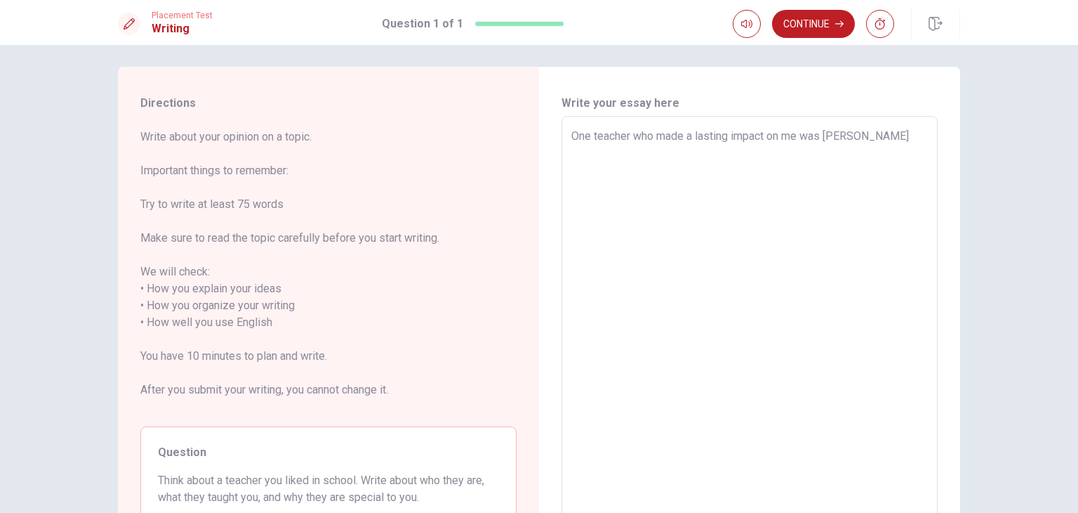
type textarea "x"
type textarea "One teacher who made a lasting impact on me was [PERSON_NAME]"
type textarea "x"
type textarea "One teacher who made a lasting impact on me was [PERSON_NAME],"
type textarea "x"
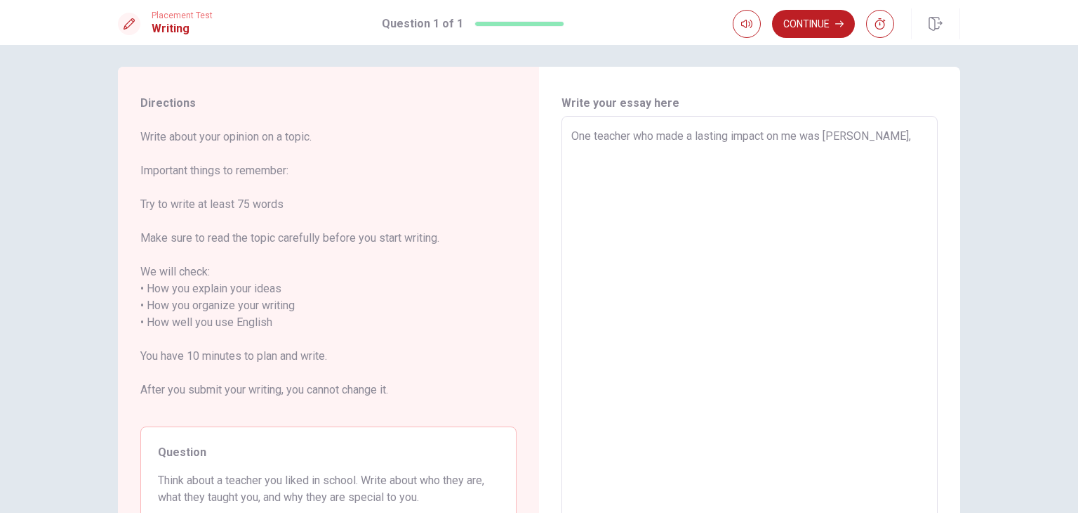
type textarea "One teacher who made a lasting impact on me was [PERSON_NAME],"
type textarea "x"
type textarea "One teacher who made a lasting impact on me was [PERSON_NAME], m"
type textarea "x"
type textarea "One teacher who made a lasting impact on me was [PERSON_NAME], my"
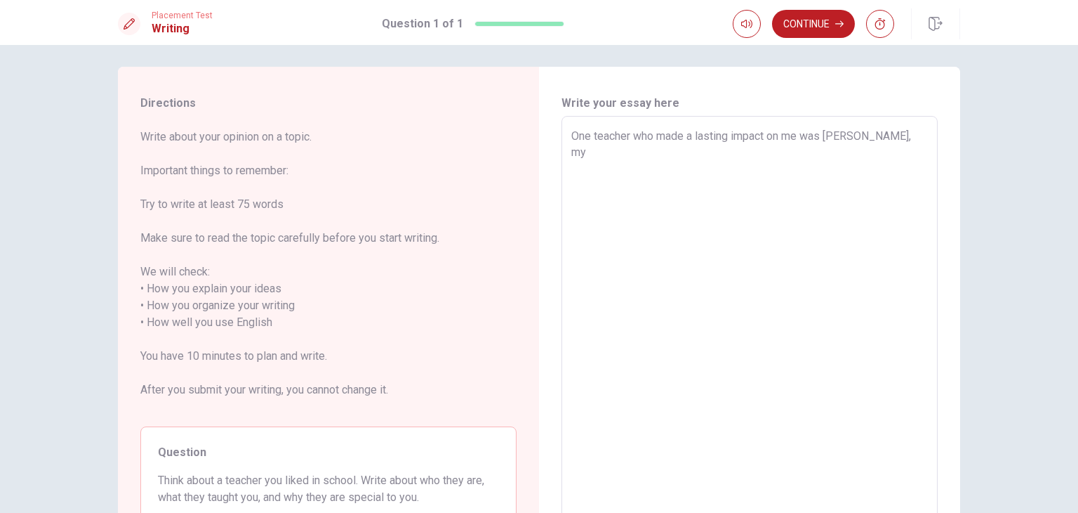
type textarea "x"
type textarea "One teacher who made a lasting impact on me was [PERSON_NAME], my"
type textarea "x"
type textarea "One teacher who made a lasting impact on me was [PERSON_NAME], my m"
type textarea "x"
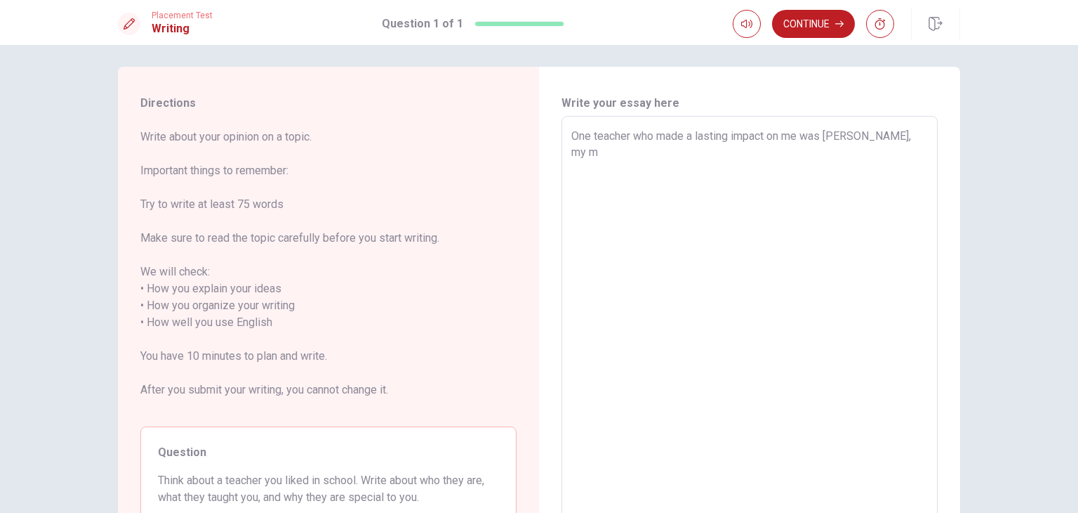
type textarea "One teacher who made a lasting impact on me was [PERSON_NAME], my ma"
type textarea "x"
type textarea "One teacher who made a lasting impact on me was [PERSON_NAME], my mat"
type textarea "x"
type textarea "One teacher who made a lasting impact on me was [PERSON_NAME], my mate"
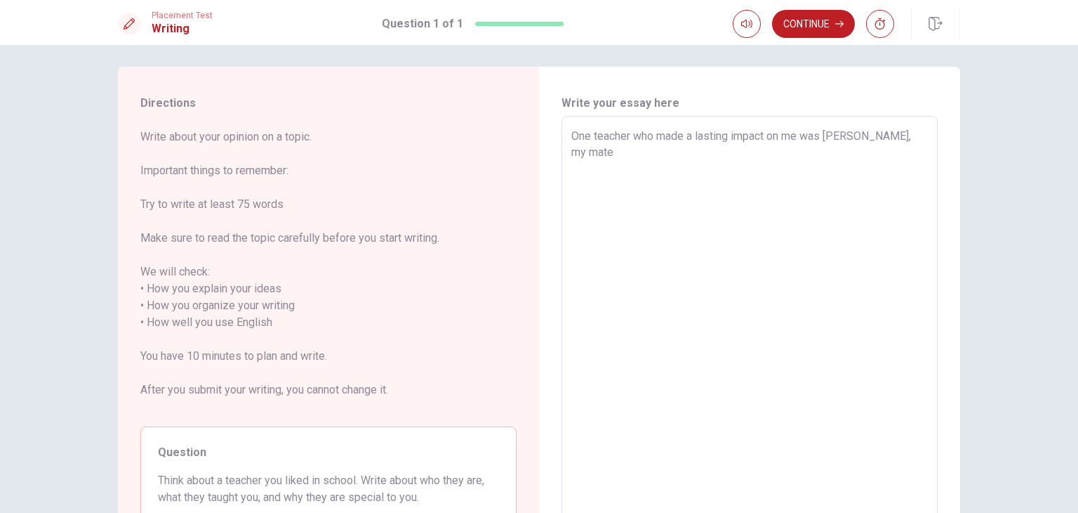
type textarea "x"
type textarea "One teacher who made a lasting impact on me was [PERSON_NAME], my matem"
type textarea "x"
type textarea "One teacher who made a lasting impact on me was [PERSON_NAME], my matema"
type textarea "x"
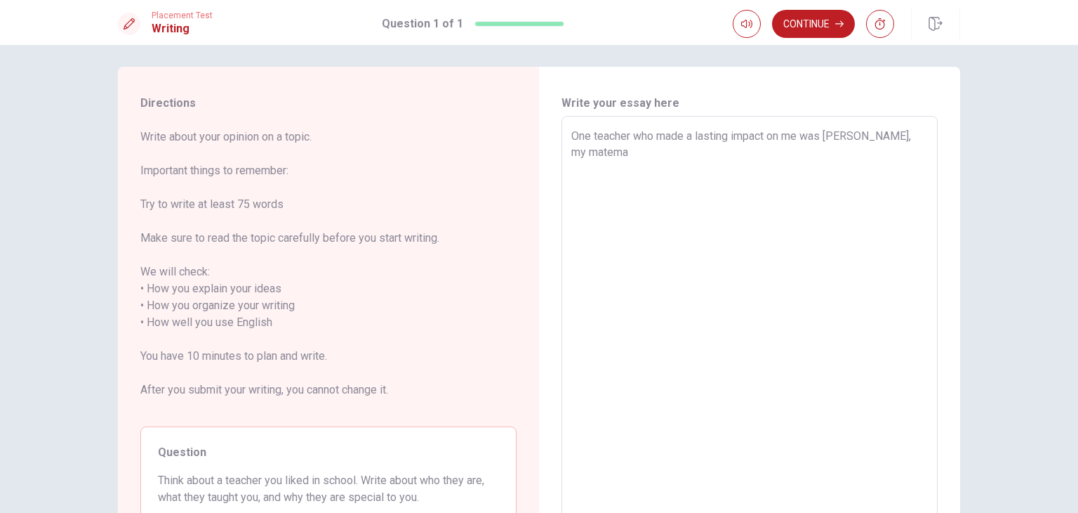
type textarea "One teacher who made a lasting impact on me was [PERSON_NAME], my matemat"
type textarea "x"
type textarea "One teacher who made a lasting impact on me was [PERSON_NAME], my matemati"
type textarea "x"
type textarea "One teacher who made a lasting impact on me was [PERSON_NAME], my matematic"
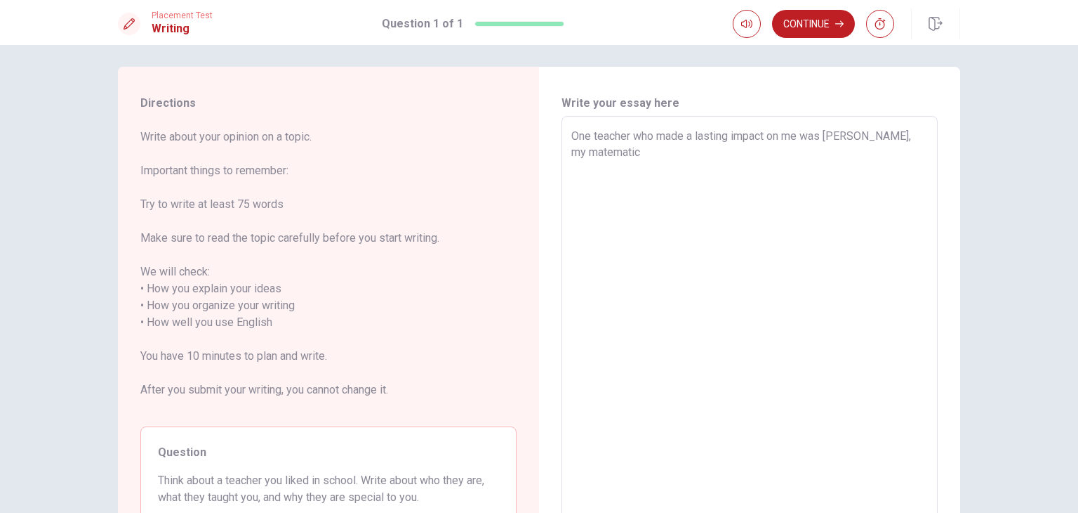
type textarea "x"
type textarea "One teacher who made a lasting impact on me was [PERSON_NAME], my matematics"
type textarea "x"
type textarea "One teacher who made a lasting impact on me was [PERSON_NAME], my matematics"
type textarea "x"
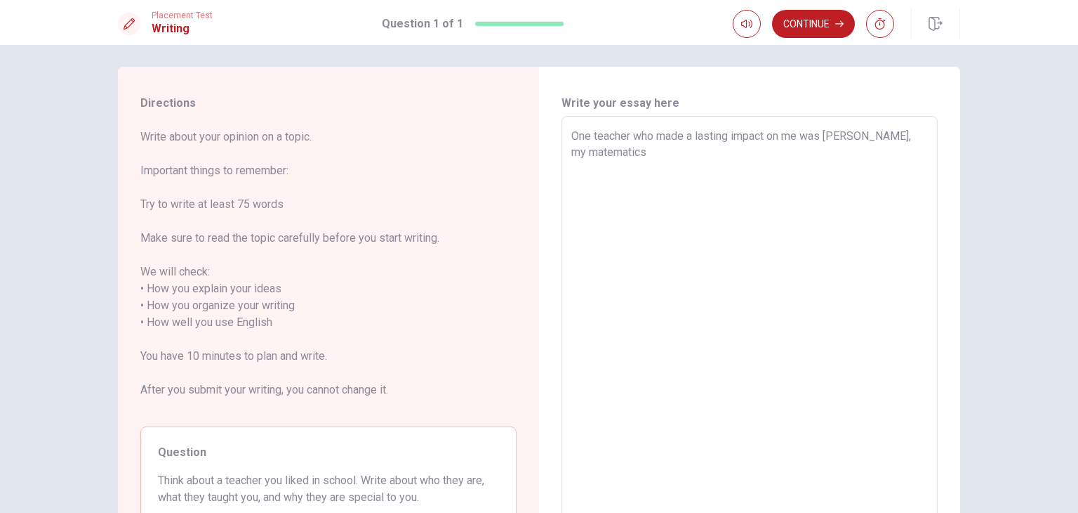
type textarea "One teacher who made a lasting impact on me was [PERSON_NAME], my matematics t"
type textarea "x"
type textarea "One teacher who made a lasting impact on me was [PERSON_NAME], my matematics te"
type textarea "x"
type textarea "One teacher who made a lasting impact on me was [PERSON_NAME], my matematics tea"
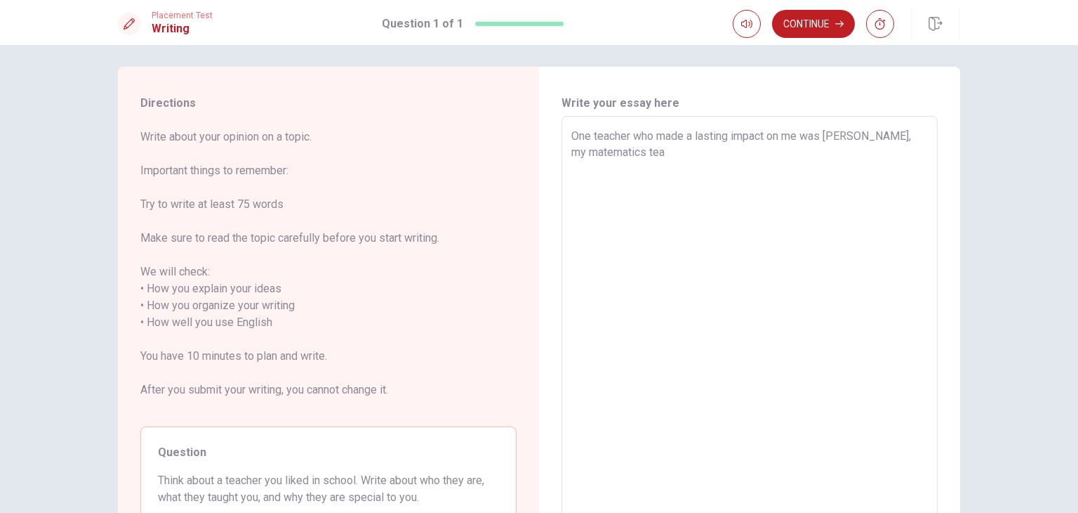
type textarea "x"
type textarea "One teacher who made a lasting impact on me was [PERSON_NAME], my matematics te…"
type textarea "x"
type textarea "One teacher who made a lasting impact on me was [PERSON_NAME], my matematics te…"
type textarea "x"
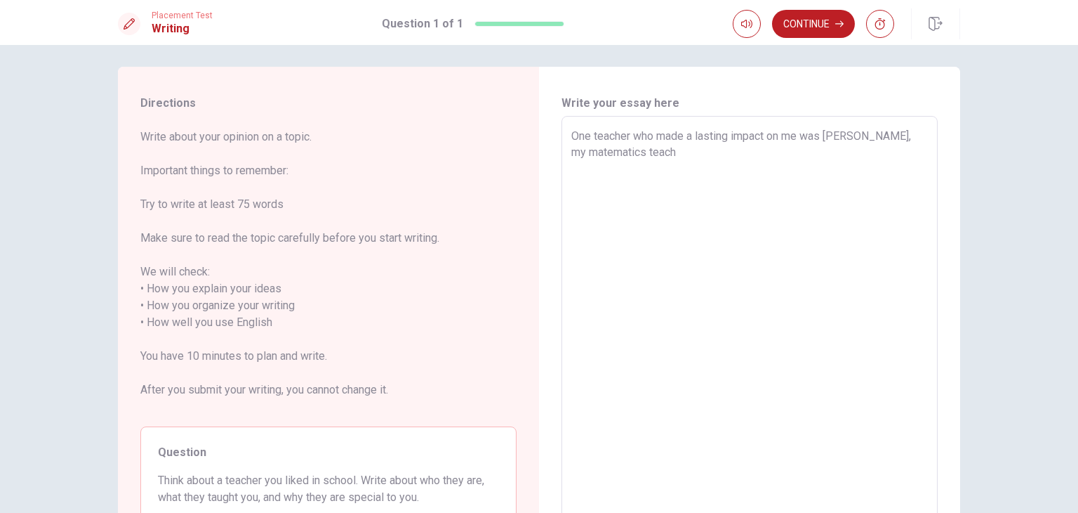
type textarea "One teacher who made a lasting impact on me was [PERSON_NAME], my matematics te…"
type textarea "x"
type textarea "One teacher who made a lasting impact on me was [PERSON_NAME], my matematics te…"
type textarea "x"
type textarea "One teacher who made a lasting impact on me was [PERSON_NAME], my matematics te…"
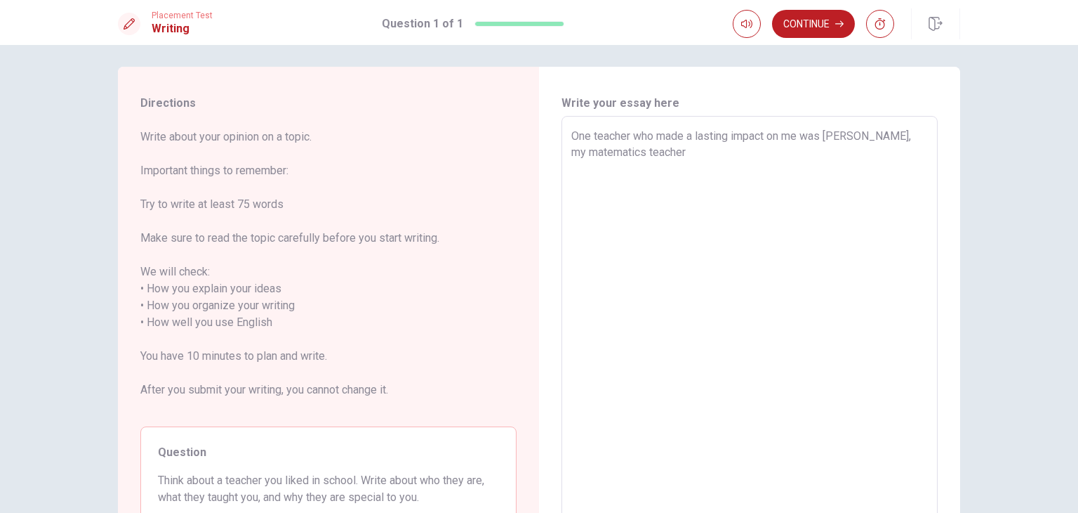
type textarea "x"
type textarea "One teacher who made a lasting impact on me was [PERSON_NAME], my matematics te…"
type textarea "x"
type textarea "One teacher who made a lasting impact on me was [PERSON_NAME], my matematics te…"
type textarea "x"
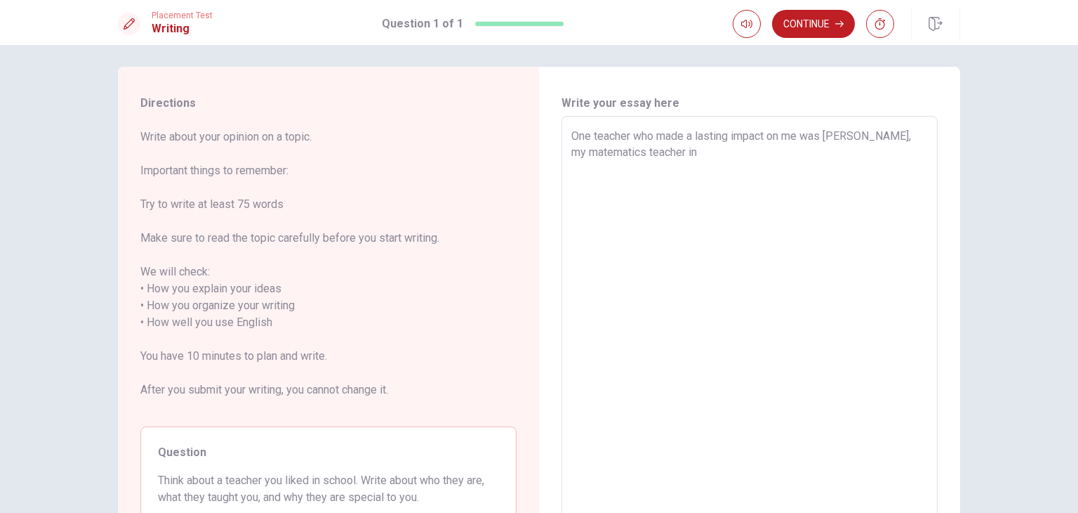
type textarea "One teacher who made a lasting impact on me was [PERSON_NAME], my matematics te…"
type textarea "x"
type textarea "One teacher who made a lasting impact on me was [PERSON_NAME], my matematics te…"
type textarea "x"
type textarea "One teacher who made a lasting impact on me was [PERSON_NAME], my matematics te…"
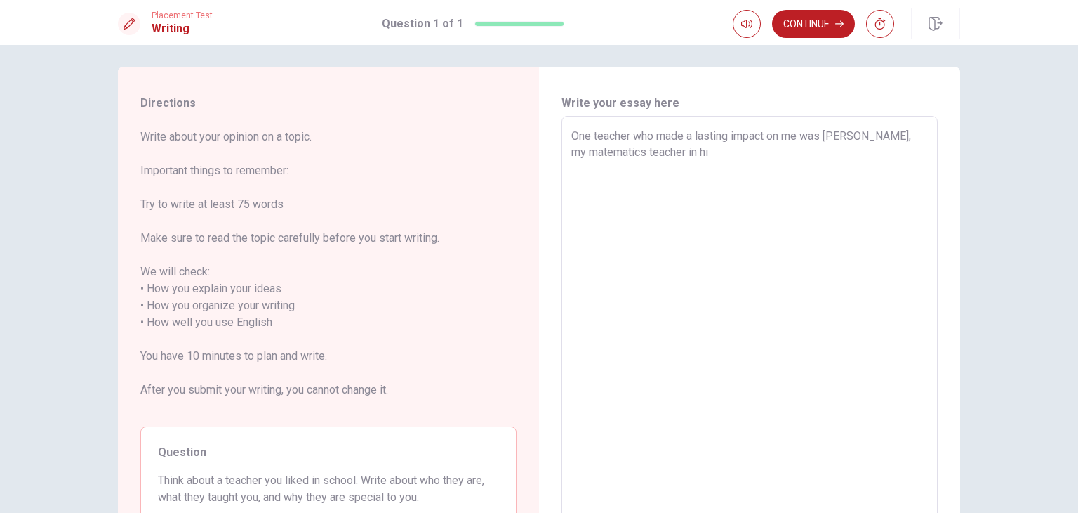
type textarea "x"
type textarea "One teacher who made a lasting impact on me was [PERSON_NAME], my matematics te…"
type textarea "x"
type textarea "One teacher who made a lasting impact on me was [PERSON_NAME], my matematics te…"
type textarea "x"
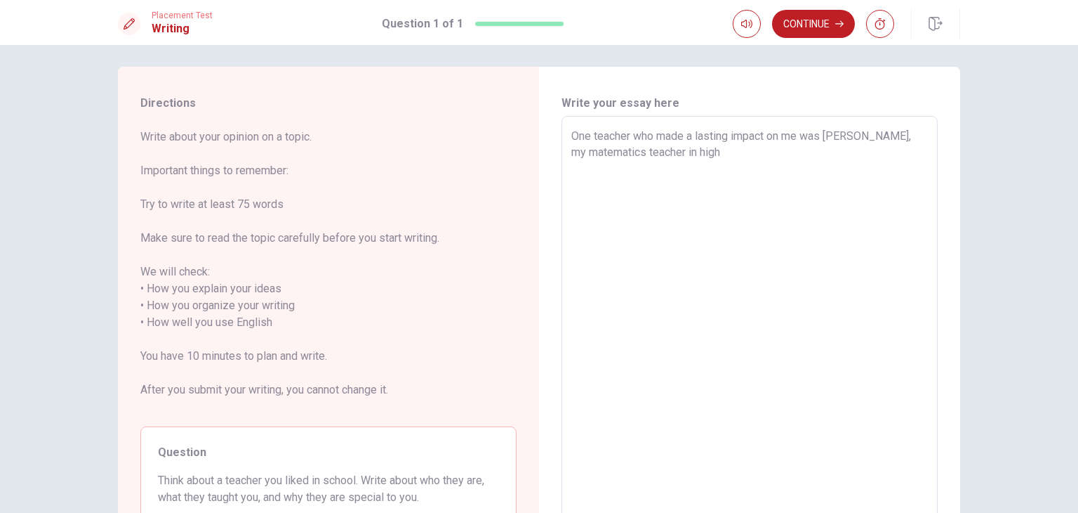
type textarea "One teacher who made a lasting impact on me was [PERSON_NAME], my matematics te…"
type textarea "x"
type textarea "One teacher who made a lasting impact on me was [PERSON_NAME], my matematics te…"
type textarea "x"
type textarea "One teacher who made a lasting impact on me was [PERSON_NAME], my matematics te…"
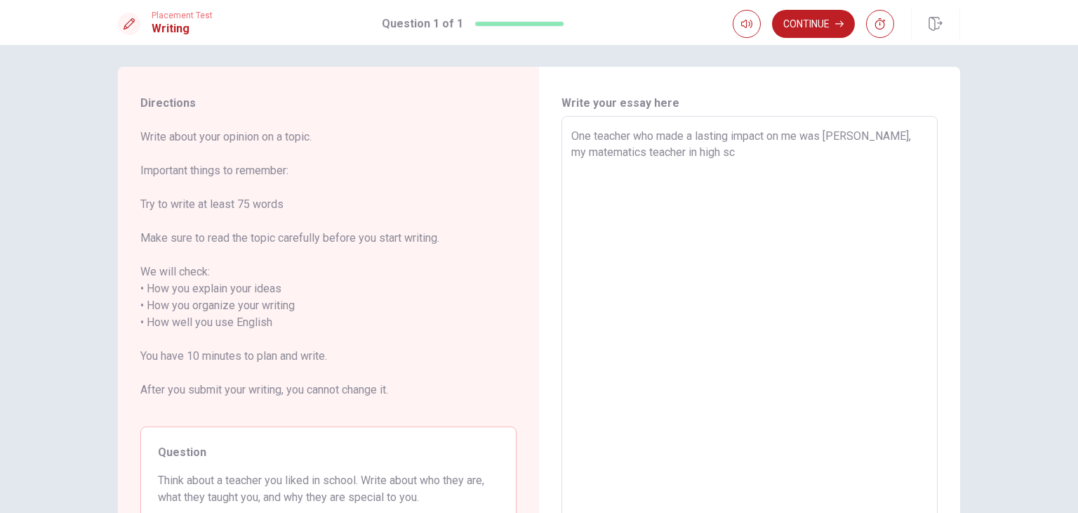
type textarea "x"
type textarea "One teacher who made a lasting impact on me was [PERSON_NAME], my matematics te…"
type textarea "x"
type textarea "One teacher who made a lasting impact on me was [PERSON_NAME], my matematics te…"
type textarea "x"
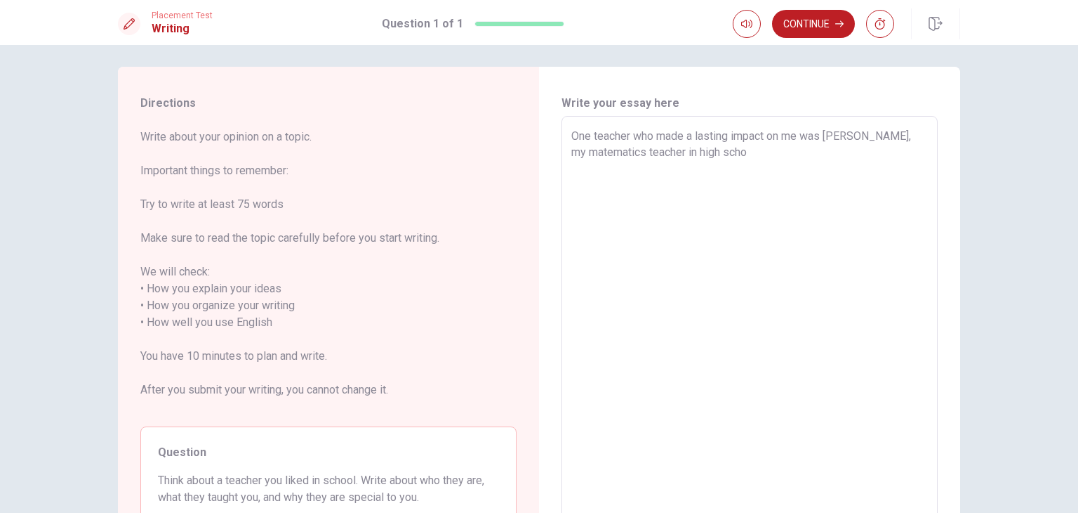
type textarea "One teacher who made a lasting impact on me was [PERSON_NAME], my matematics te…"
type textarea "x"
type textarea "One teacher who made a lasting impact on me was [PERSON_NAME], my matematics te…"
type textarea "x"
type textarea "One teacher who made a lasting impact on me was [PERSON_NAME], my matematics te…"
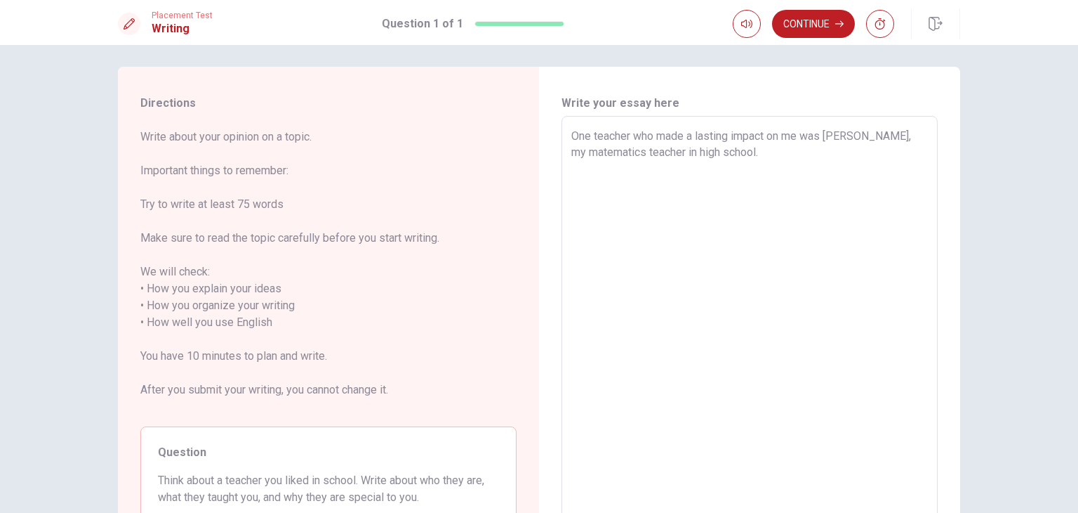
type textarea "x"
type textarea "One teacher who made a lasting impact on me was [PERSON_NAME], my matematics te…"
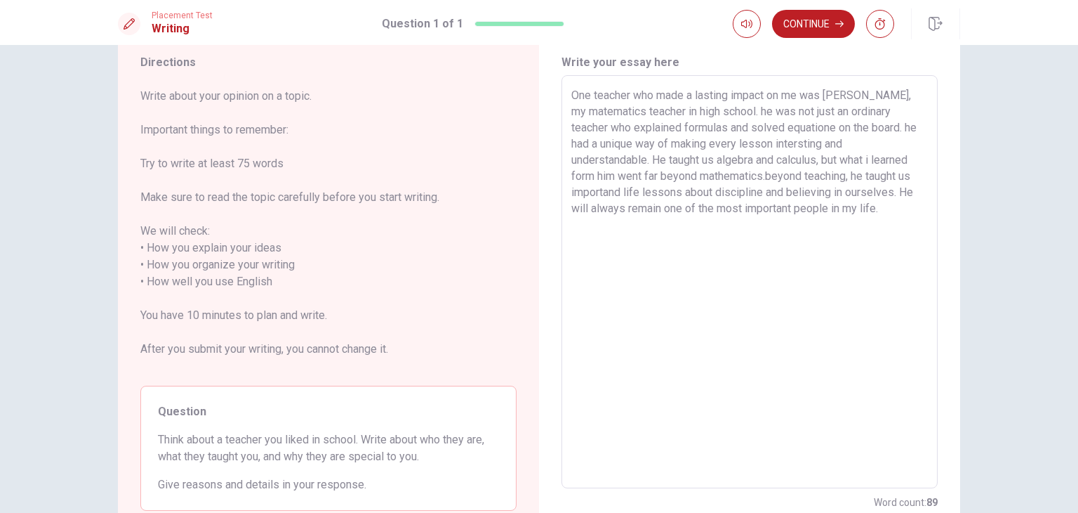
scroll to position [0, 0]
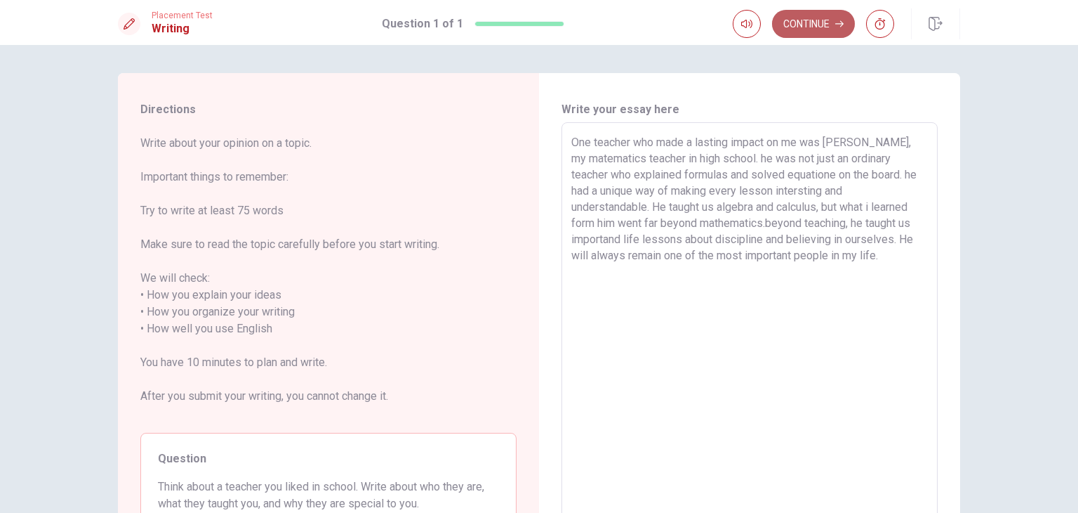
click at [800, 34] on button "Continue" at bounding box center [813, 24] width 83 height 28
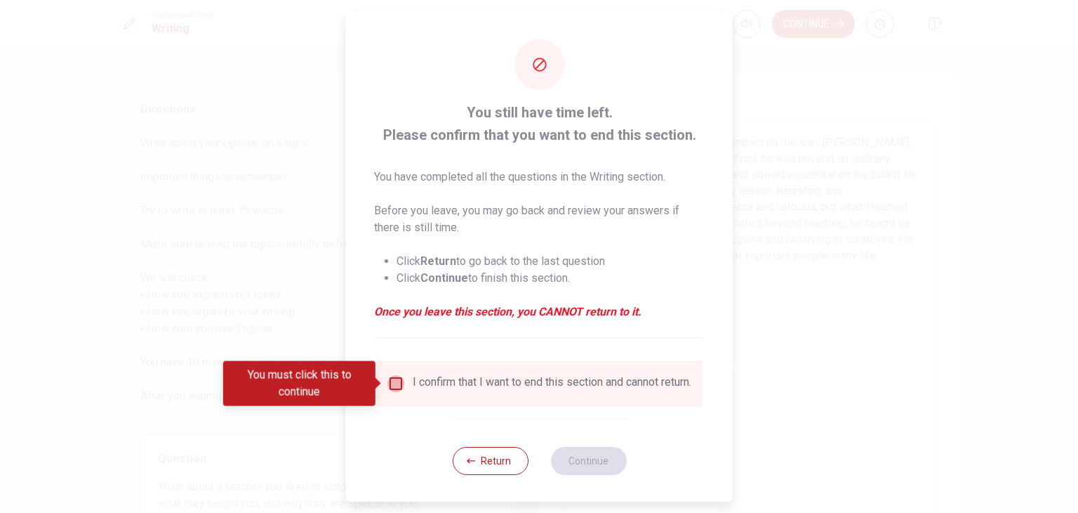
click at [393, 381] on input "You must click this to continue" at bounding box center [396, 383] width 17 height 17
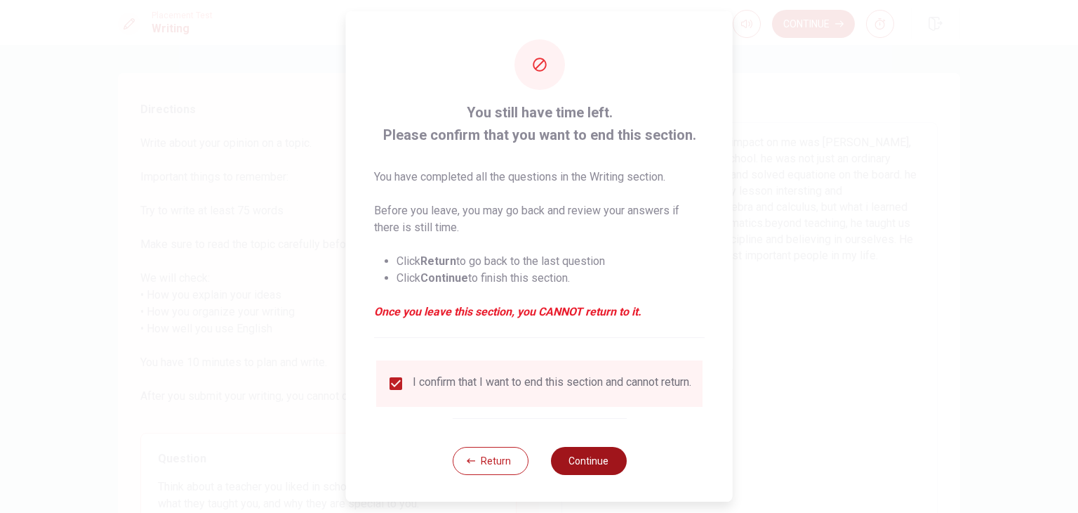
click at [584, 474] on button "Continue" at bounding box center [588, 461] width 76 height 28
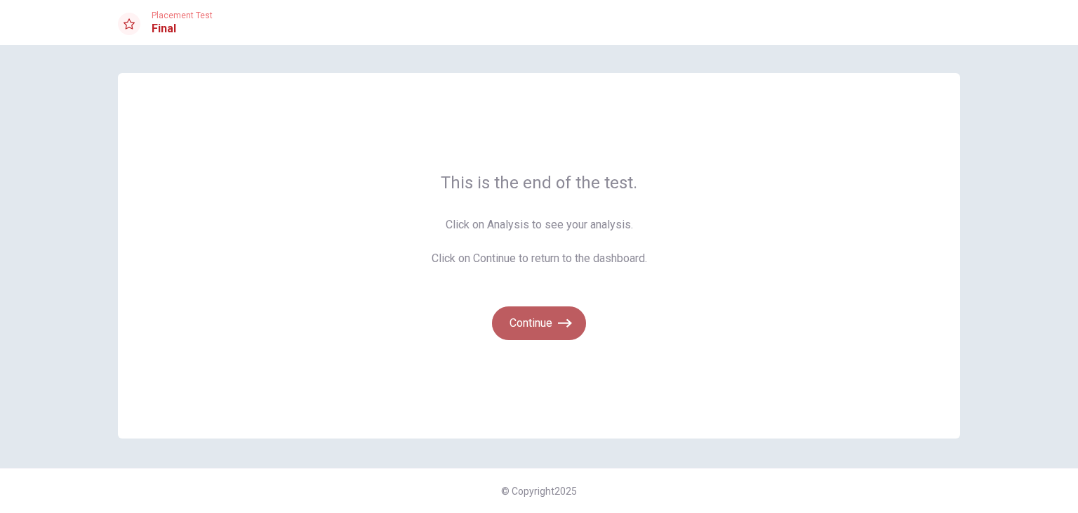
click at [531, 329] on button "Continue" at bounding box center [539, 323] width 94 height 34
